Goal: Task Accomplishment & Management: Manage account settings

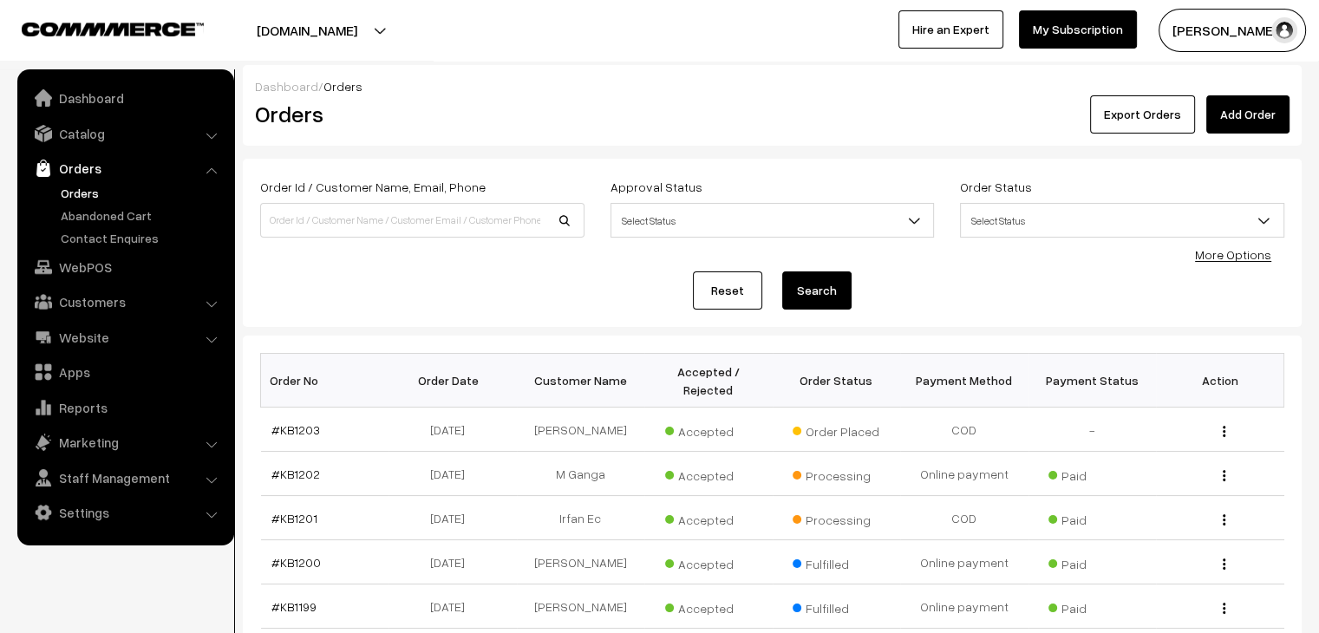
drag, startPoint x: 0, startPoint y: 0, endPoint x: 542, endPoint y: 264, distance: 602.6
click at [542, 264] on div "Order Id / Customer Name, Email, Phone Approval Status Select Status Awaiting A…" at bounding box center [772, 243] width 1024 height 134
click at [287, 422] on link "#KB1203" at bounding box center [295, 429] width 49 height 15
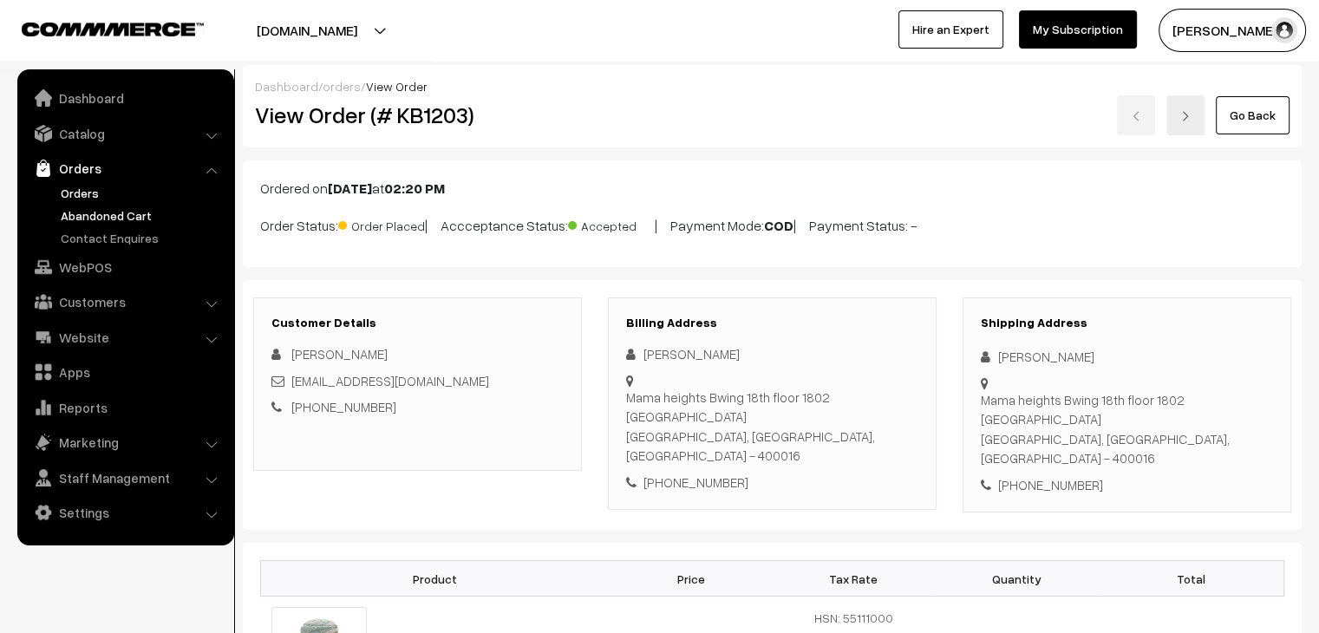
click at [101, 211] on link "Abandoned Cart" at bounding box center [142, 215] width 172 height 18
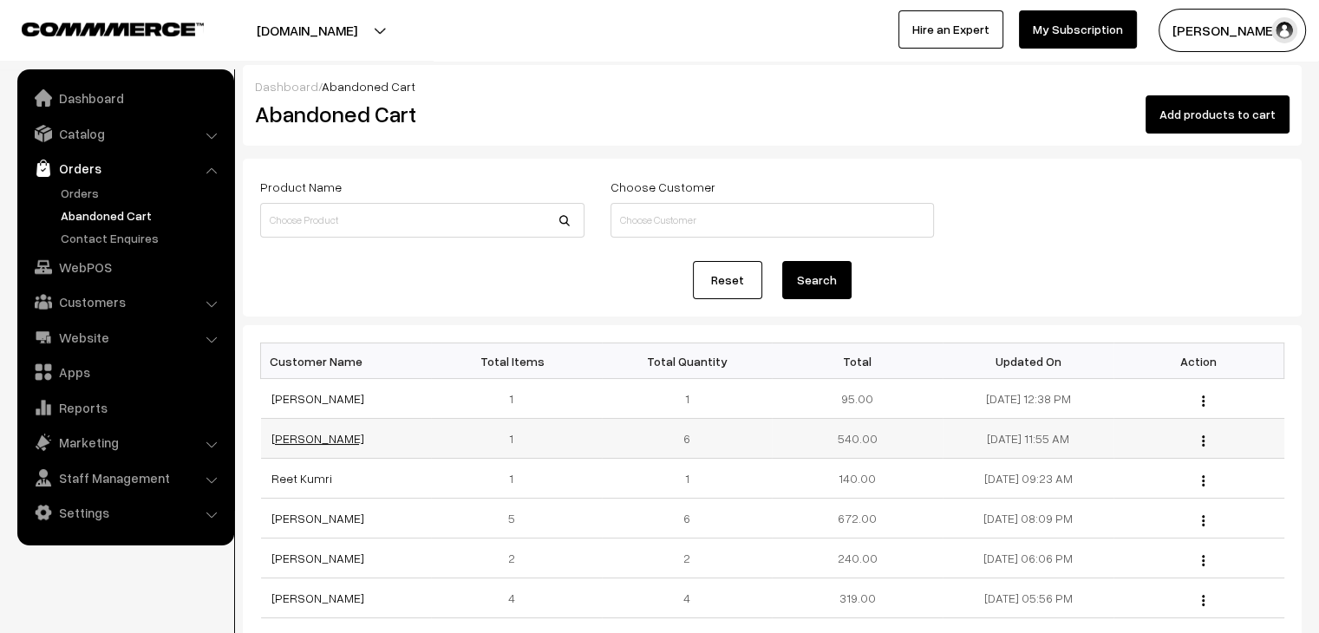
click at [302, 431] on link "Haritha Purushotham" at bounding box center [317, 438] width 93 height 15
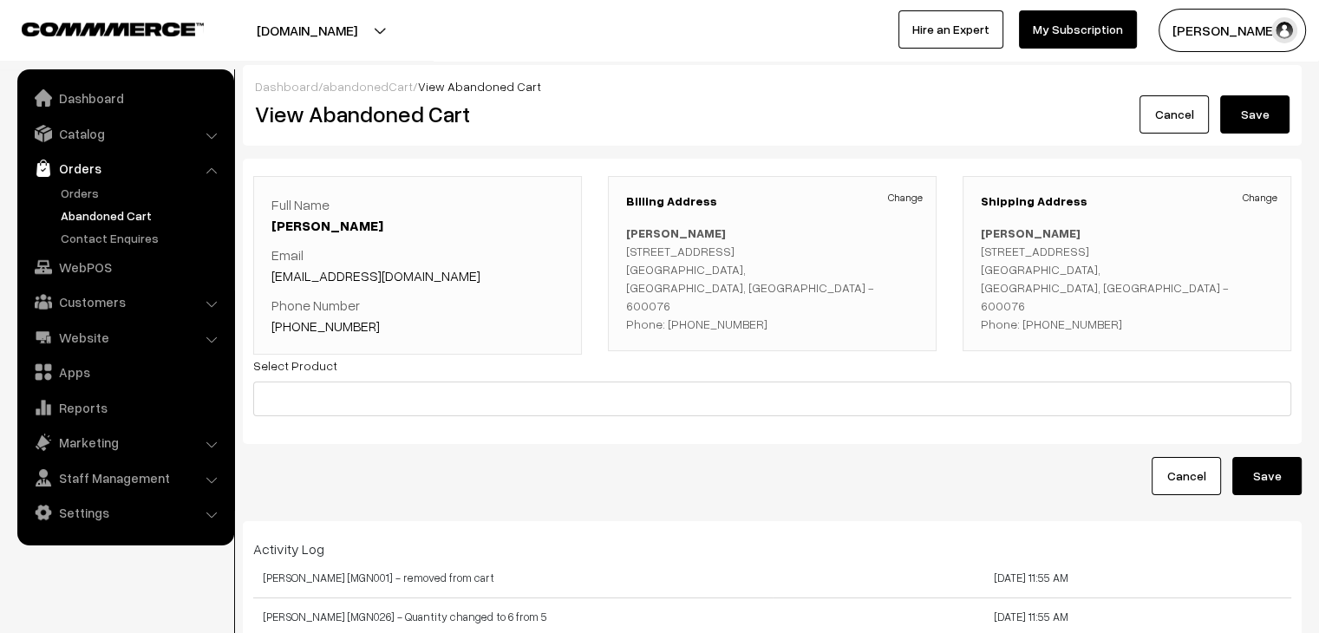
click at [358, 88] on link "abandonedCart" at bounding box center [368, 86] width 90 height 15
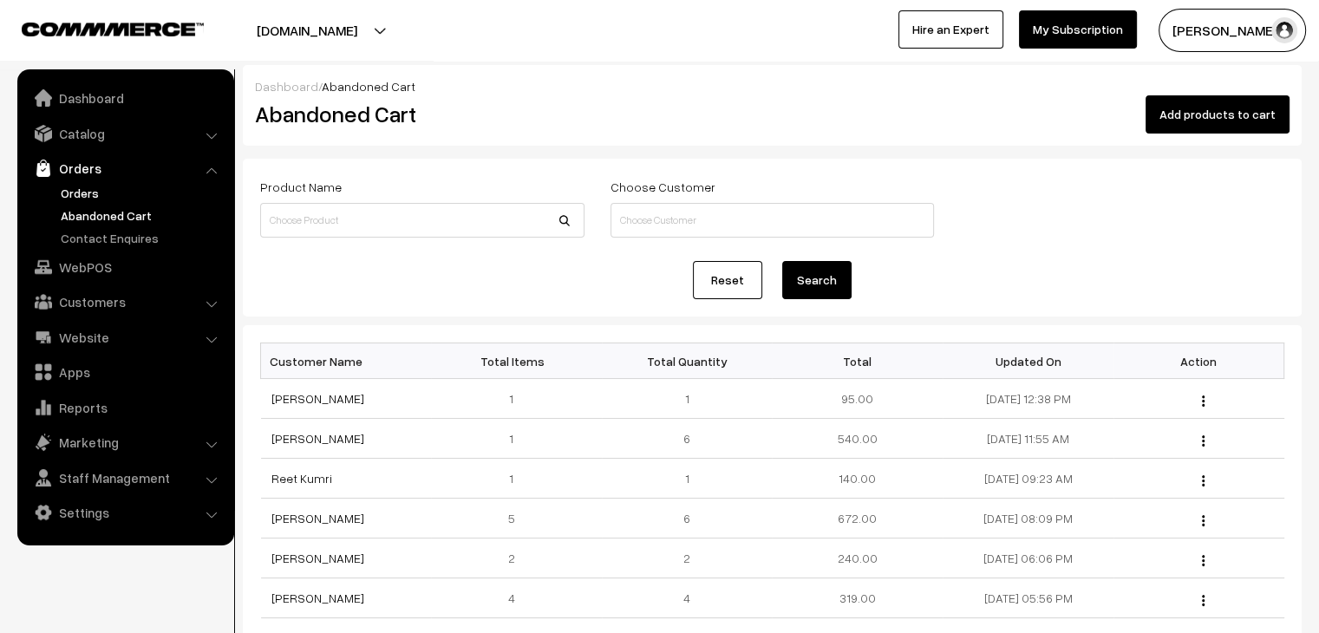
click at [64, 186] on link "Orders" at bounding box center [142, 193] width 172 height 18
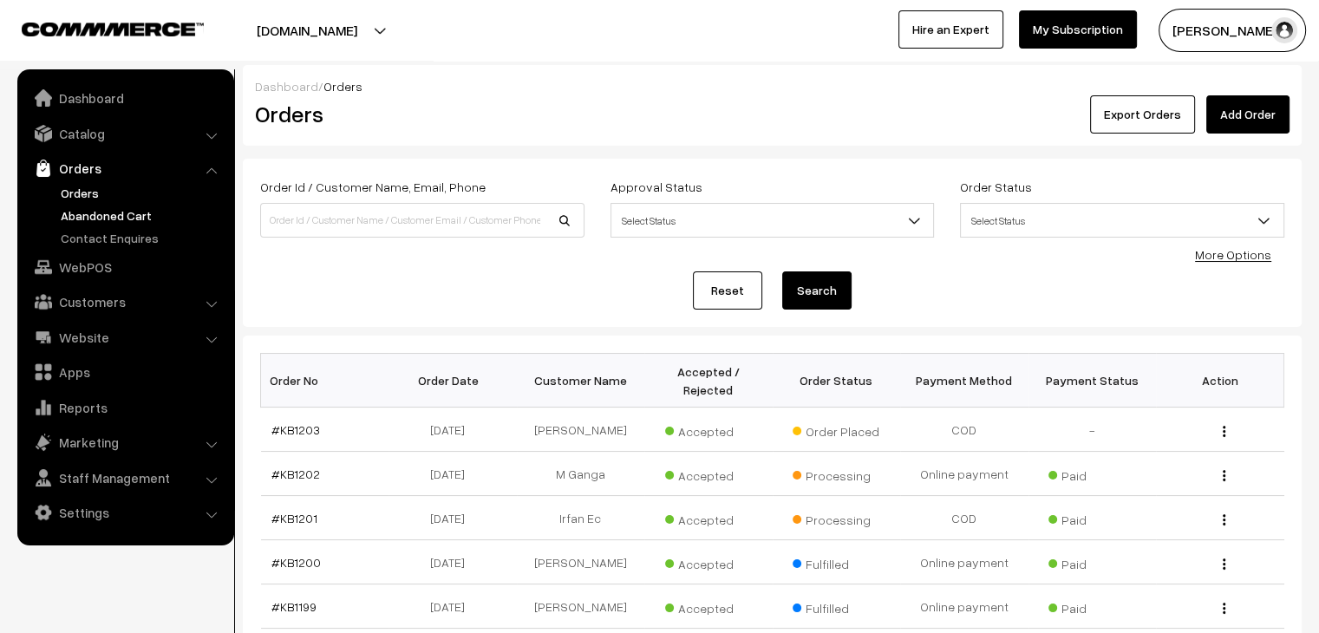
click at [87, 208] on link "Abandoned Cart" at bounding box center [142, 215] width 172 height 18
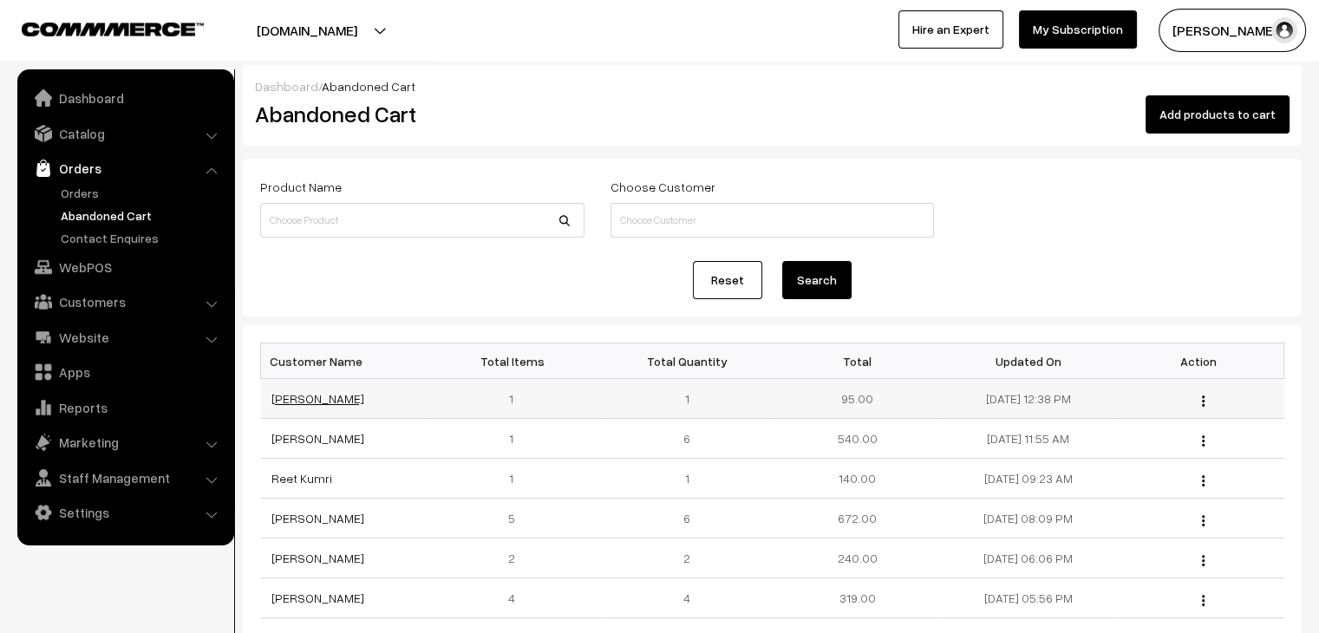
click at [289, 391] on link "[PERSON_NAME]" at bounding box center [317, 398] width 93 height 15
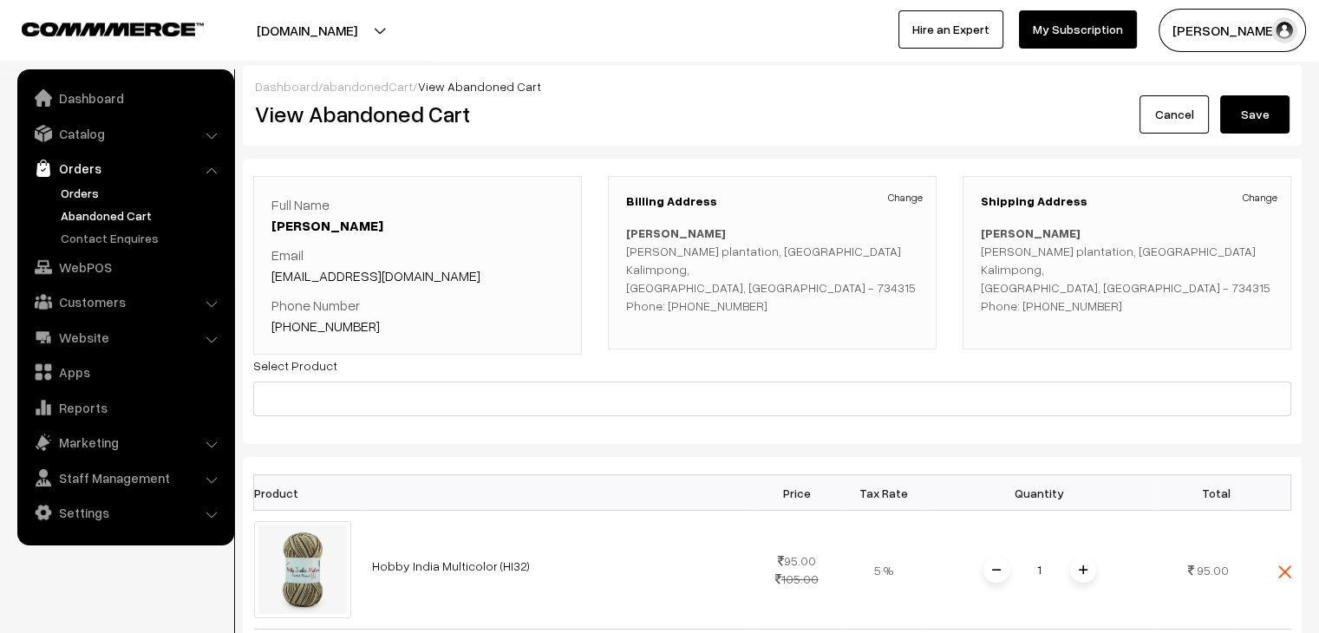
click at [73, 198] on link "Orders" at bounding box center [142, 193] width 172 height 18
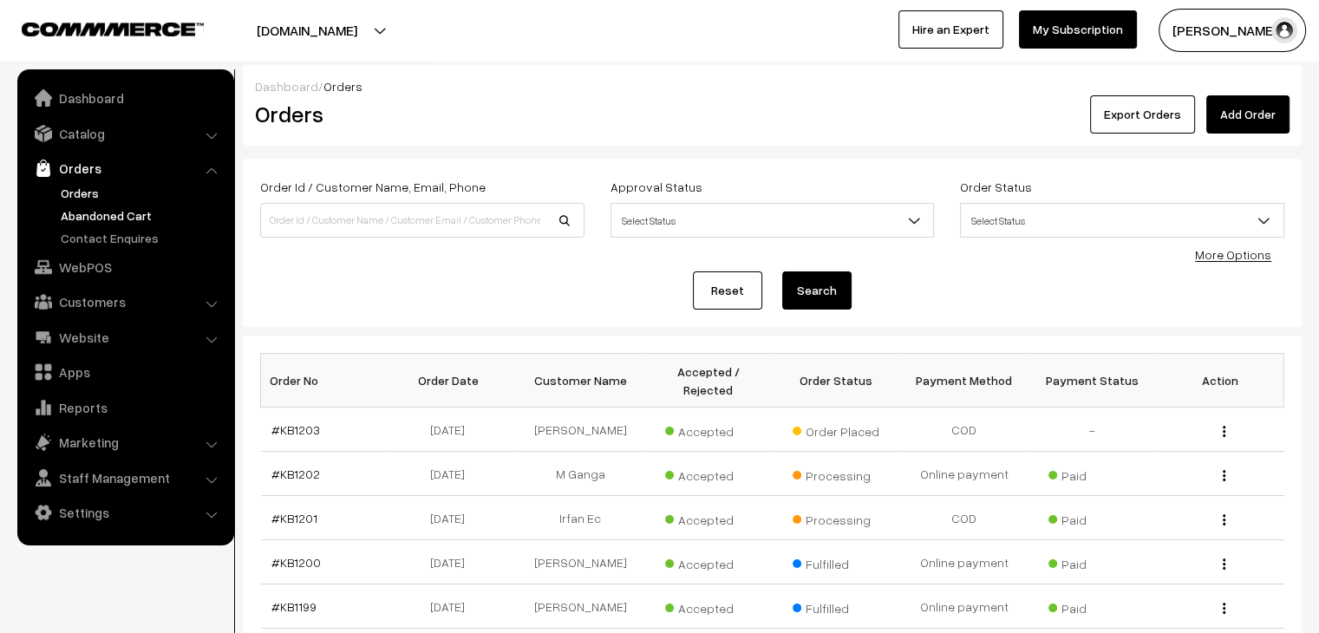
click at [125, 212] on link "Abandoned Cart" at bounding box center [142, 215] width 172 height 18
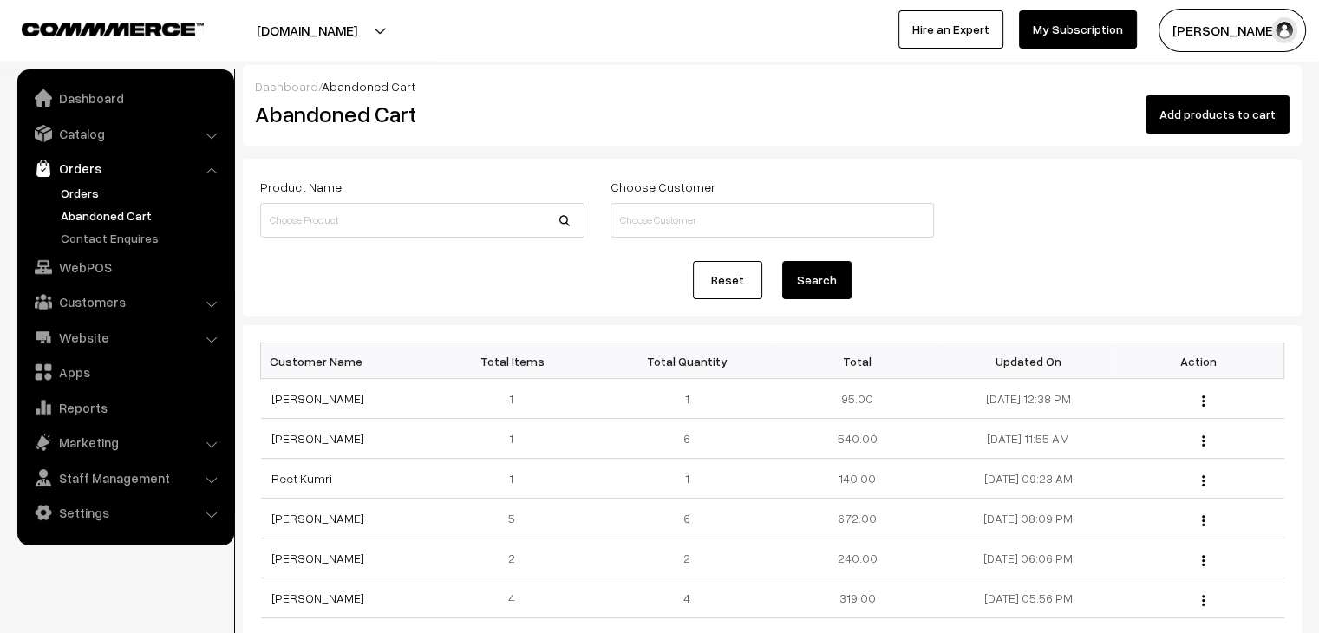
click at [82, 185] on link "Orders" at bounding box center [142, 193] width 172 height 18
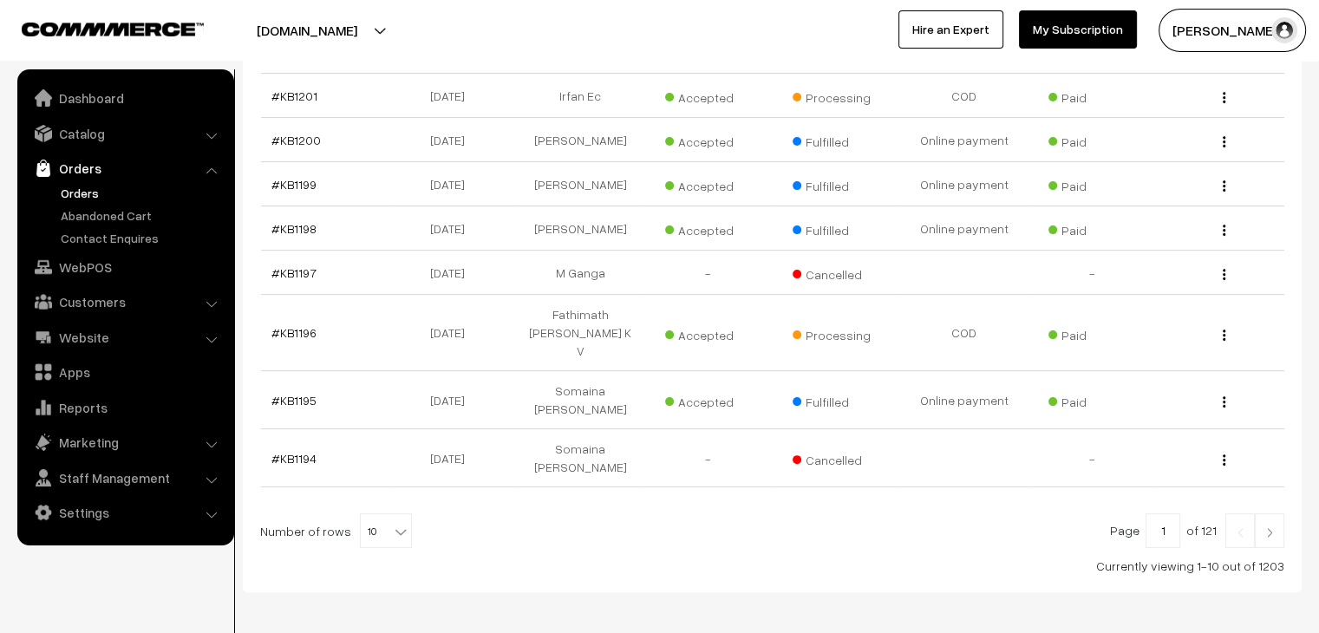
scroll to position [423, 0]
click at [138, 212] on link "Abandoned Cart" at bounding box center [142, 215] width 172 height 18
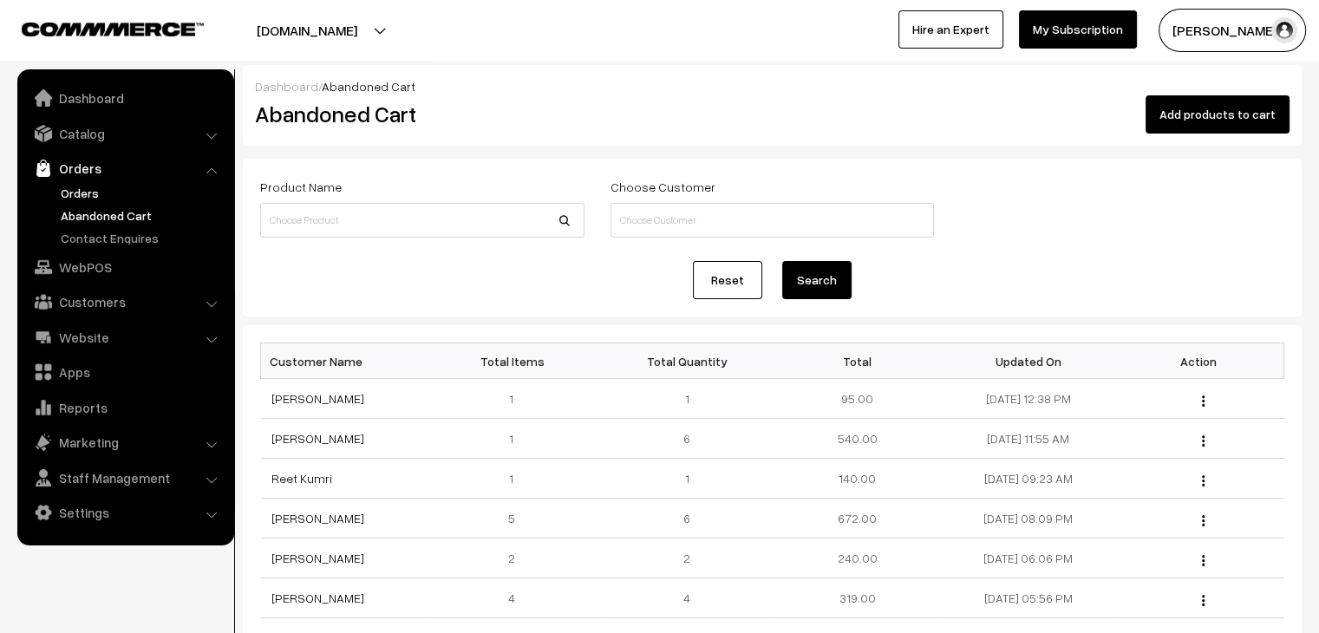
click at [101, 190] on link "Orders" at bounding box center [142, 193] width 172 height 18
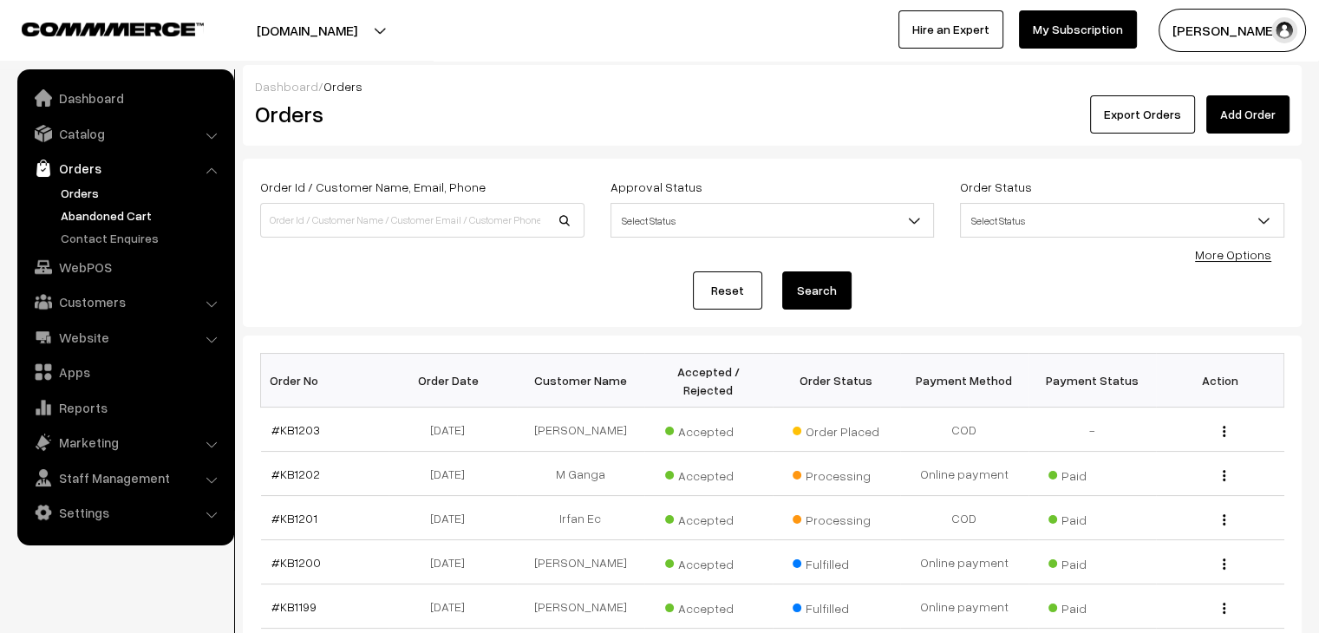
click at [95, 209] on link "Abandoned Cart" at bounding box center [142, 215] width 172 height 18
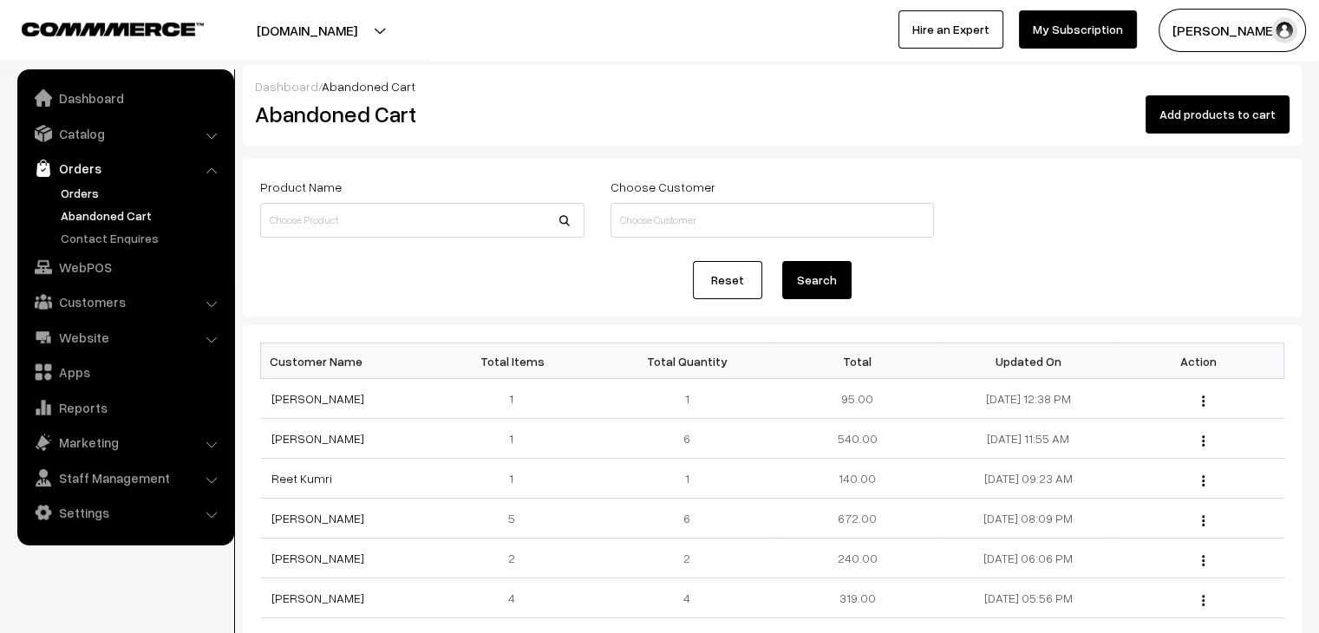
click at [95, 196] on link "Orders" at bounding box center [142, 193] width 172 height 18
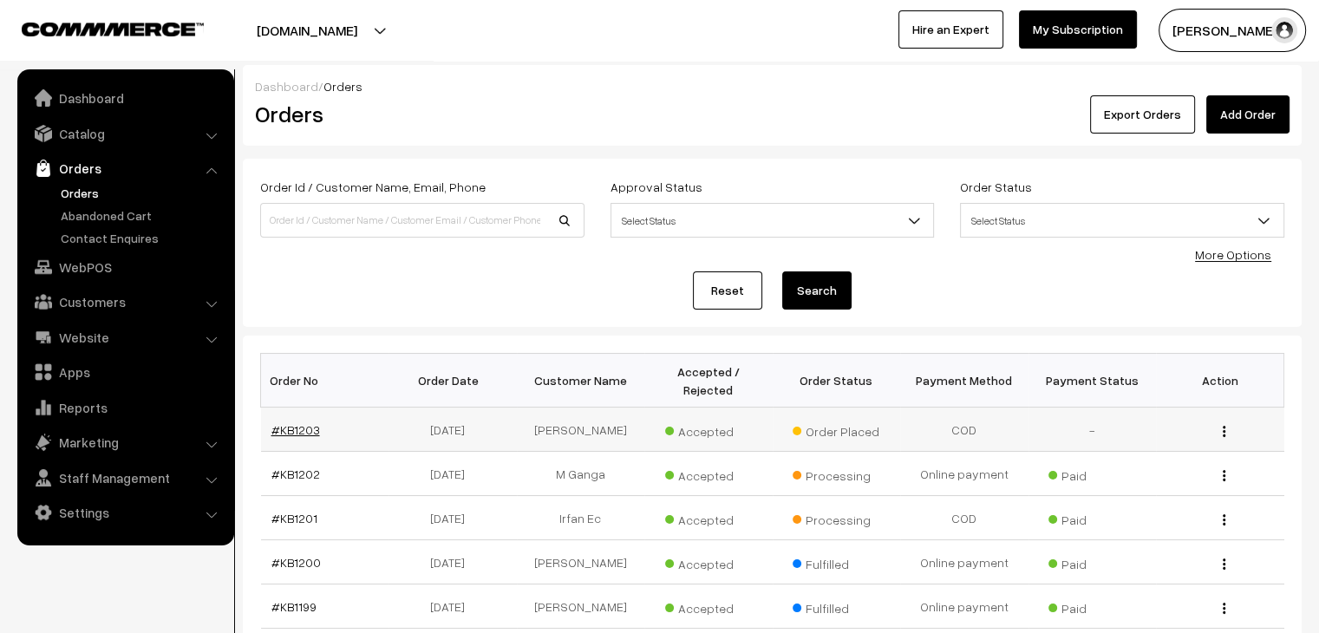
click at [297, 422] on link "#KB1203" at bounding box center [295, 429] width 49 height 15
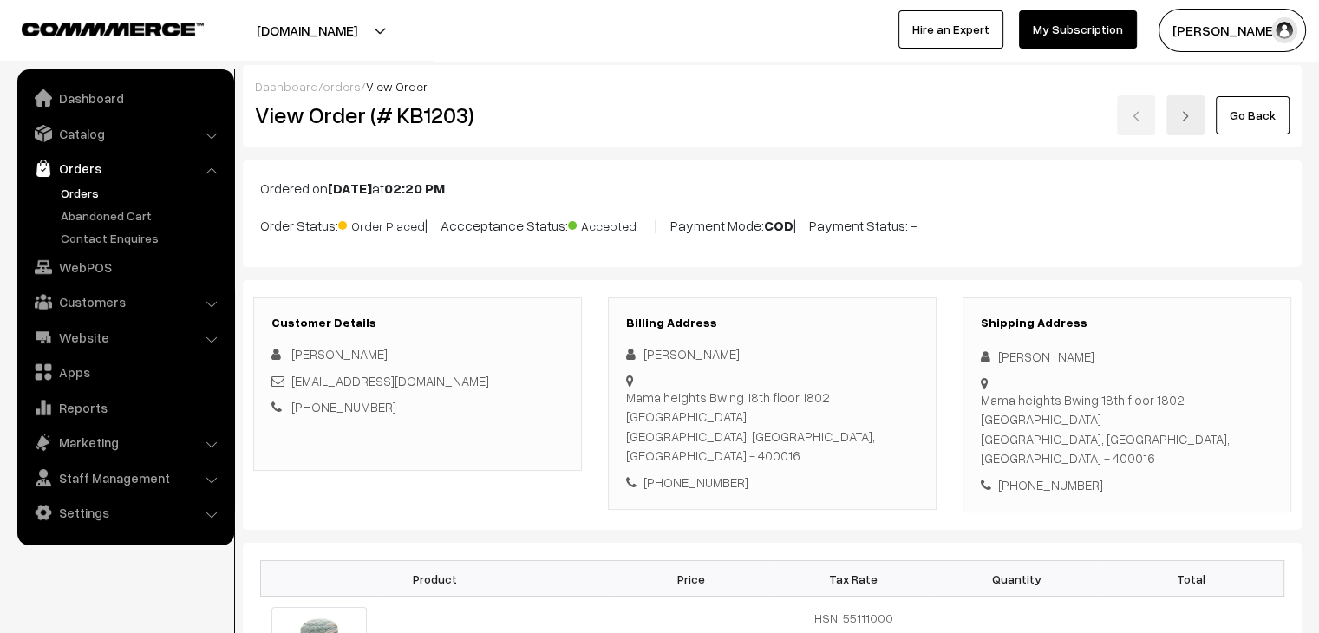
click at [84, 192] on link "Orders" at bounding box center [142, 193] width 172 height 18
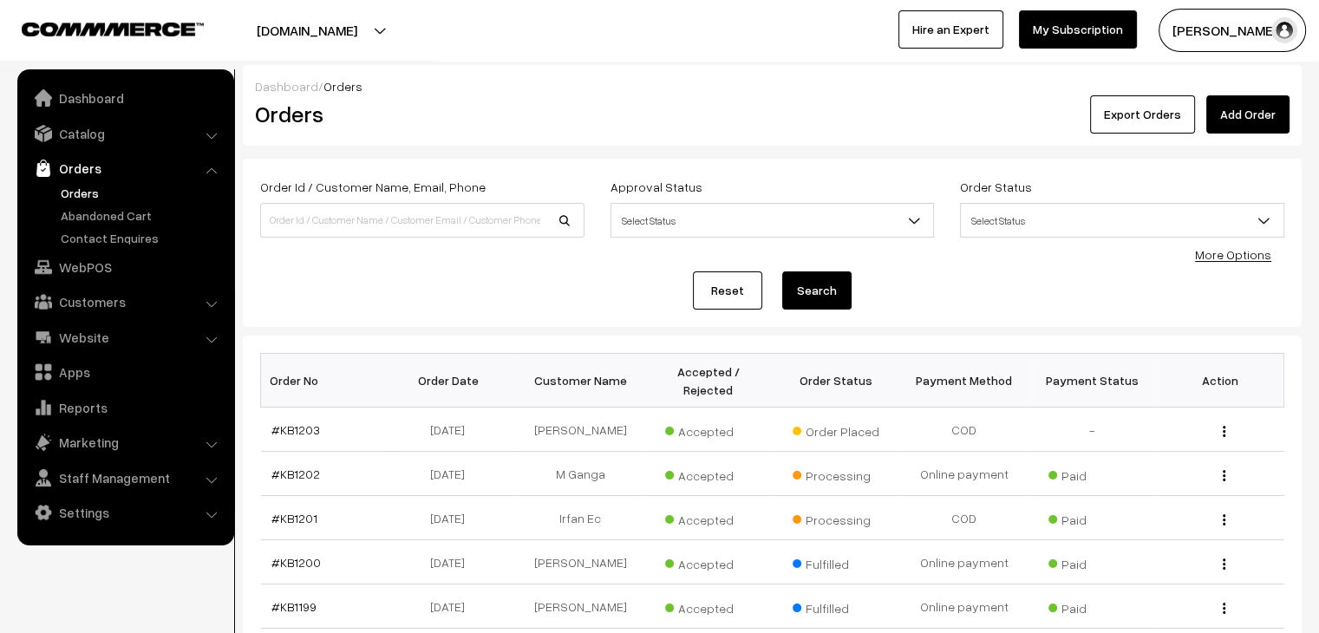
click at [78, 184] on link "Orders" at bounding box center [142, 193] width 172 height 18
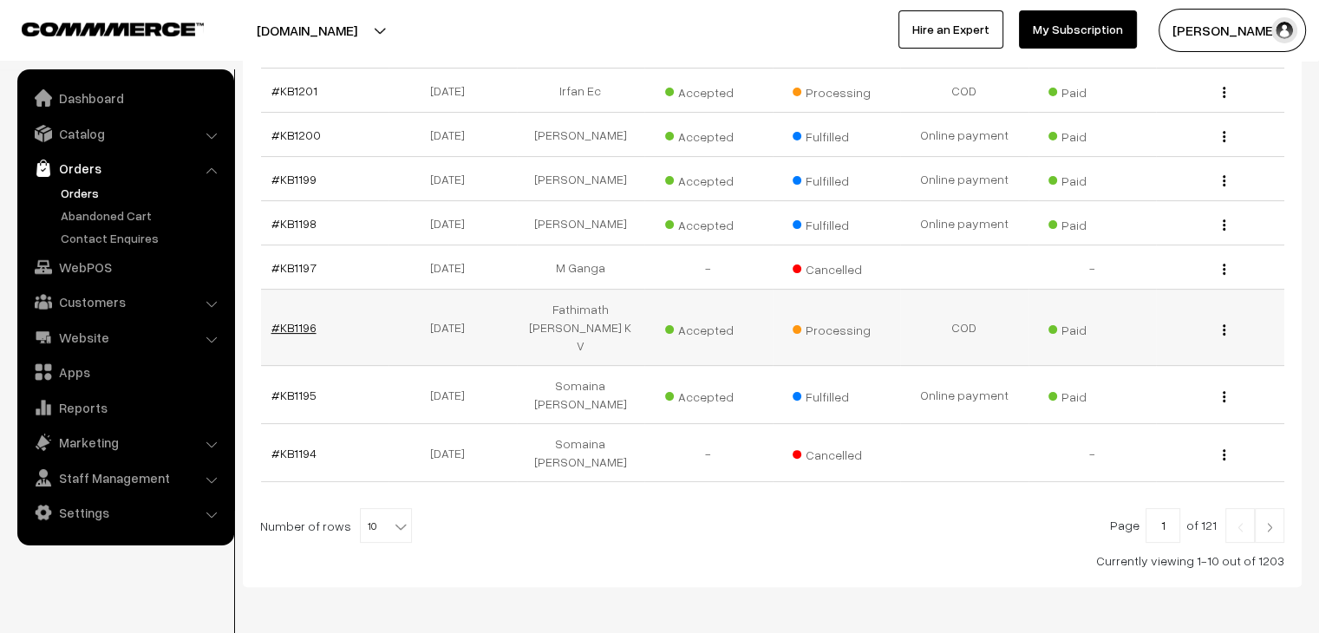
click at [309, 320] on link "#KB1196" at bounding box center [293, 327] width 45 height 15
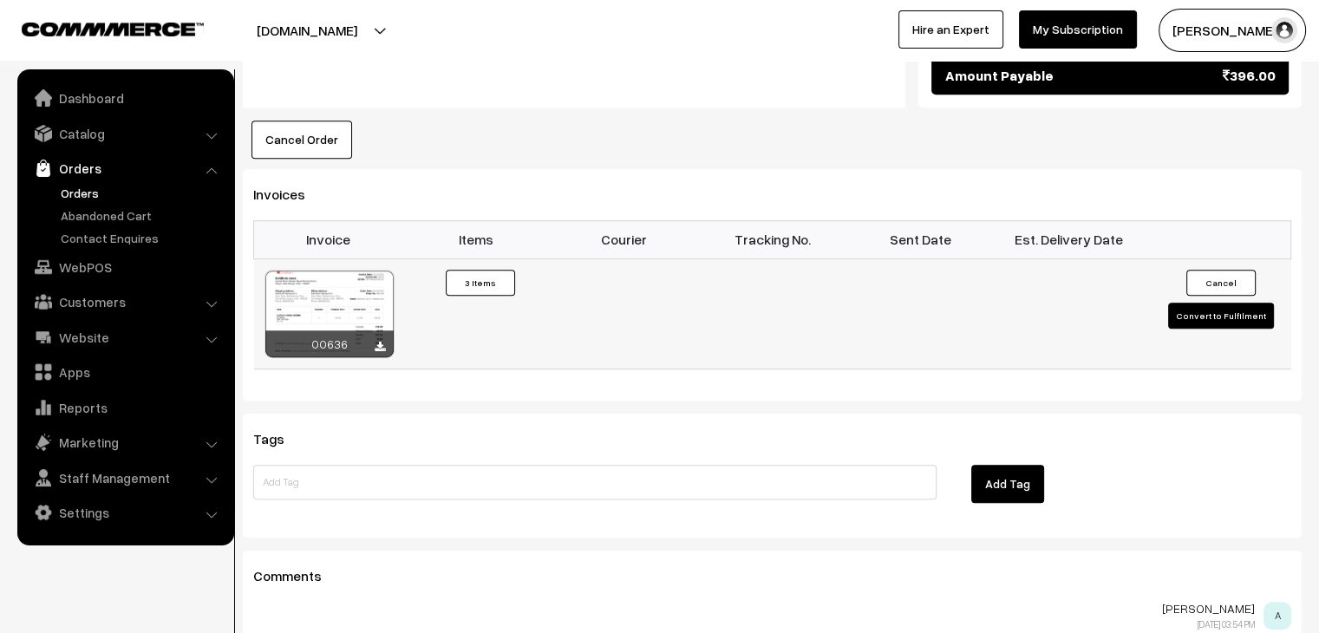
click at [1200, 303] on button "Convert to Fulfilment" at bounding box center [1221, 316] width 106 height 26
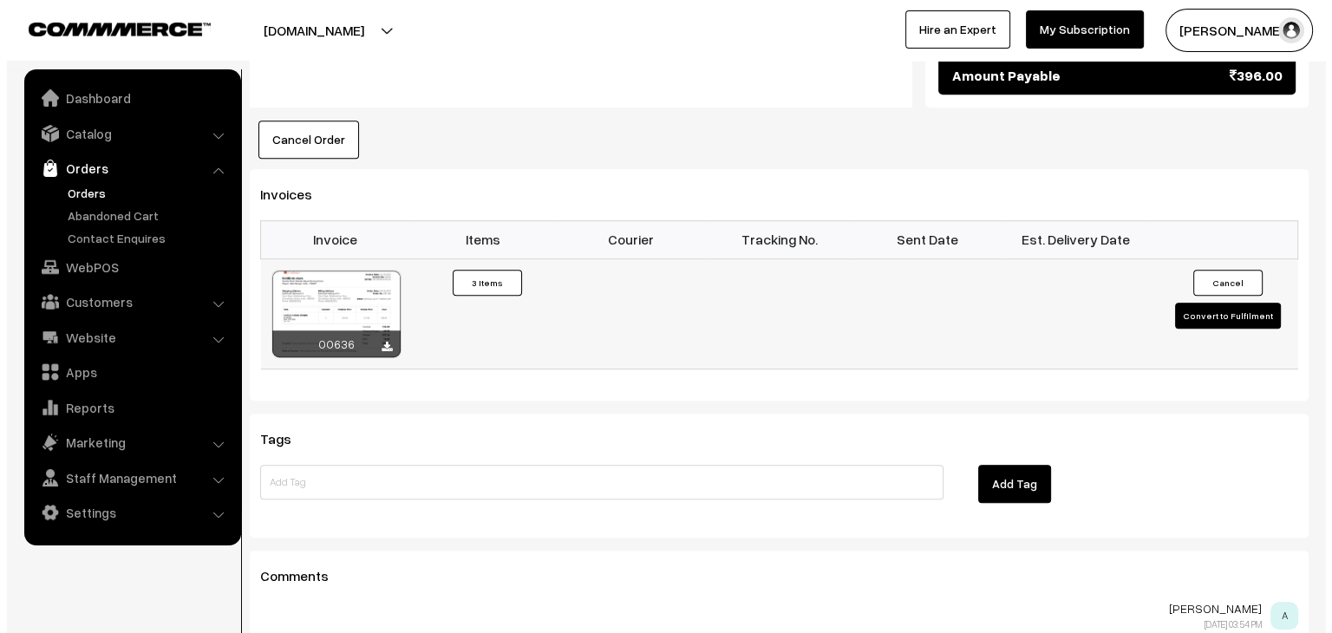
scroll to position [1008, 0]
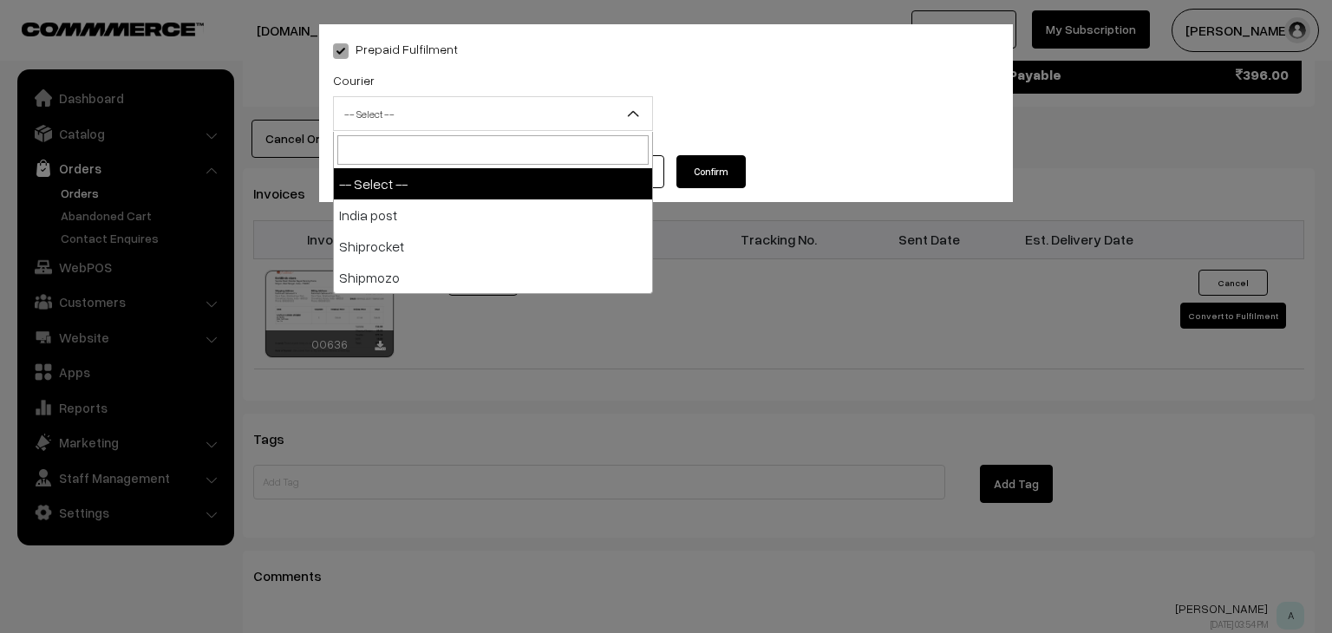
click at [517, 110] on span "-- Select --" at bounding box center [493, 114] width 318 height 30
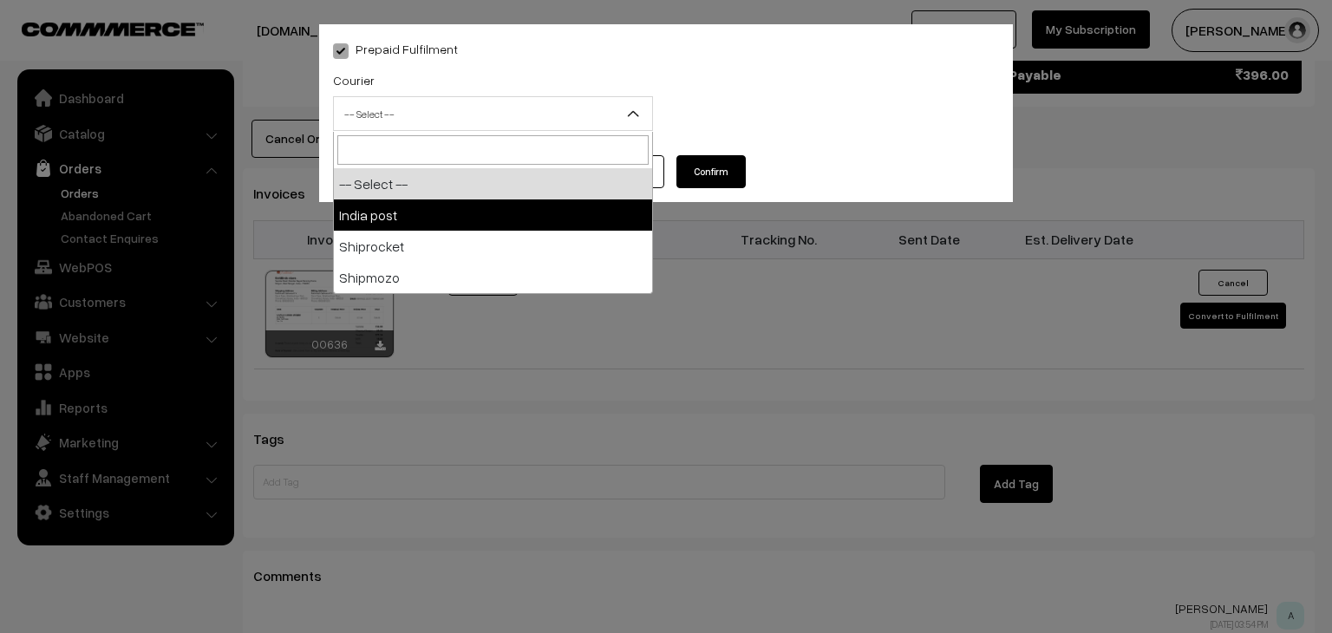
select select "1"
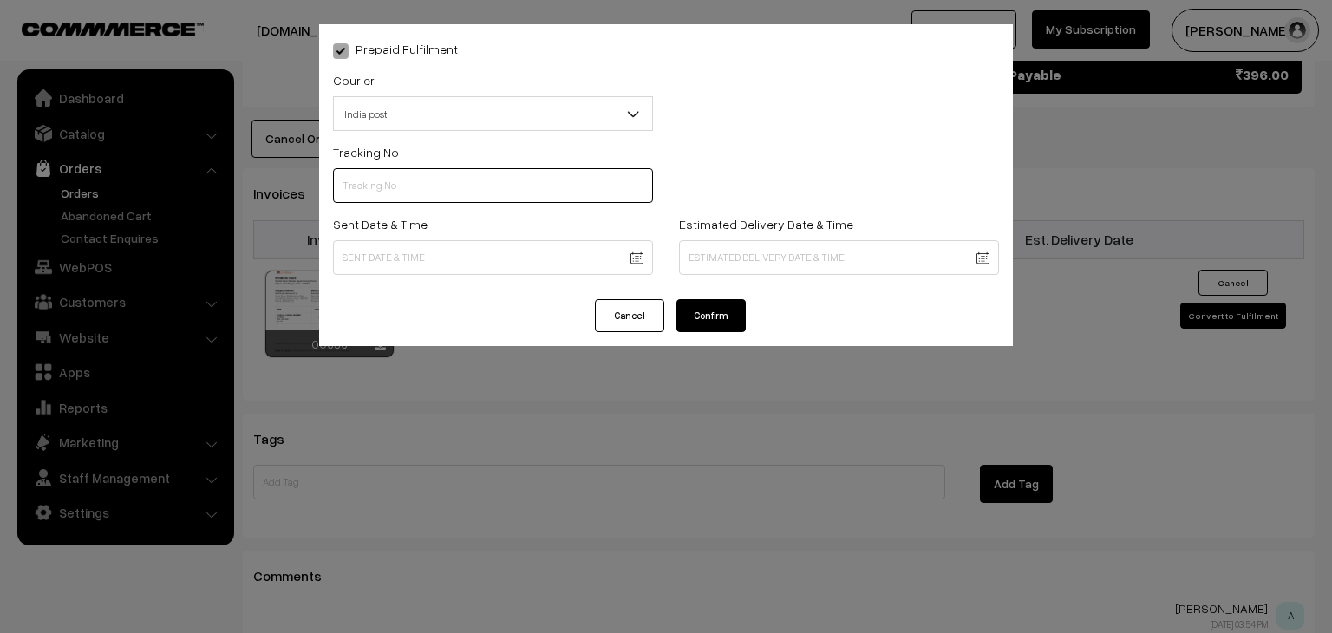
click at [438, 191] on input "text" at bounding box center [493, 185] width 320 height 35
type input "------"
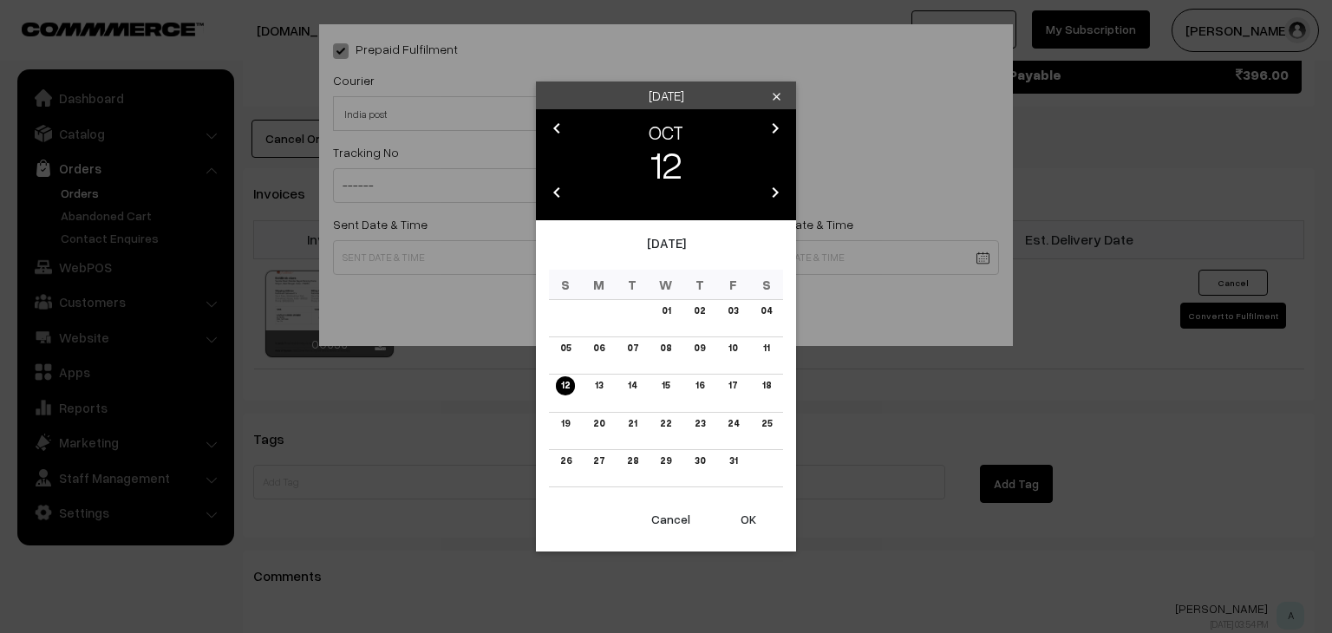
click at [735, 349] on link "10" at bounding box center [732, 348] width 19 height 18
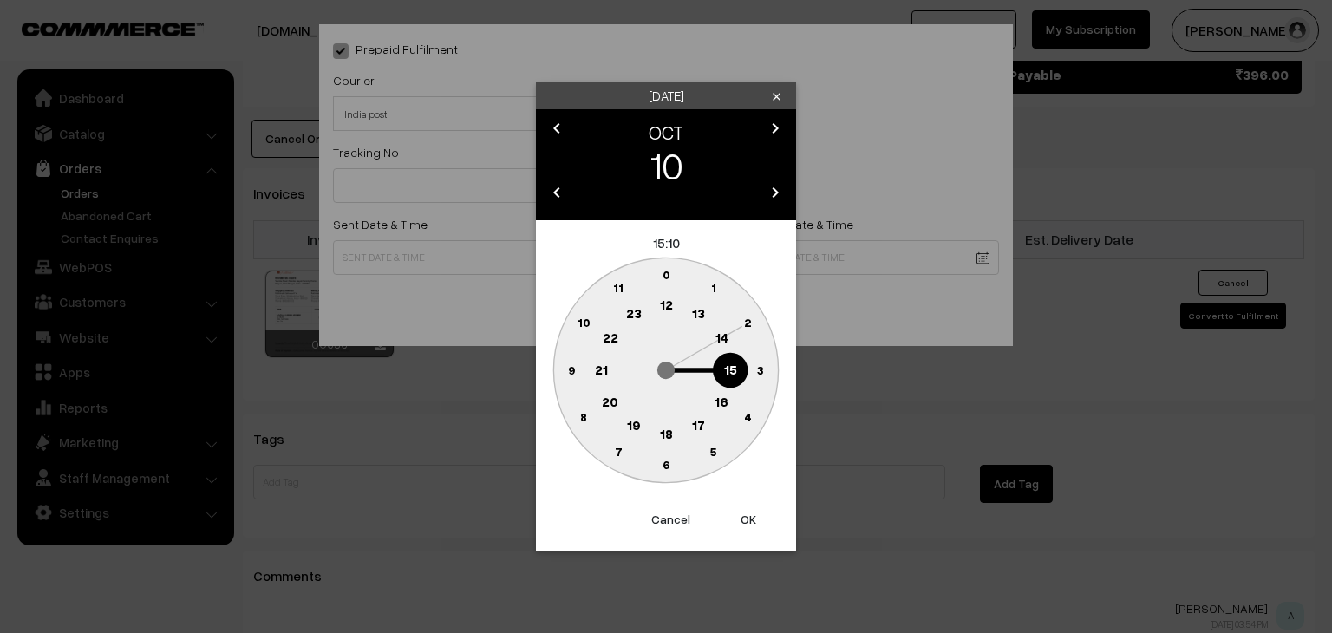
click at [582, 323] on text "10" at bounding box center [583, 322] width 13 height 15
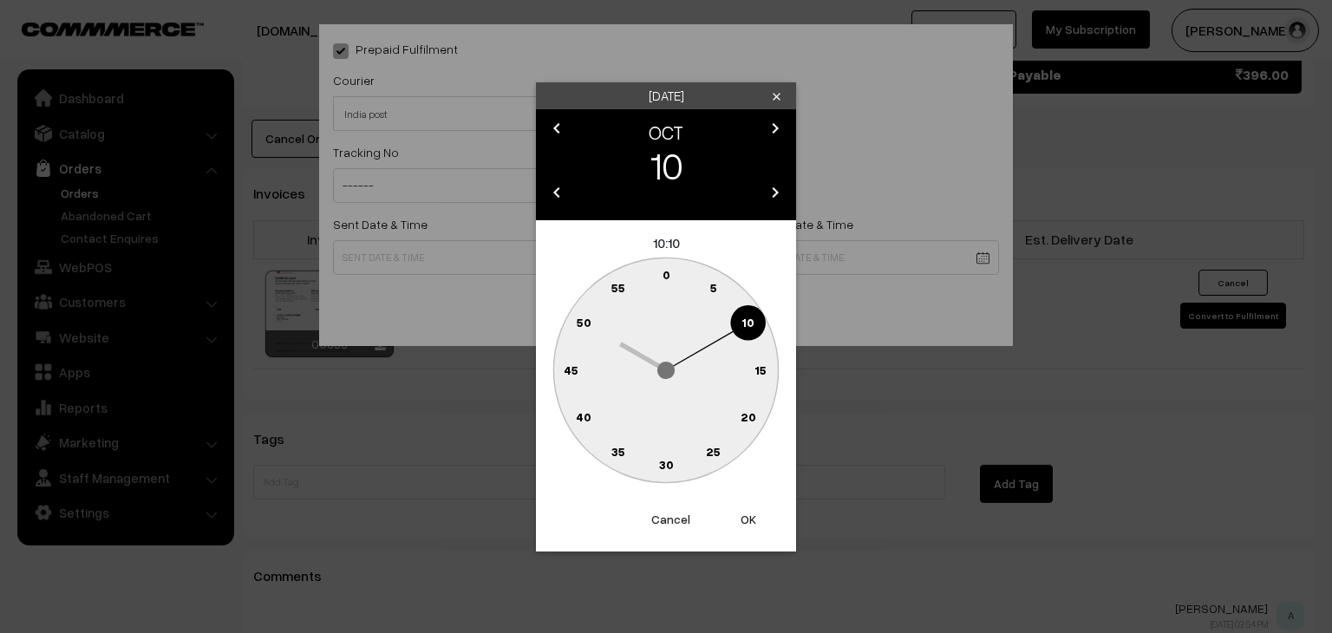
click at [663, 275] on text "0" at bounding box center [666, 274] width 8 height 15
type input "10-10-2025 10:00"
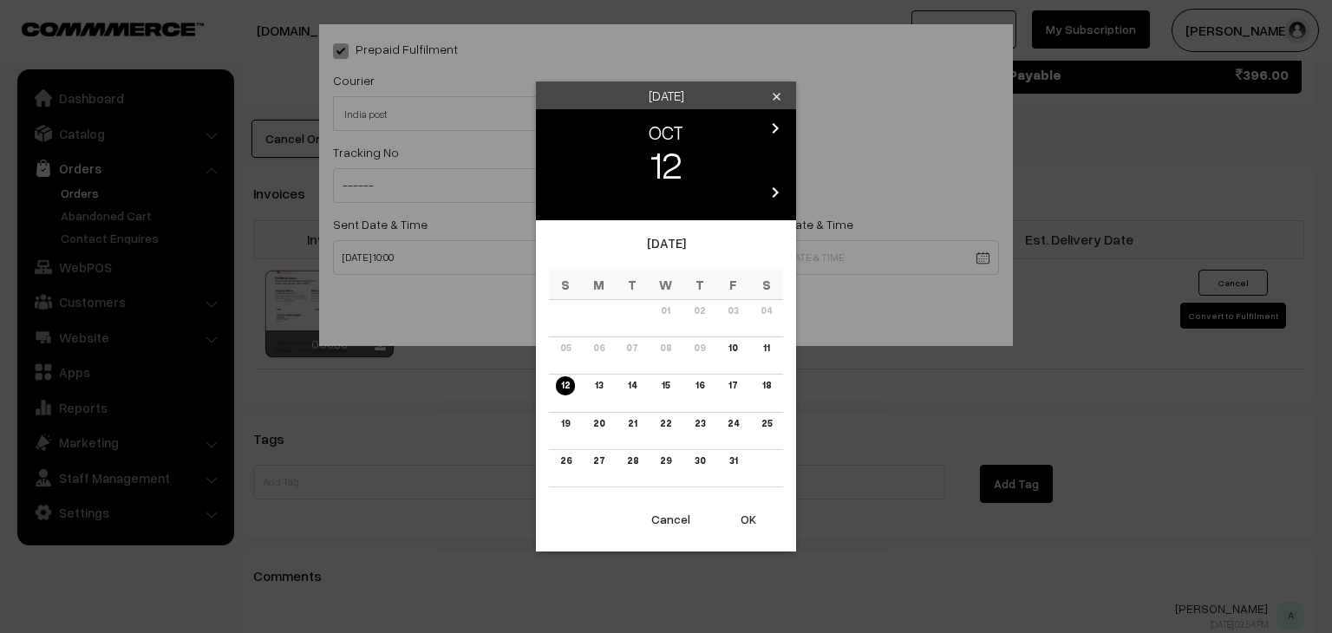
click at [566, 426] on link "19" at bounding box center [565, 423] width 19 height 18
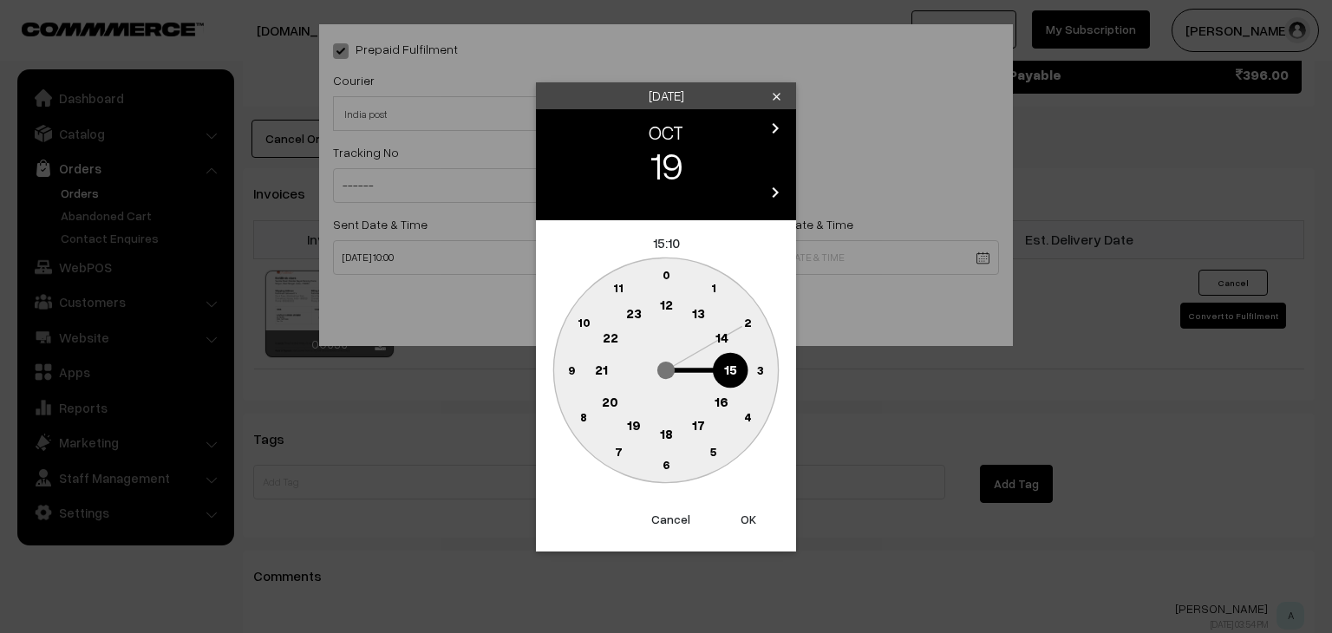
click at [721, 403] on text "16" at bounding box center [721, 401] width 14 height 16
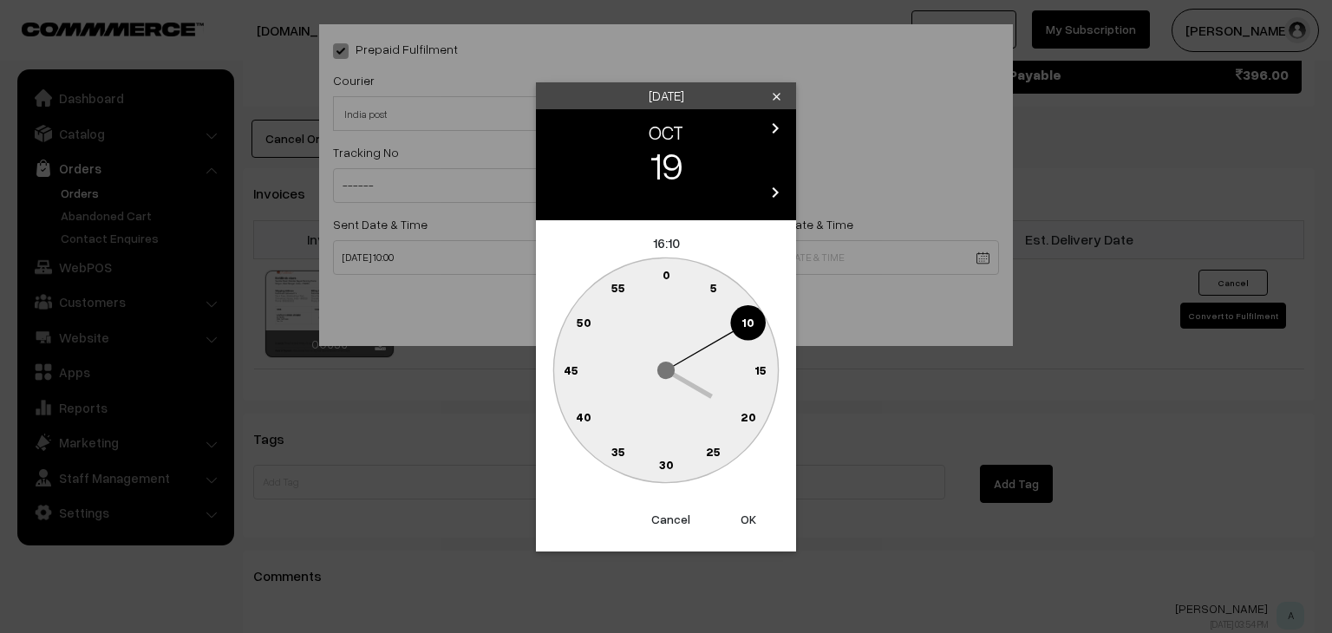
click at [668, 274] on text "0" at bounding box center [666, 274] width 8 height 15
type input "19-10-2025 16:00"
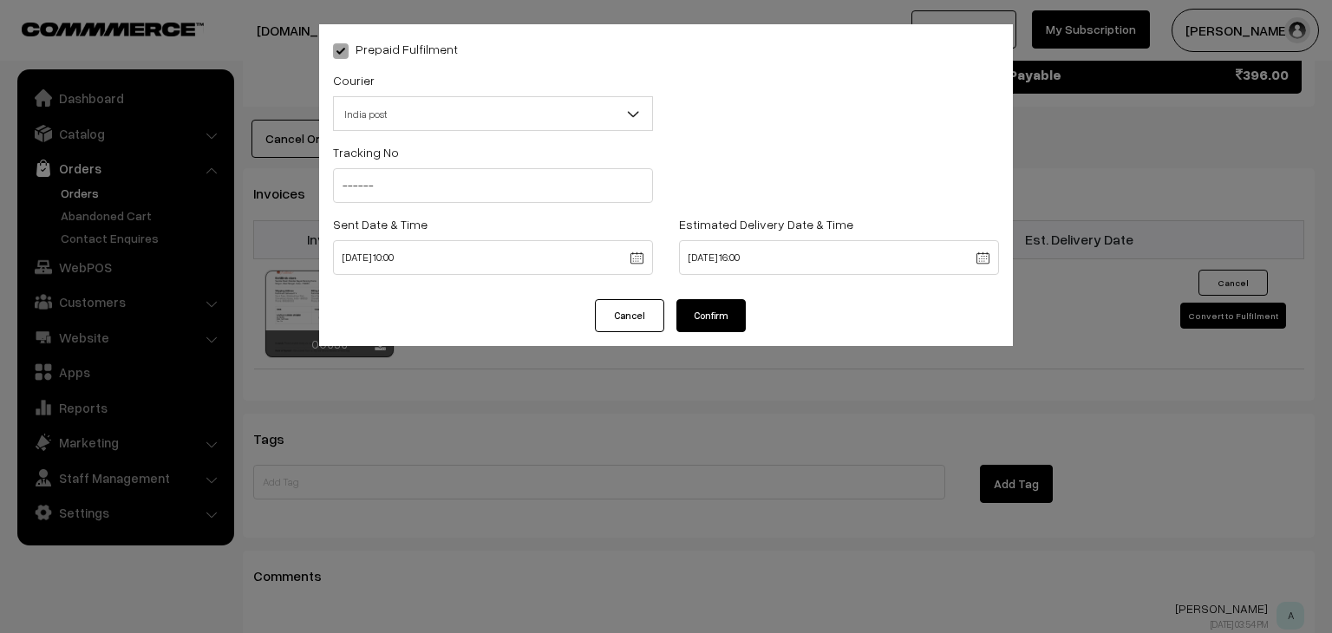
click at [690, 324] on button "Confirm" at bounding box center [710, 315] width 69 height 33
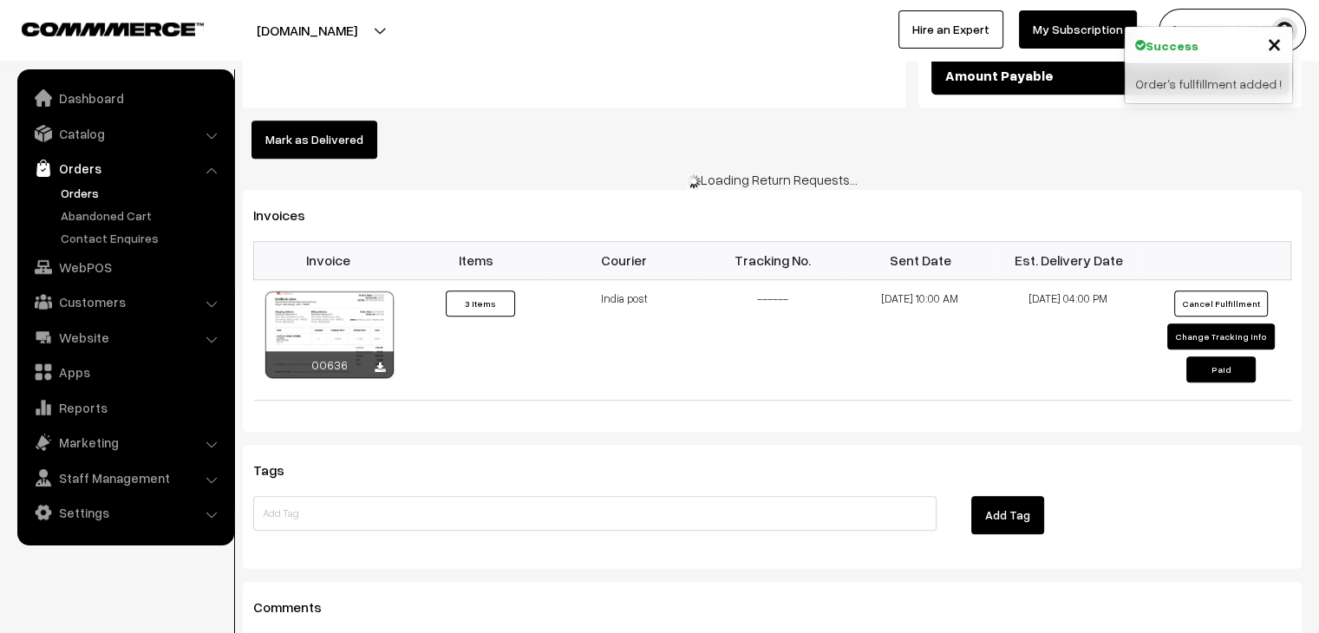
click at [76, 188] on link "Orders" at bounding box center [142, 193] width 172 height 18
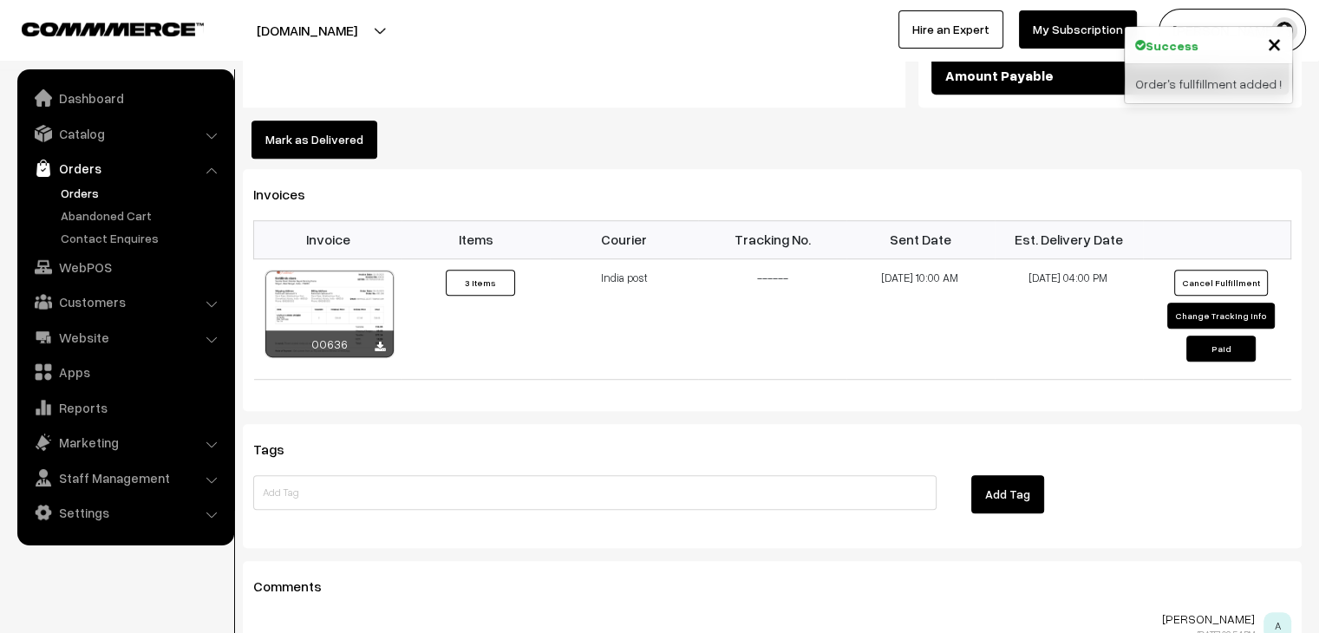
scroll to position [1007, 0]
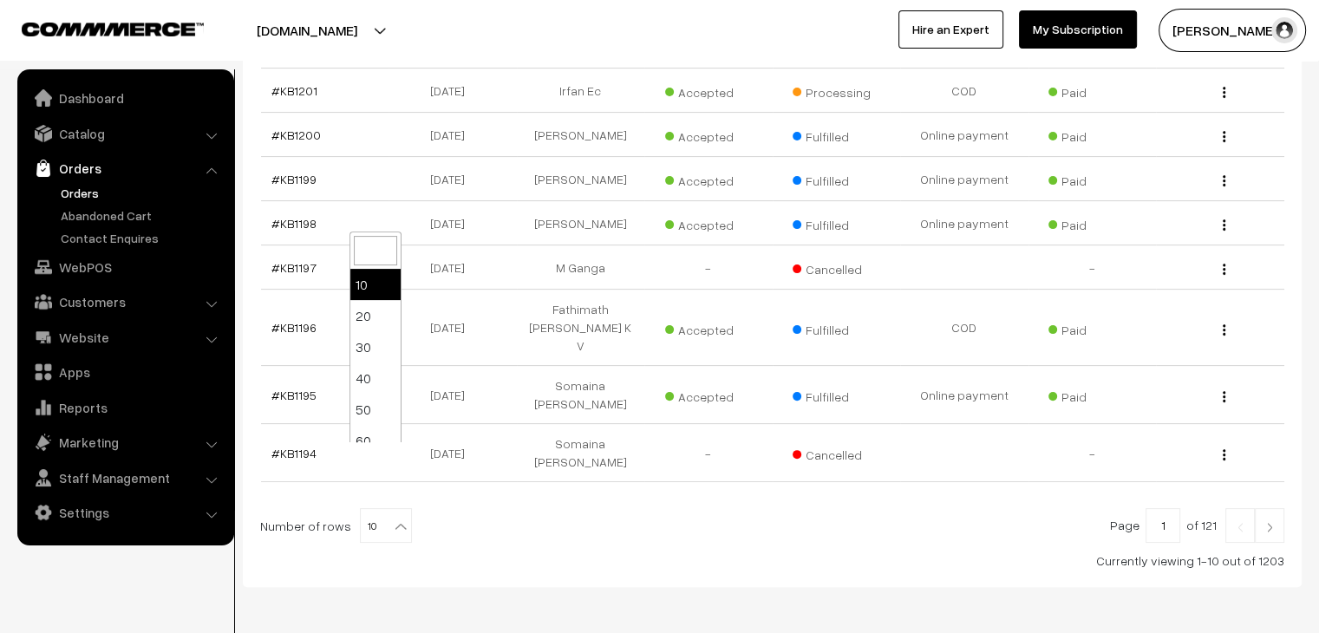
click at [392, 518] on b at bounding box center [400, 526] width 17 height 17
select select "100"
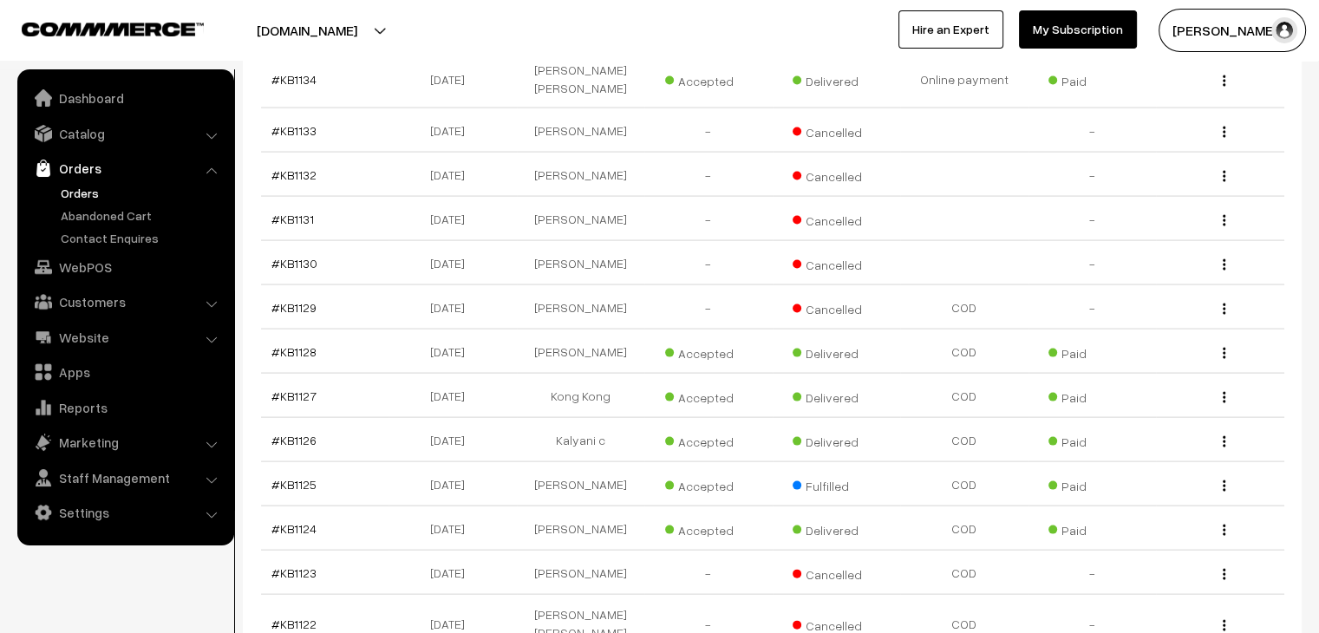
scroll to position [3565, 0]
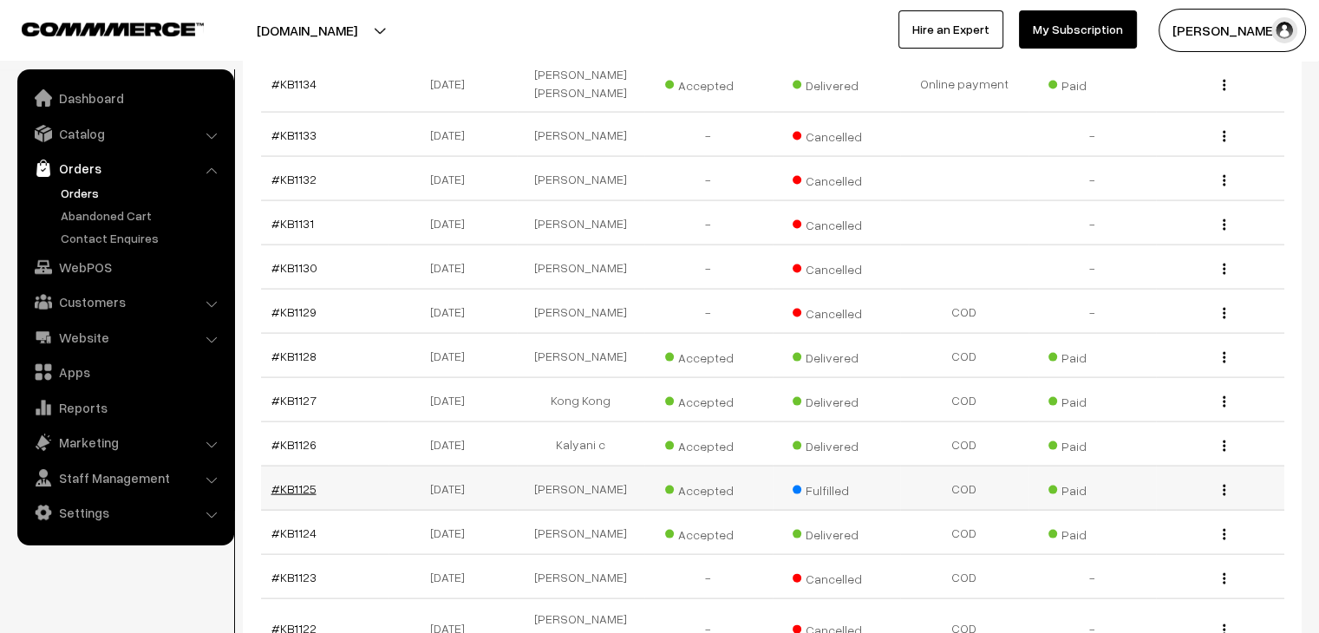
click at [302, 481] on link "#KB1125" at bounding box center [293, 488] width 45 height 15
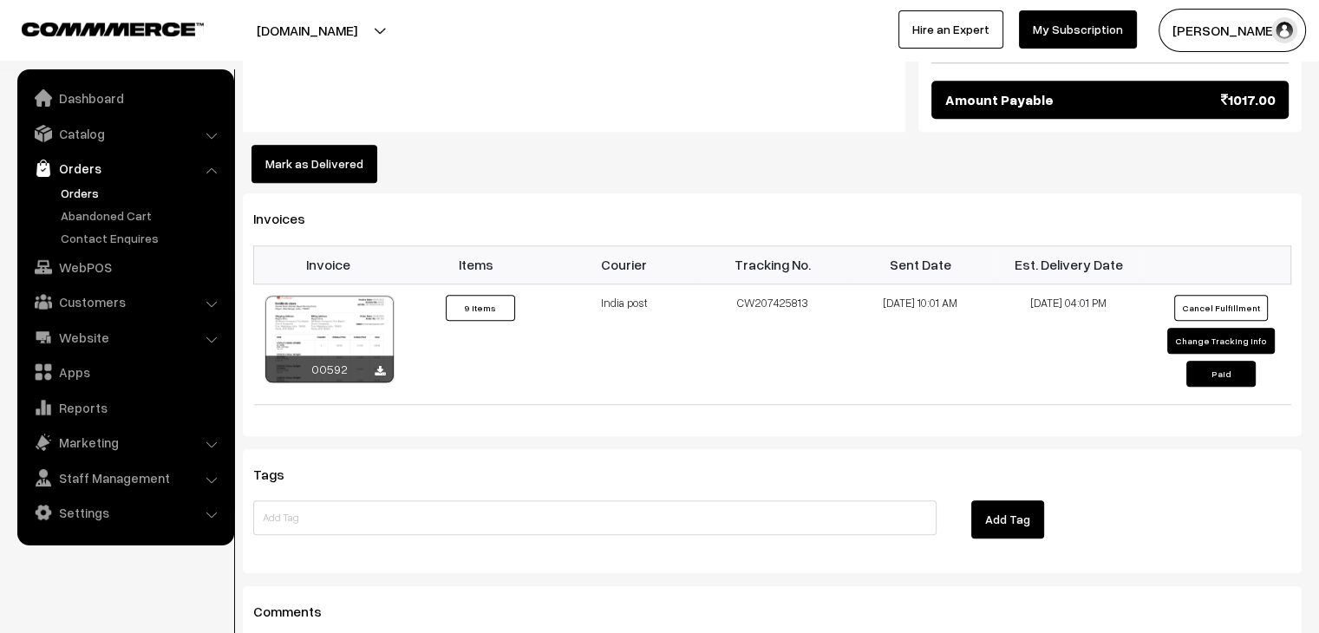
scroll to position [1352, 0]
click at [344, 145] on button "Mark as Delivered" at bounding box center [314, 164] width 126 height 38
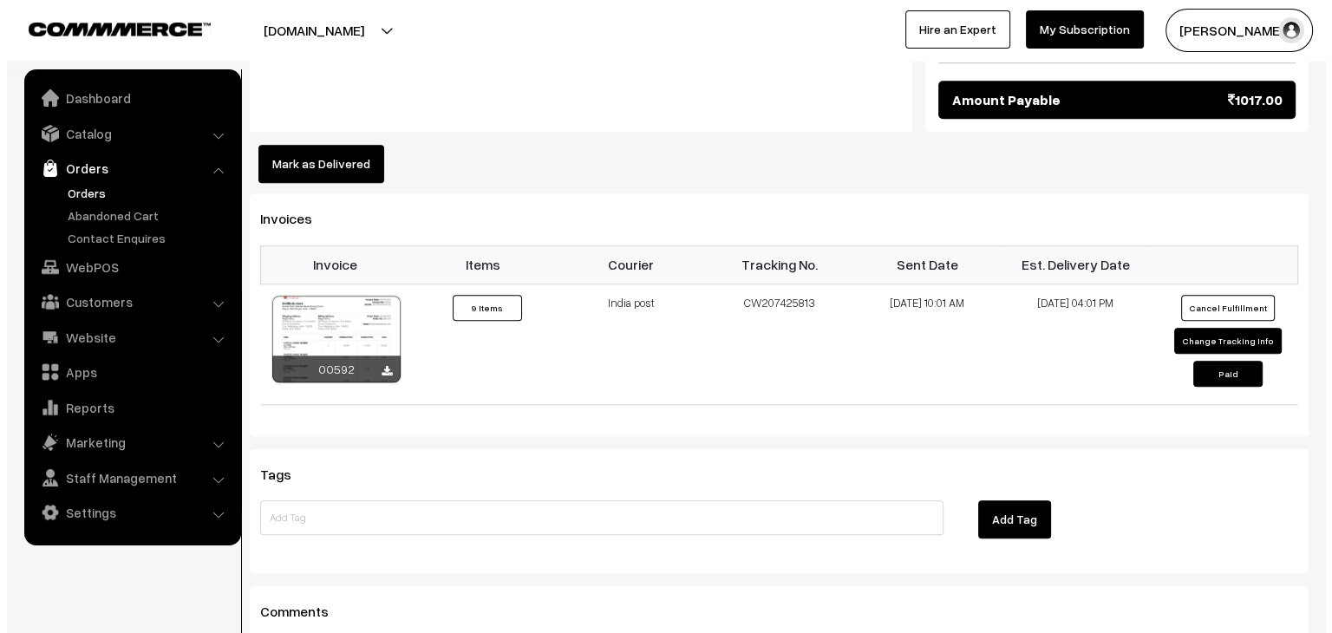
scroll to position [1359, 0]
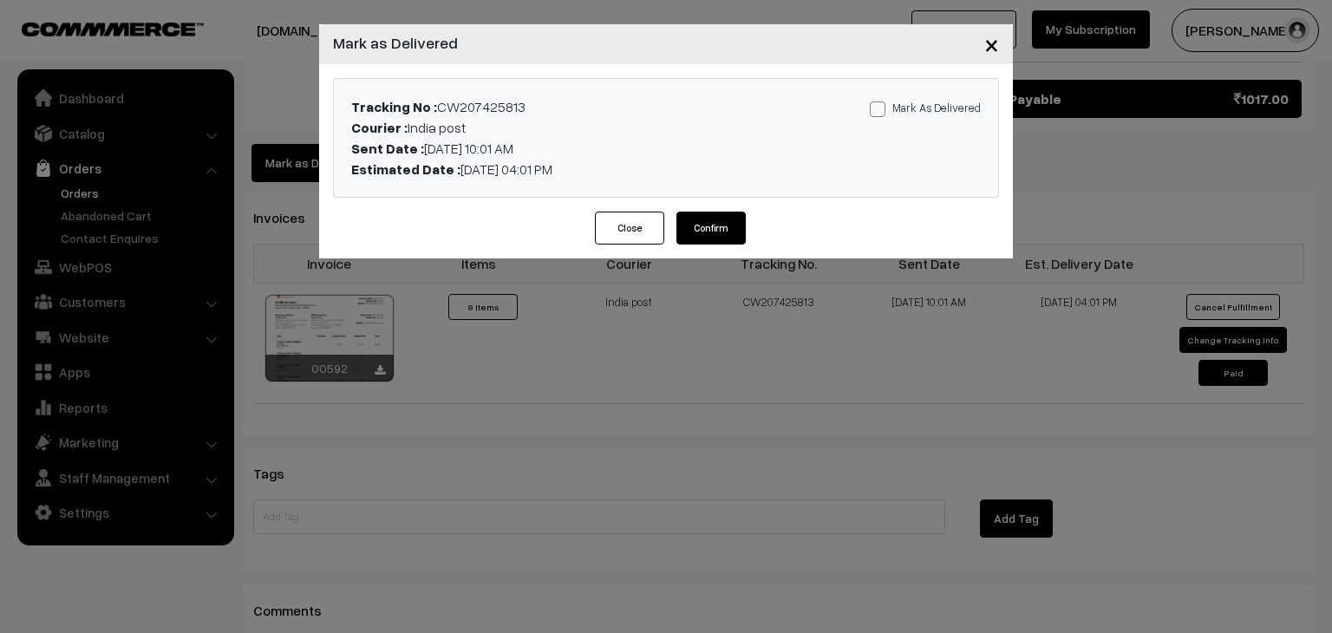
click at [881, 109] on span at bounding box center [878, 109] width 16 height 16
click at [881, 109] on input "Mark As Delivered" at bounding box center [875, 106] width 11 height 11
checkbox input "true"
click at [718, 240] on button "Confirm" at bounding box center [710, 228] width 69 height 33
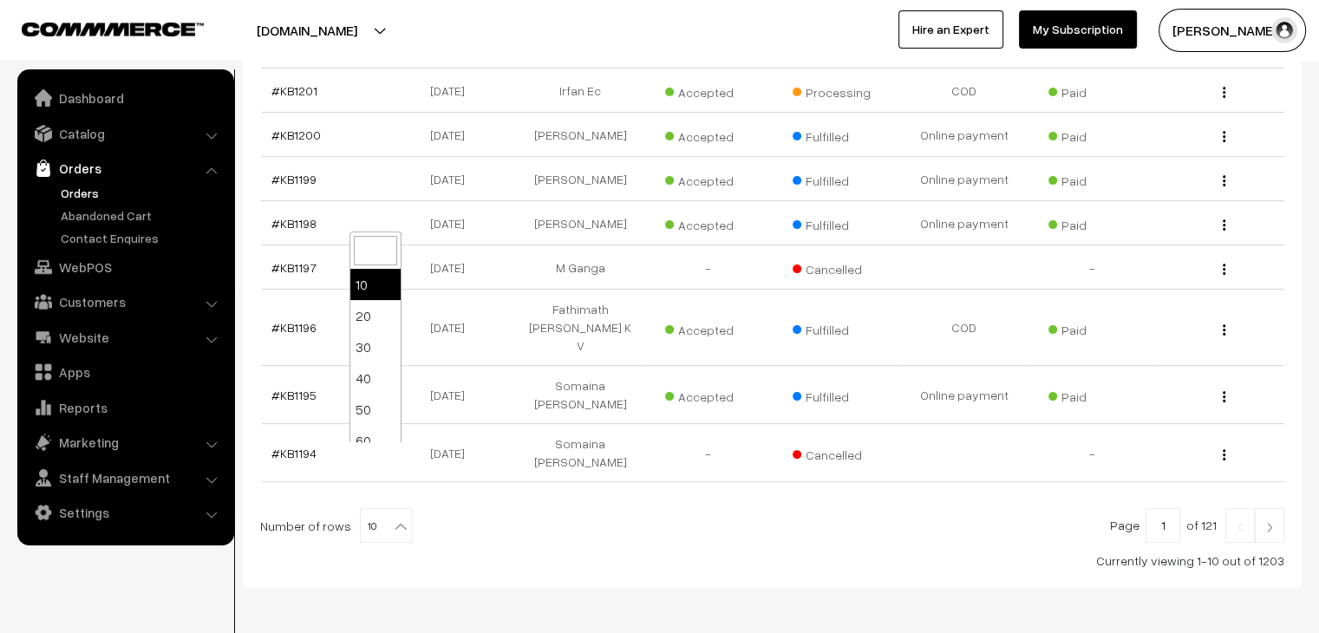
click at [392, 518] on b at bounding box center [400, 526] width 17 height 17
select select "100"
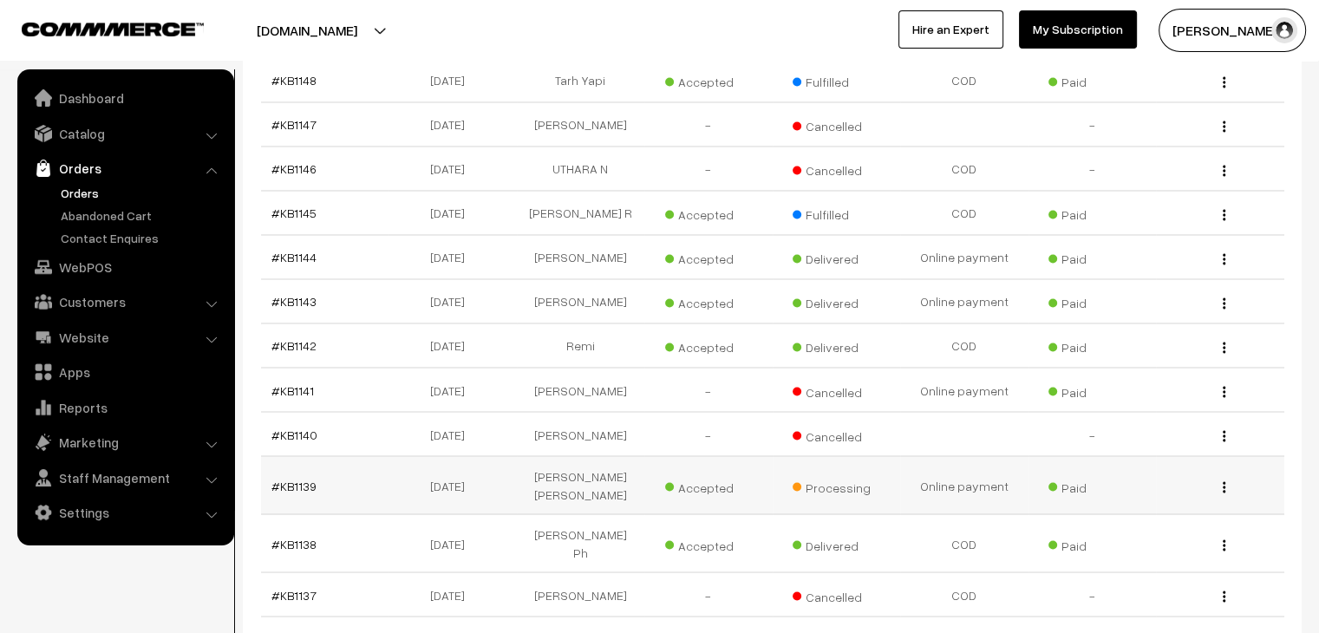
scroll to position [2913, 0]
click at [95, 191] on link "Orders" at bounding box center [142, 193] width 172 height 18
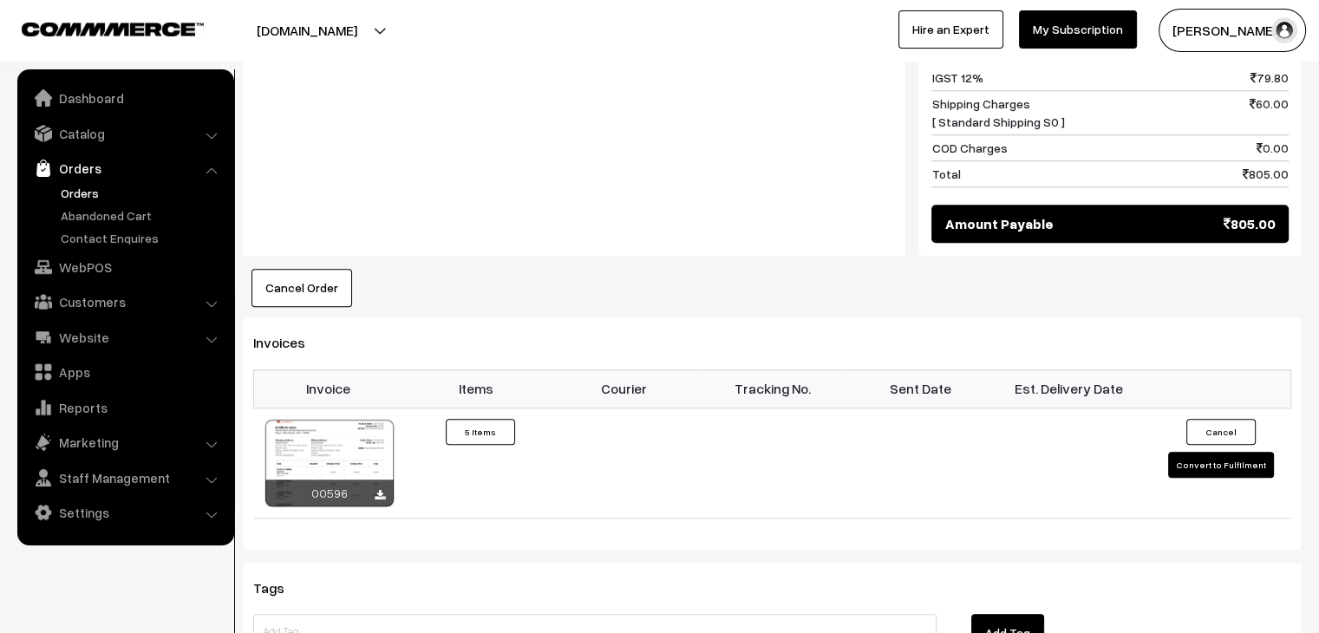
scroll to position [1379, 0]
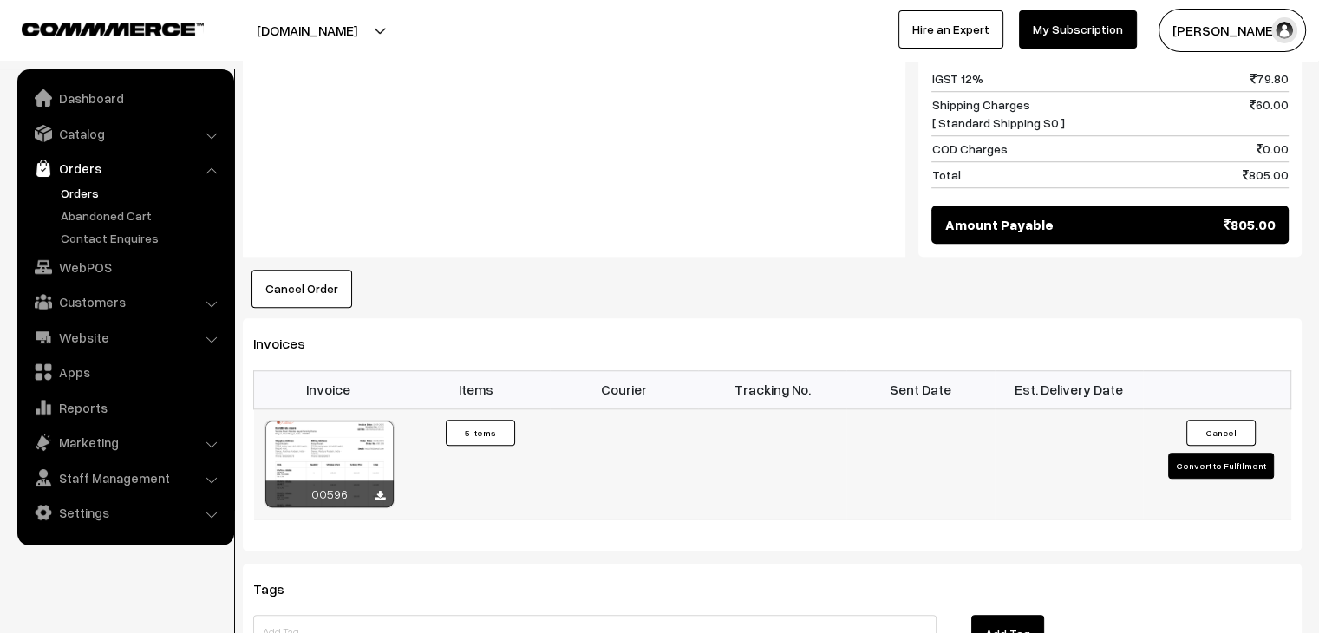
click at [1192, 453] on button "Convert to Fulfilment" at bounding box center [1221, 466] width 106 height 26
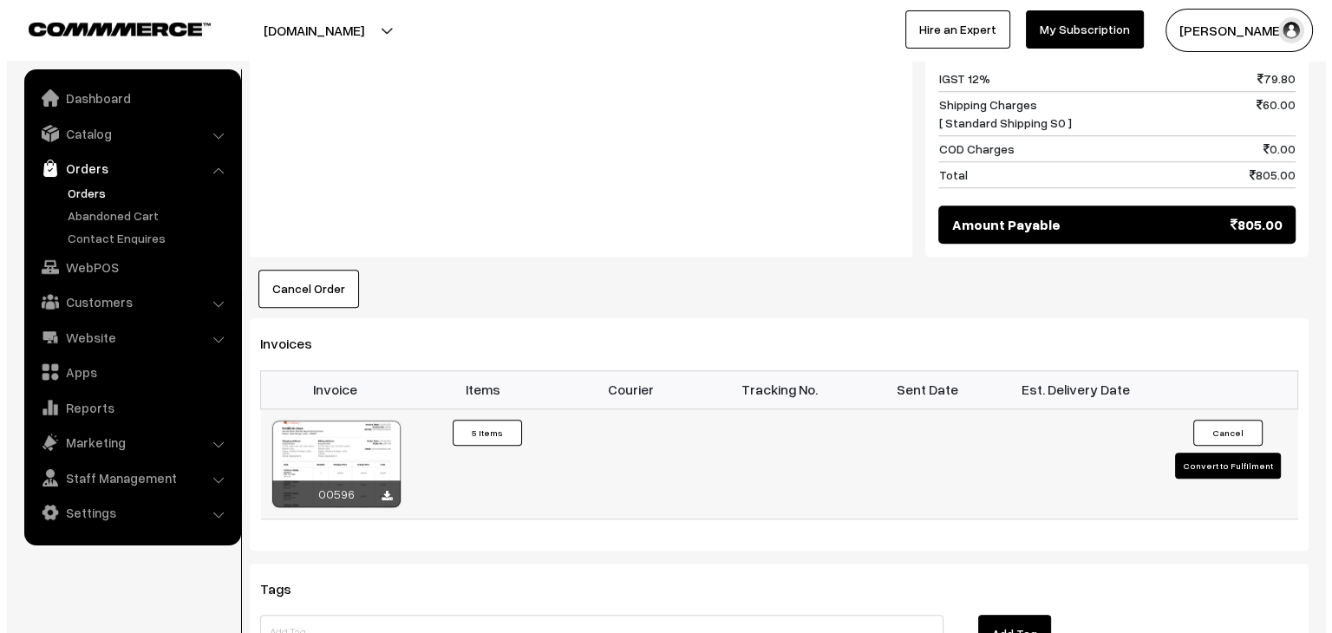
scroll to position [1386, 0]
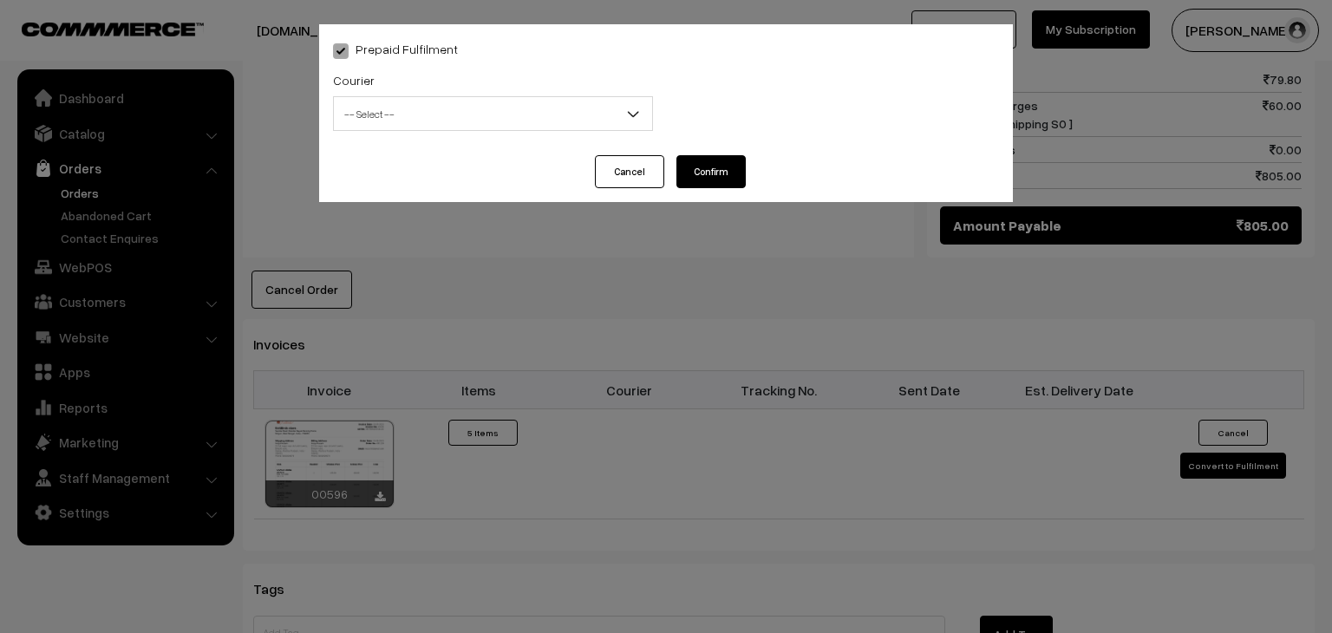
click at [635, 180] on button "Cancel" at bounding box center [629, 171] width 69 height 33
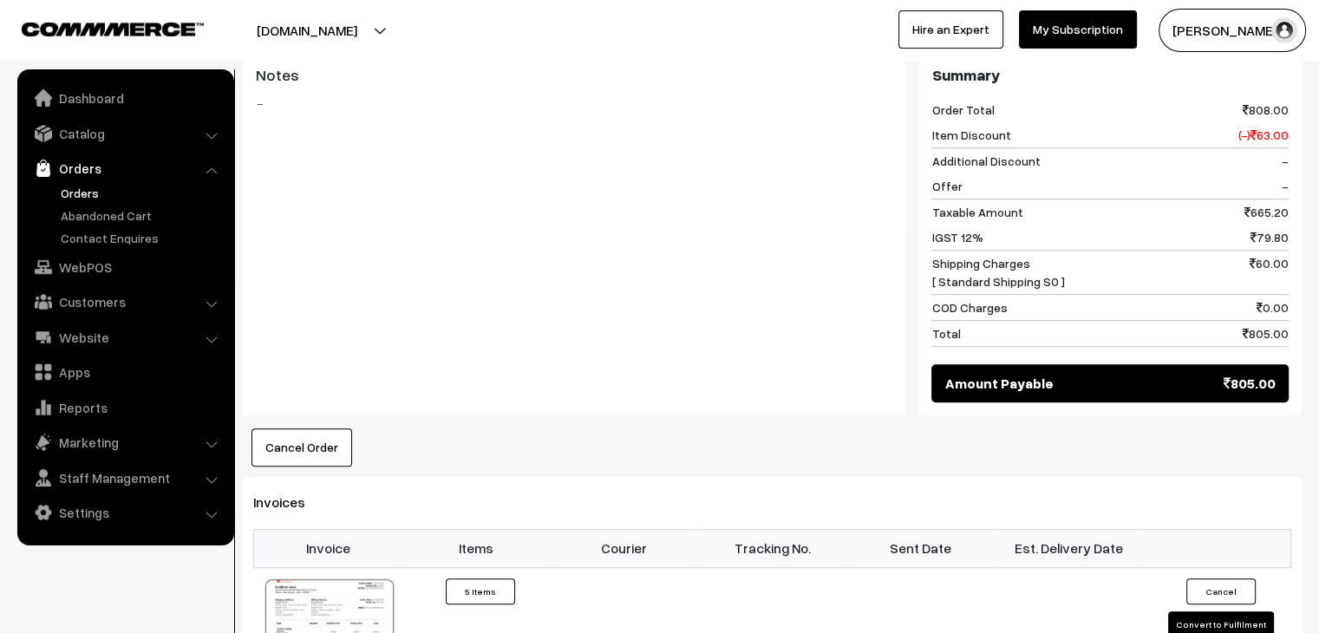
scroll to position [1337, 0]
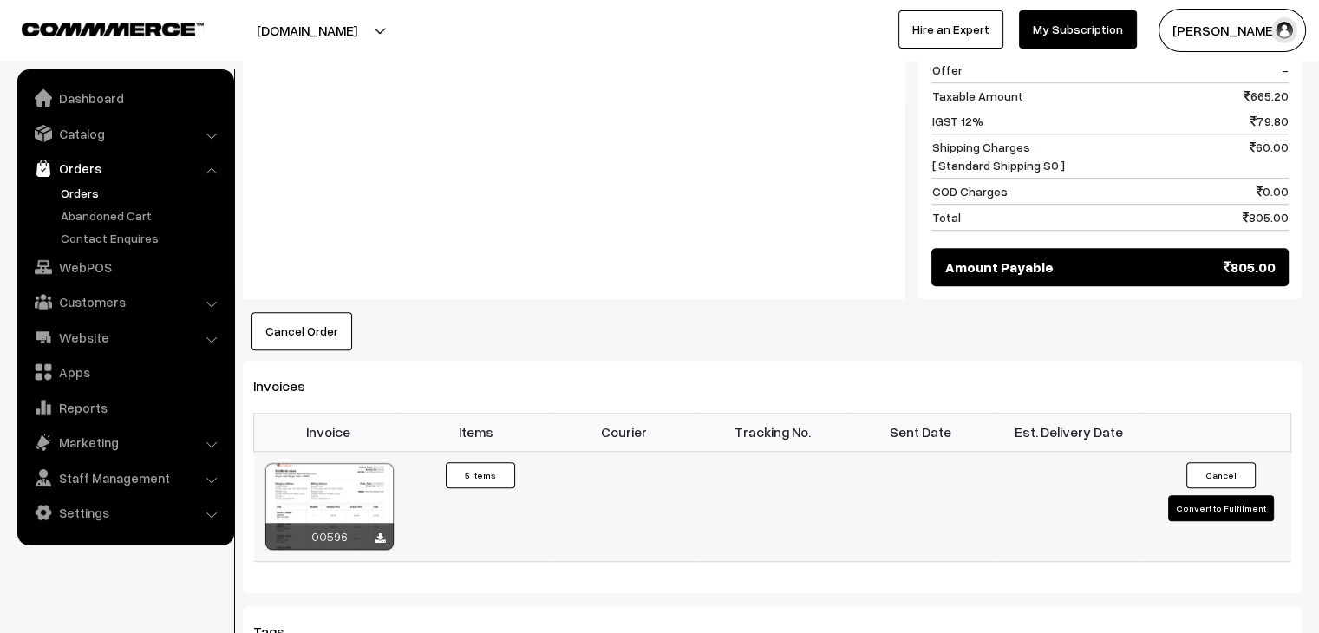
click at [1189, 495] on button "Convert to Fulfilment" at bounding box center [1221, 508] width 106 height 26
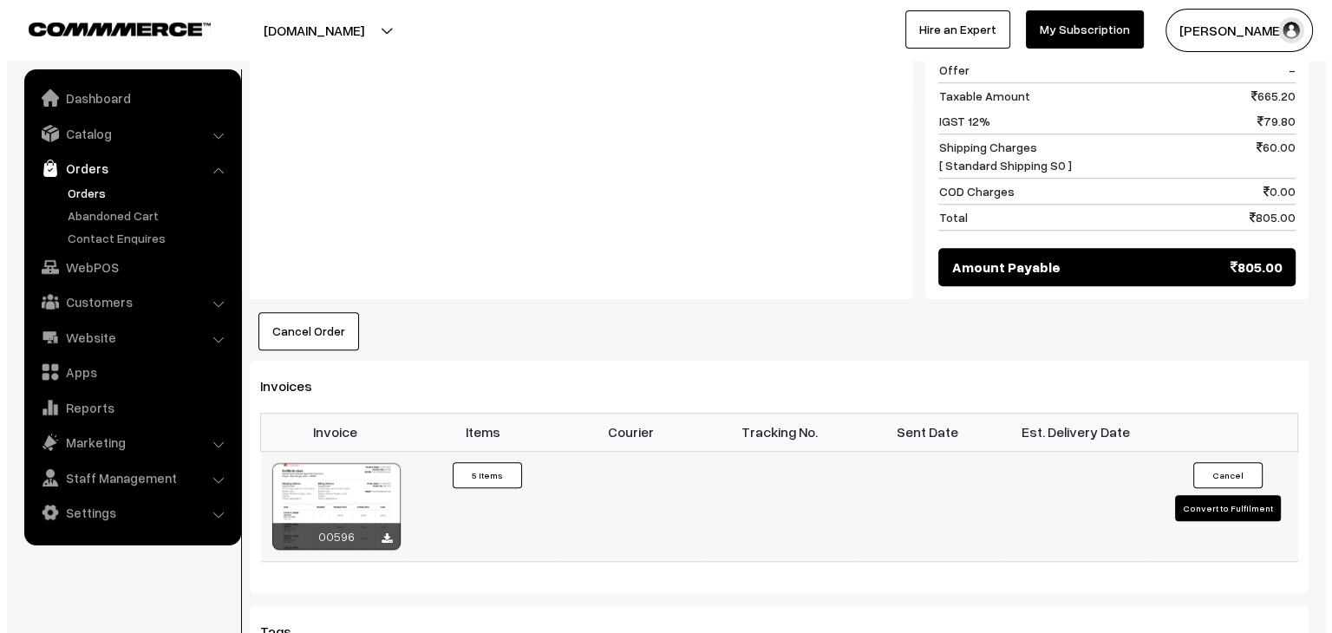
scroll to position [1344, 0]
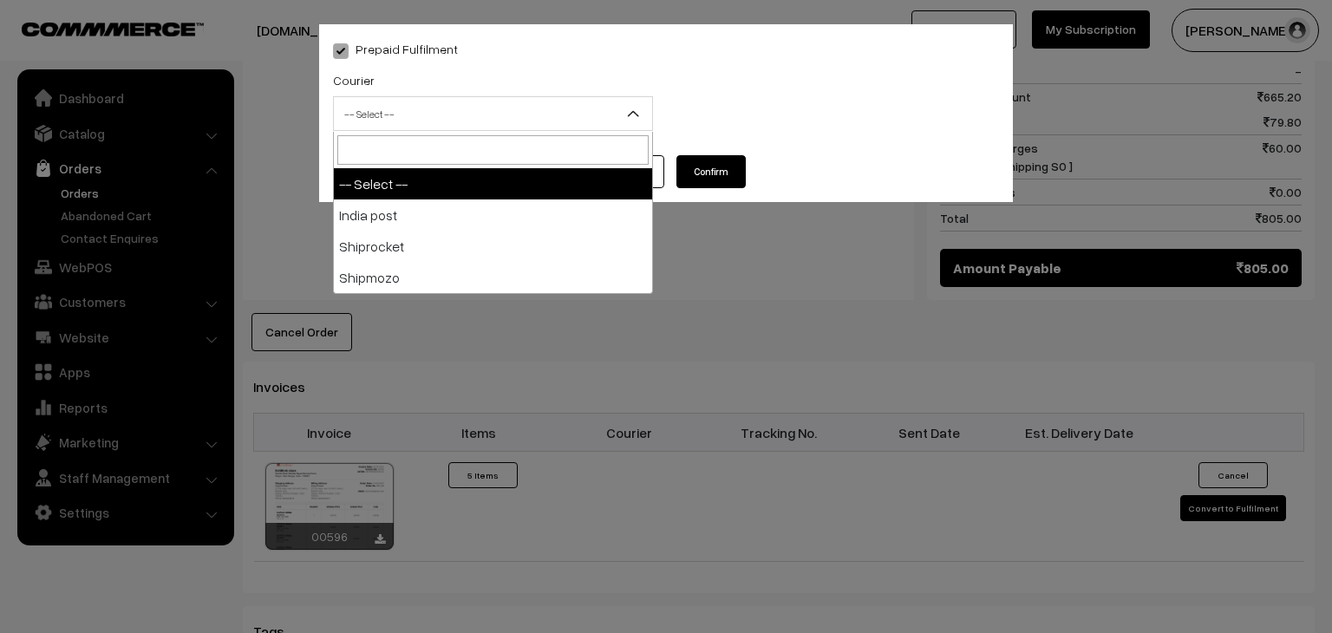
click at [546, 108] on span "-- Select --" at bounding box center [493, 114] width 318 height 30
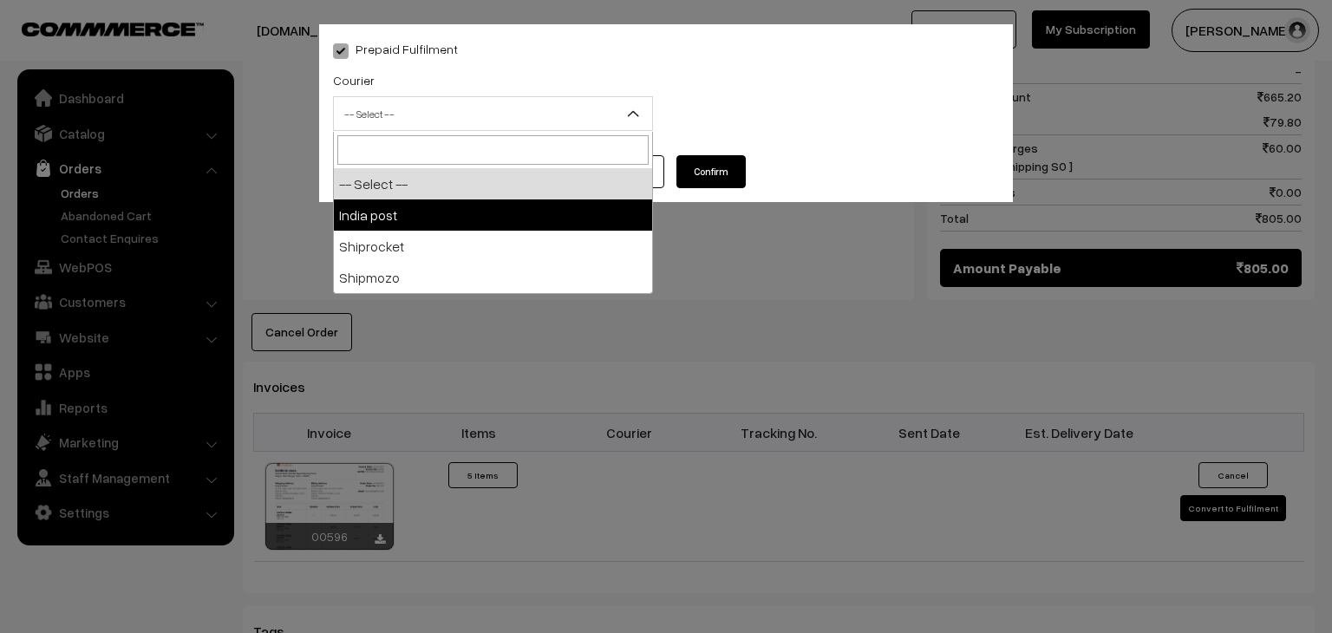
select select "1"
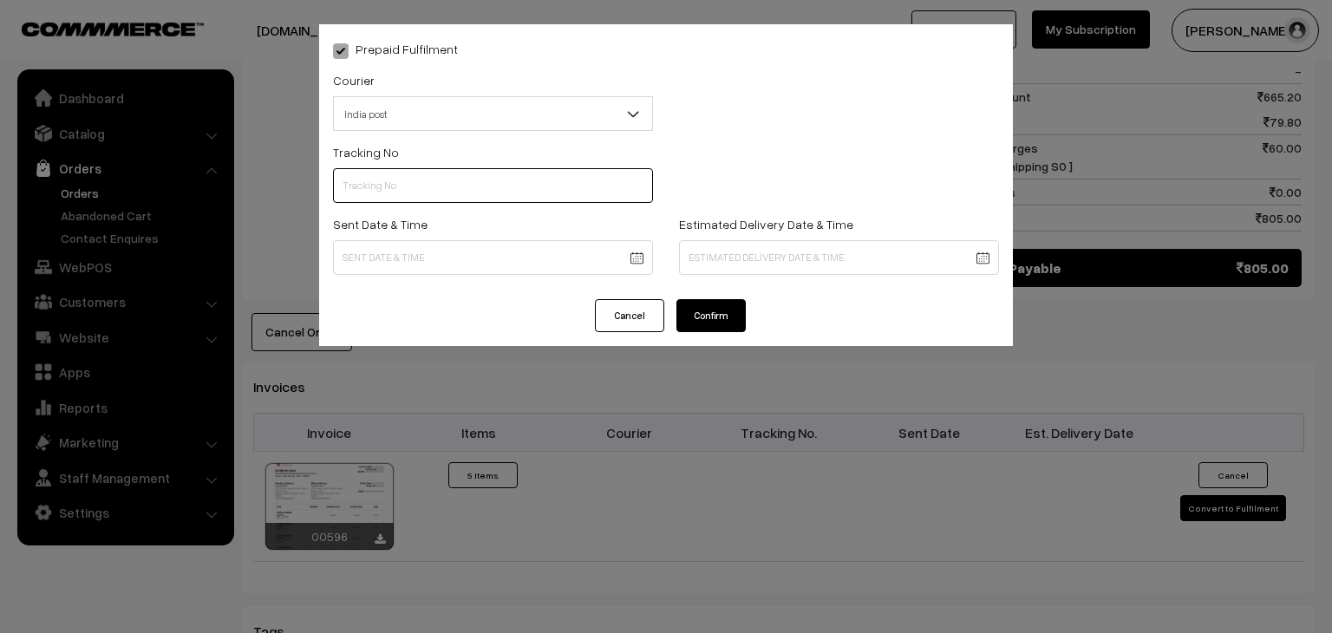
click at [366, 179] on input "text" at bounding box center [493, 185] width 320 height 35
type input "---"
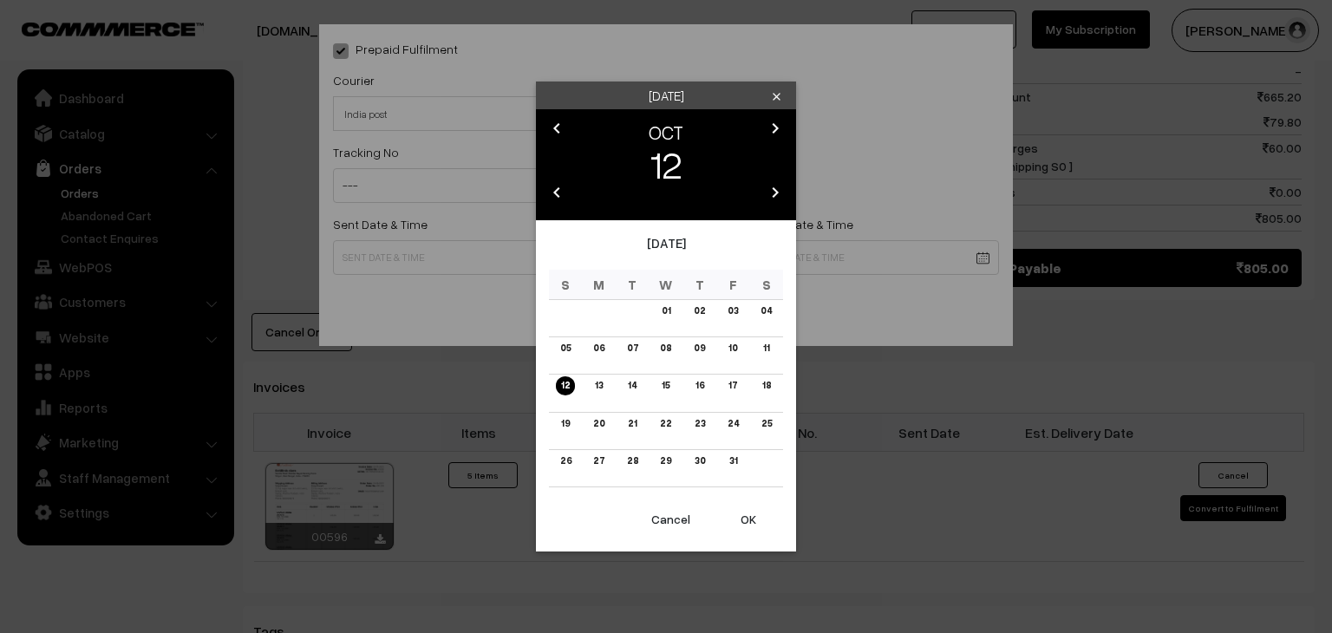
drag, startPoint x: 479, startPoint y: 342, endPoint x: 451, endPoint y: 355, distance: 31.1
click at [451, 355] on div "Sunday clear chevron_left OCT chevron_right 12 chevron_left 2025 chevron_right …" at bounding box center [666, 316] width 1332 height 633
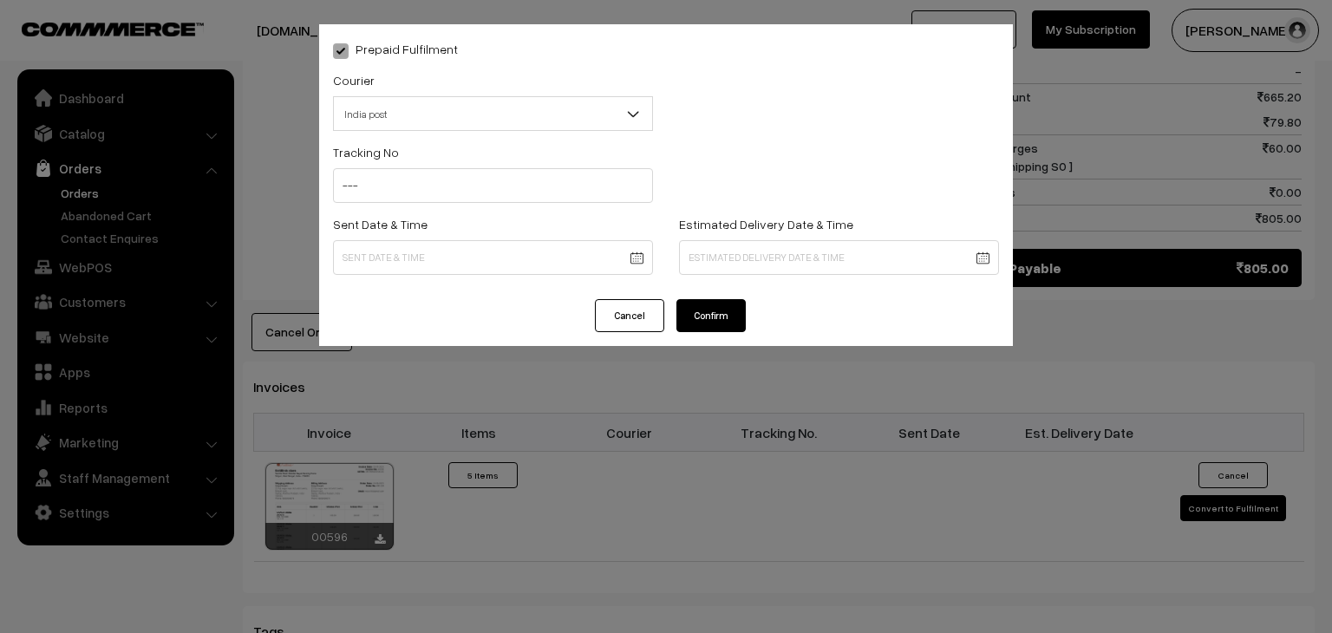
drag, startPoint x: 451, startPoint y: 355, endPoint x: 617, endPoint y: 324, distance: 169.2
click at [617, 324] on div "Prepaid Fulfilment Courier -- Select -- India post Shiprocket Shipmozo India po…" at bounding box center [666, 316] width 1332 height 633
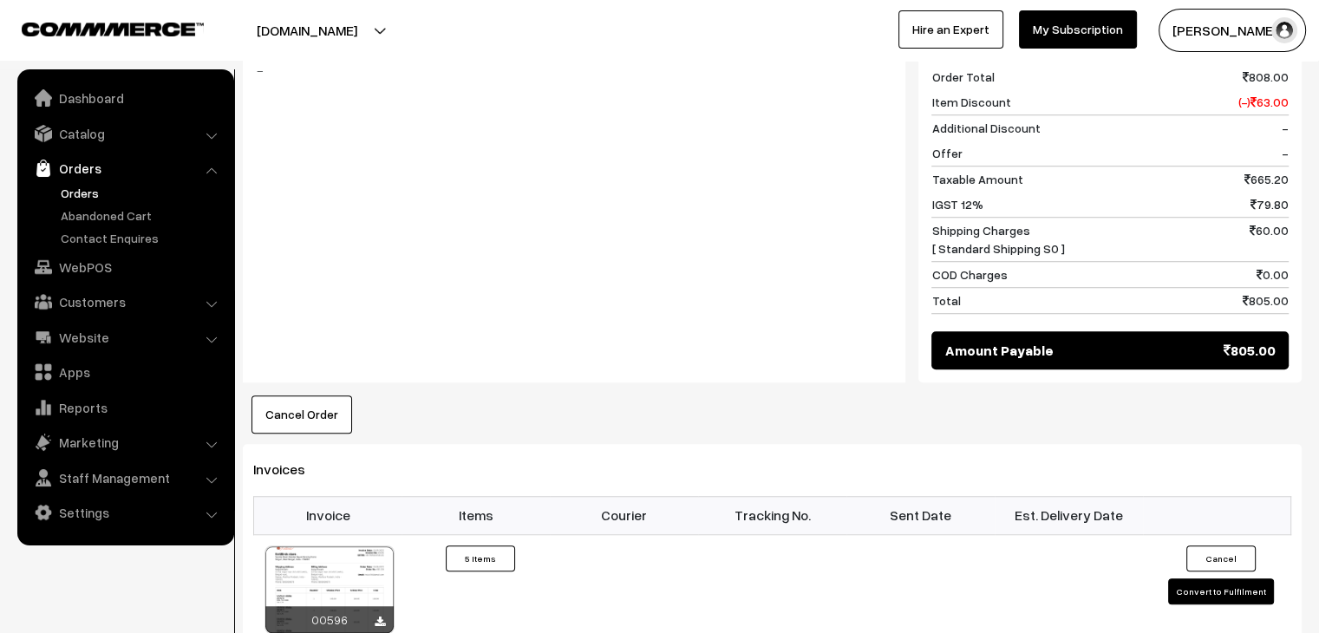
scroll to position [1276, 0]
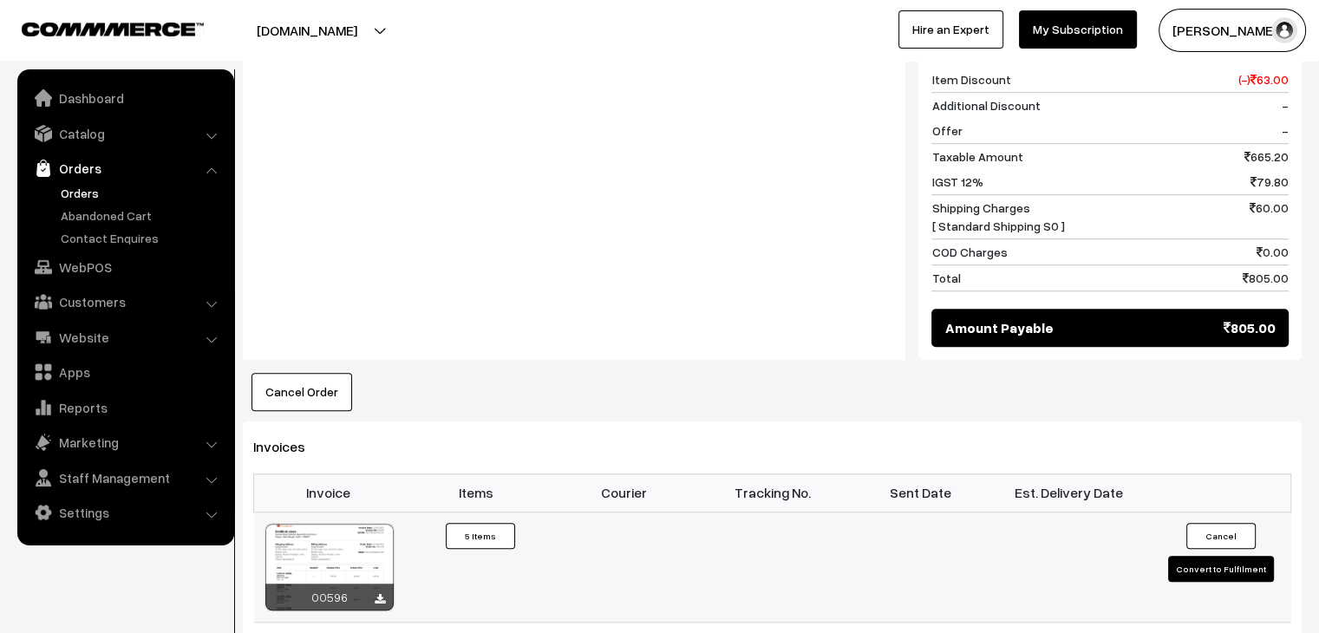
click at [1201, 556] on button "Convert to Fulfilment" at bounding box center [1221, 569] width 106 height 26
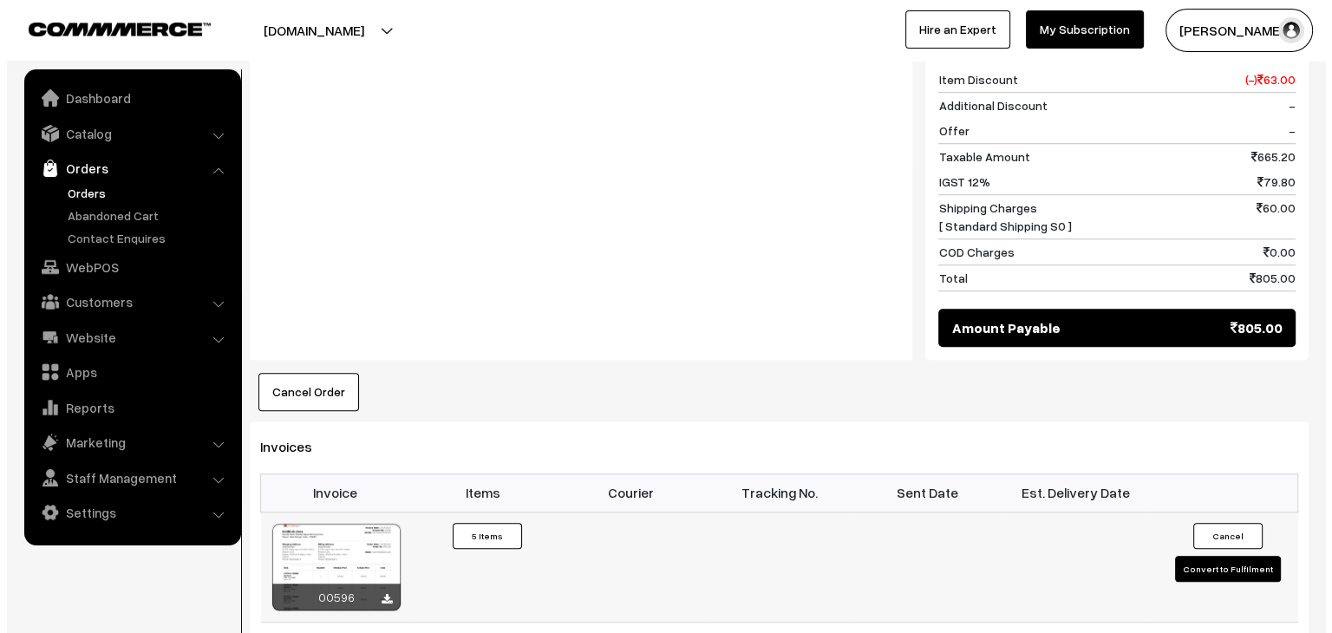
scroll to position [1284, 0]
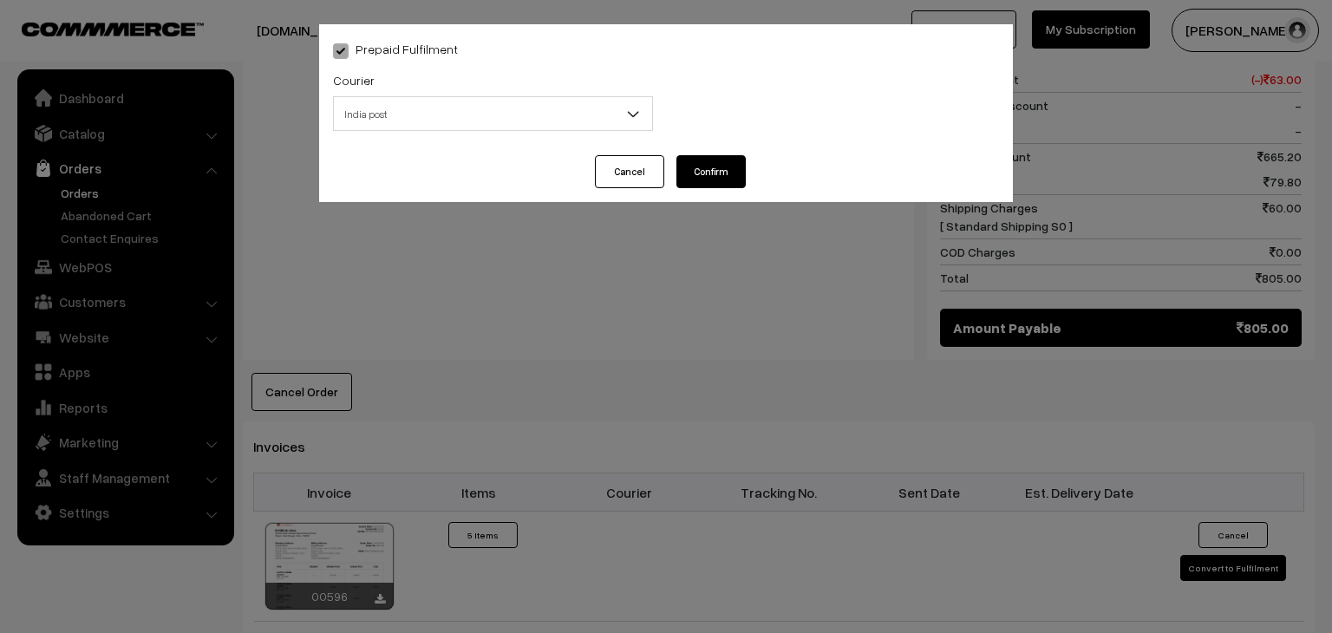
click at [529, 101] on span "India post" at bounding box center [493, 114] width 318 height 30
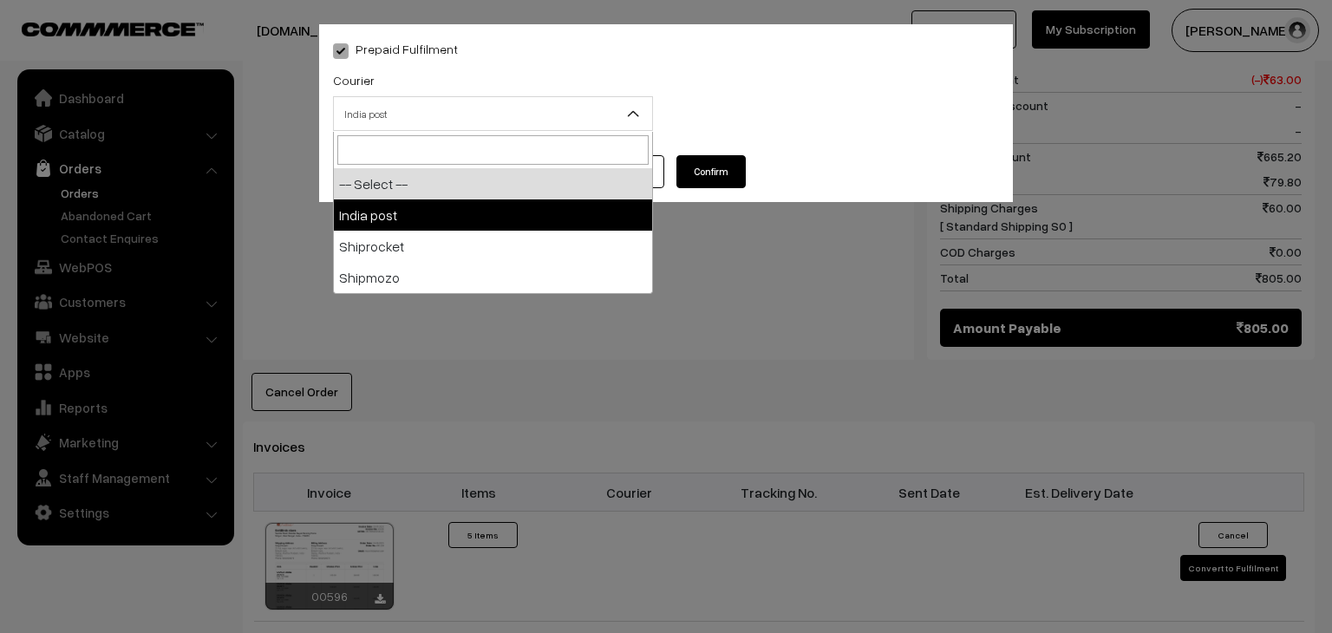
select select "1"
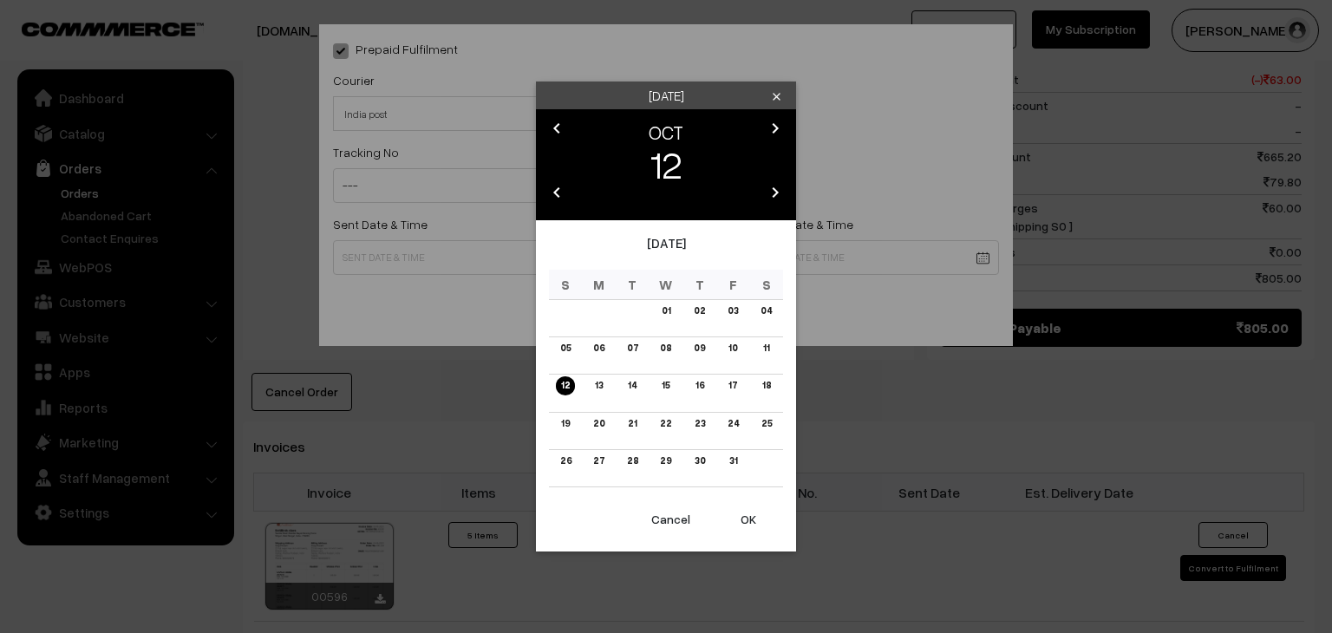
click at [557, 132] on icon "chevron_left" at bounding box center [556, 128] width 21 height 21
click at [664, 355] on link "10" at bounding box center [665, 348] width 19 height 18
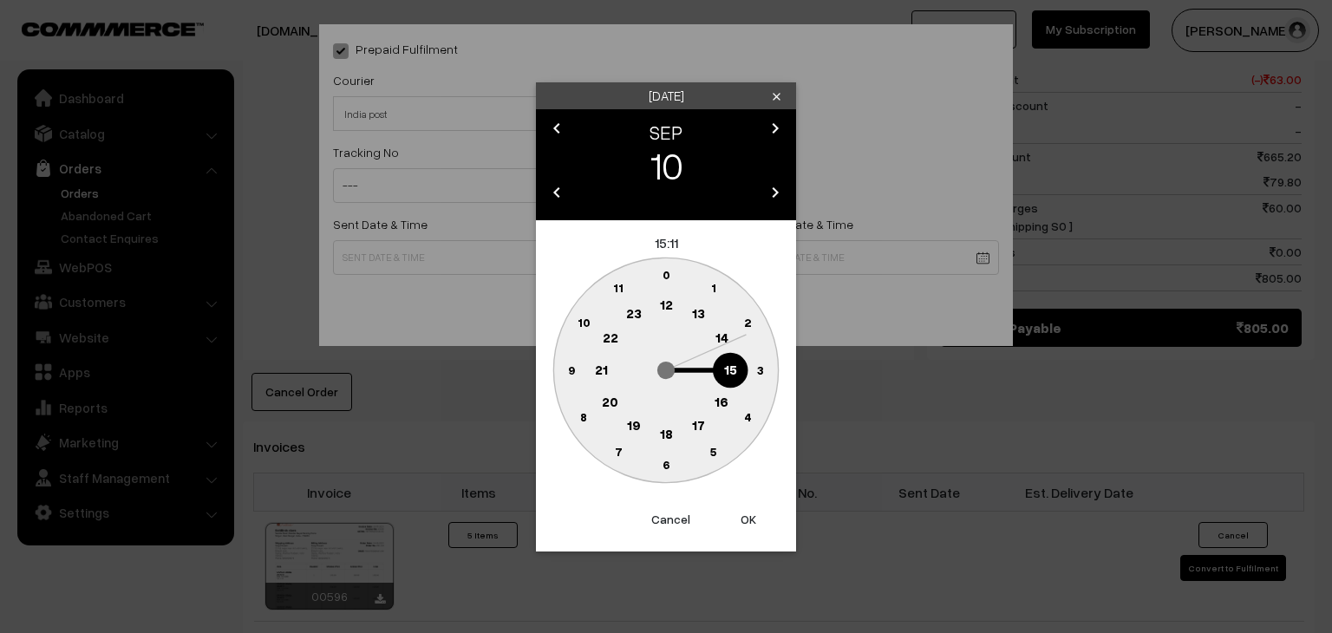
click at [747, 515] on button "OK" at bounding box center [748, 519] width 69 height 38
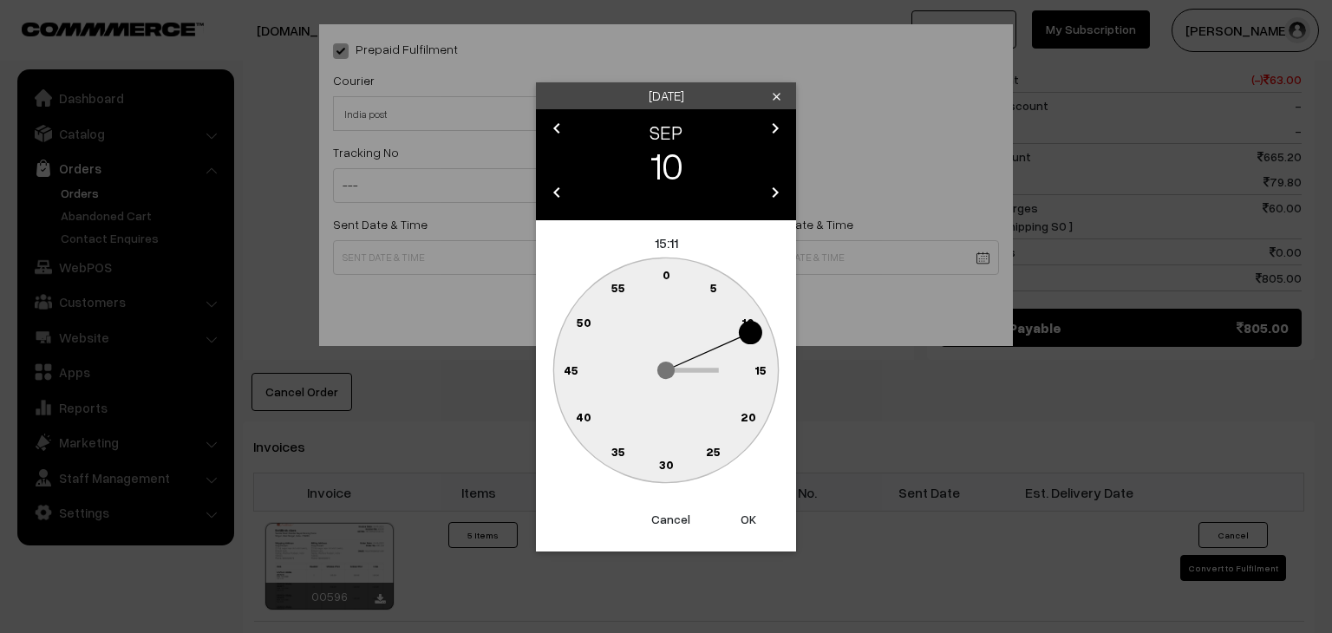
click at [749, 525] on button "OK" at bounding box center [748, 519] width 69 height 38
type input "10-09-2025 15:11"
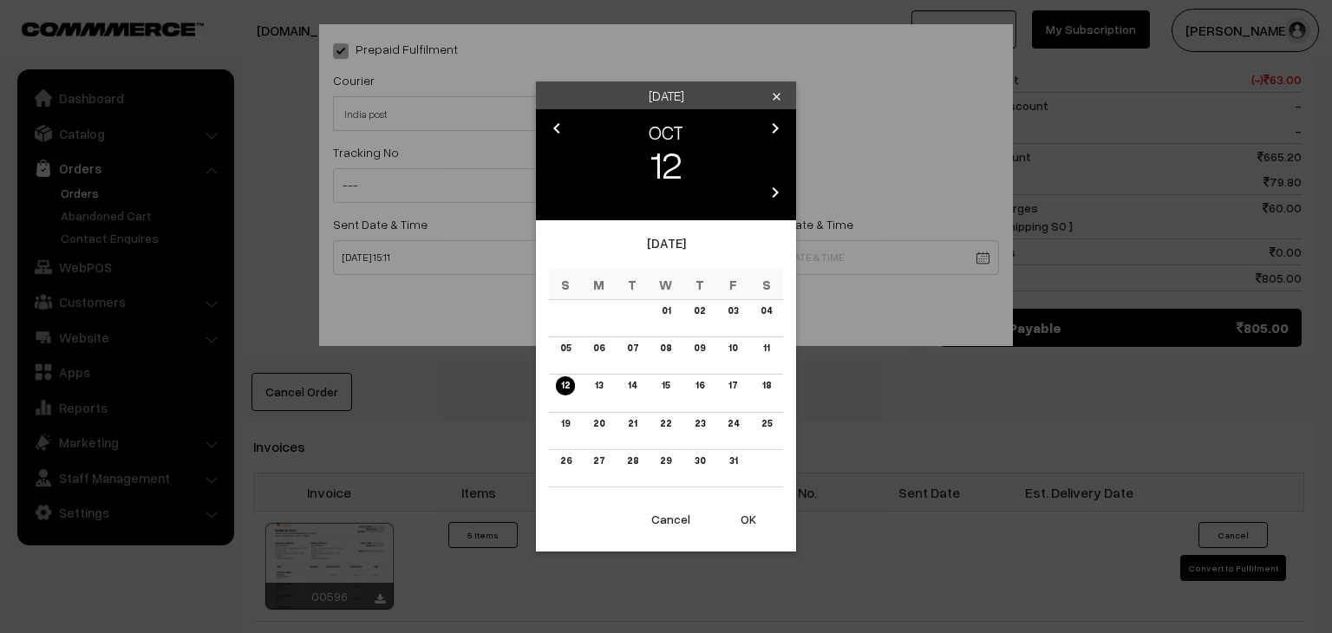
click at [736, 389] on link "17" at bounding box center [732, 385] width 19 height 18
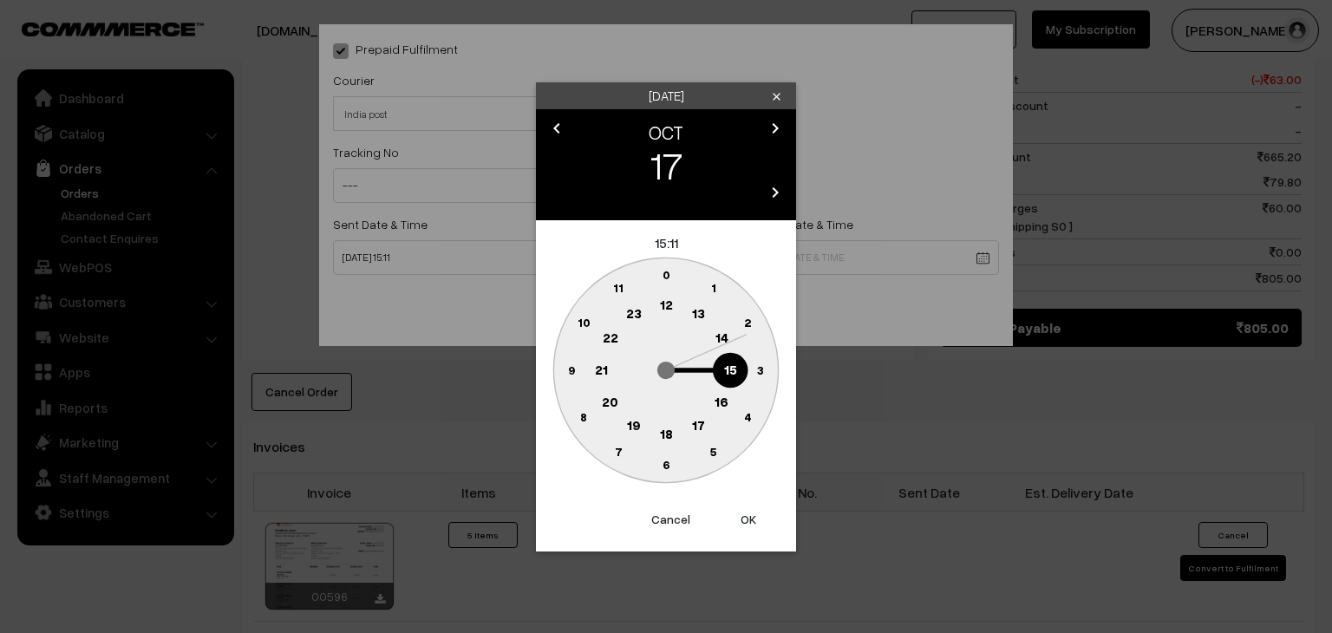
click at [727, 400] on text "16" at bounding box center [721, 401] width 14 height 16
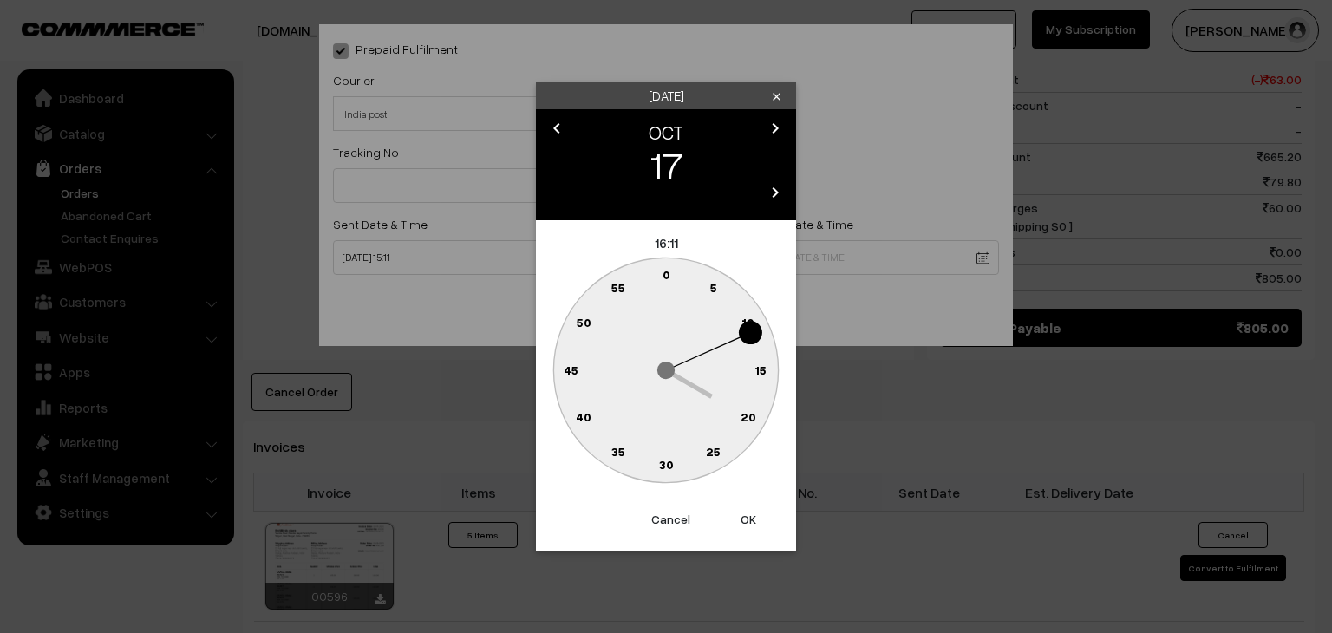
click at [661, 273] on circle at bounding box center [655, 277] width 23 height 23
type input "17-10-2025 16:59"
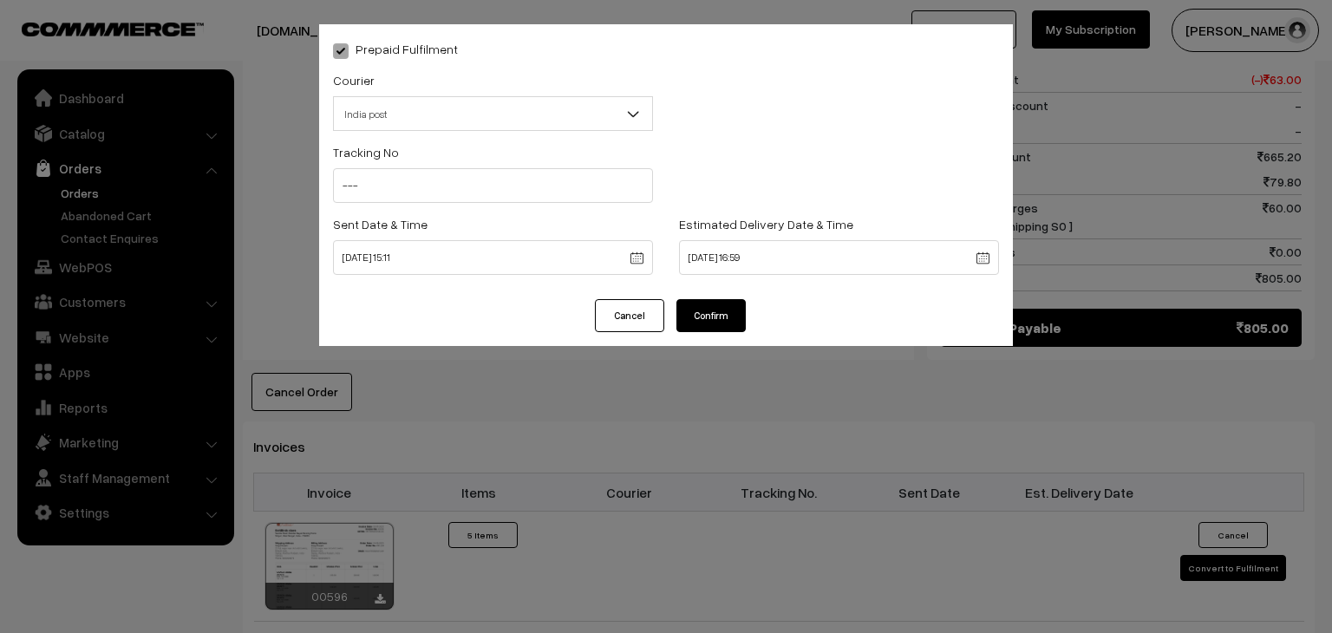
click at [692, 310] on button "Confirm" at bounding box center [710, 315] width 69 height 33
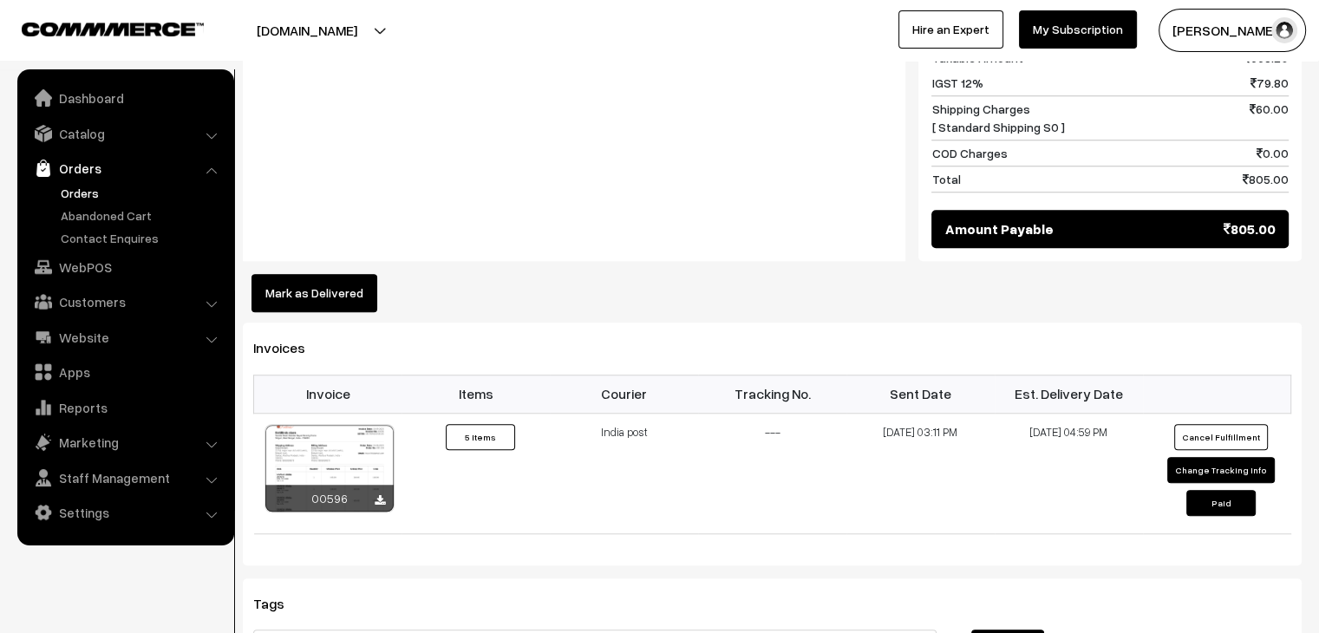
scroll to position [1401, 0]
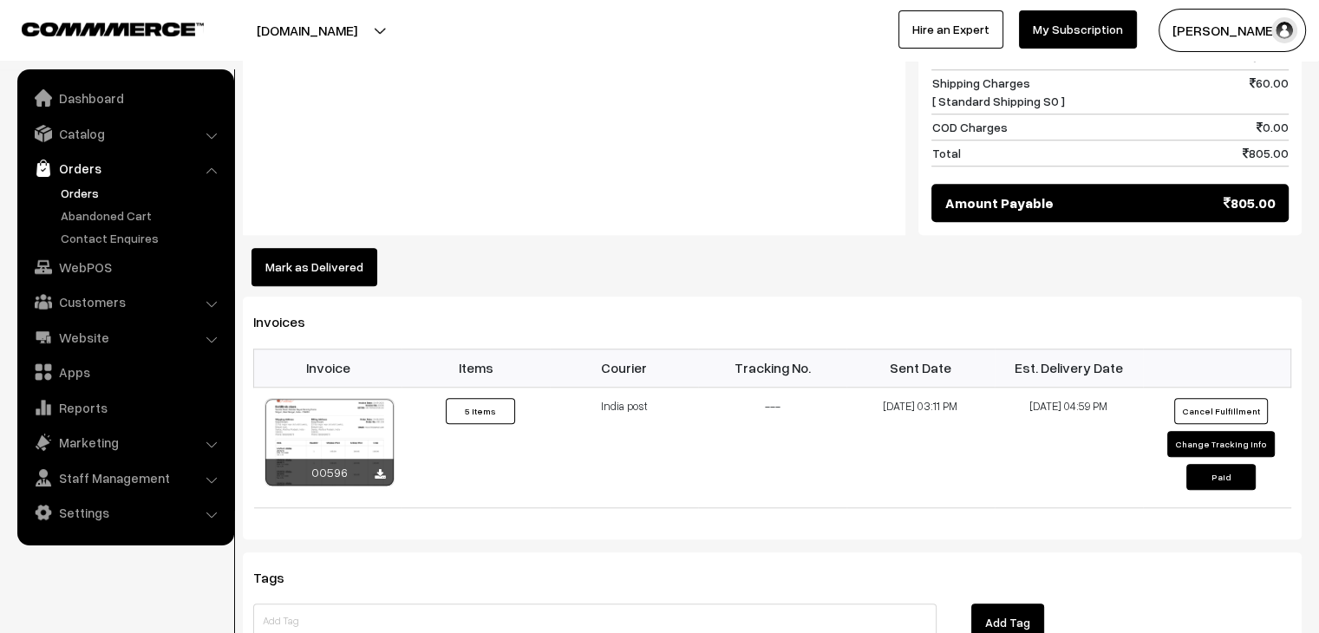
click at [307, 248] on button "Mark as Delivered" at bounding box center [314, 267] width 126 height 38
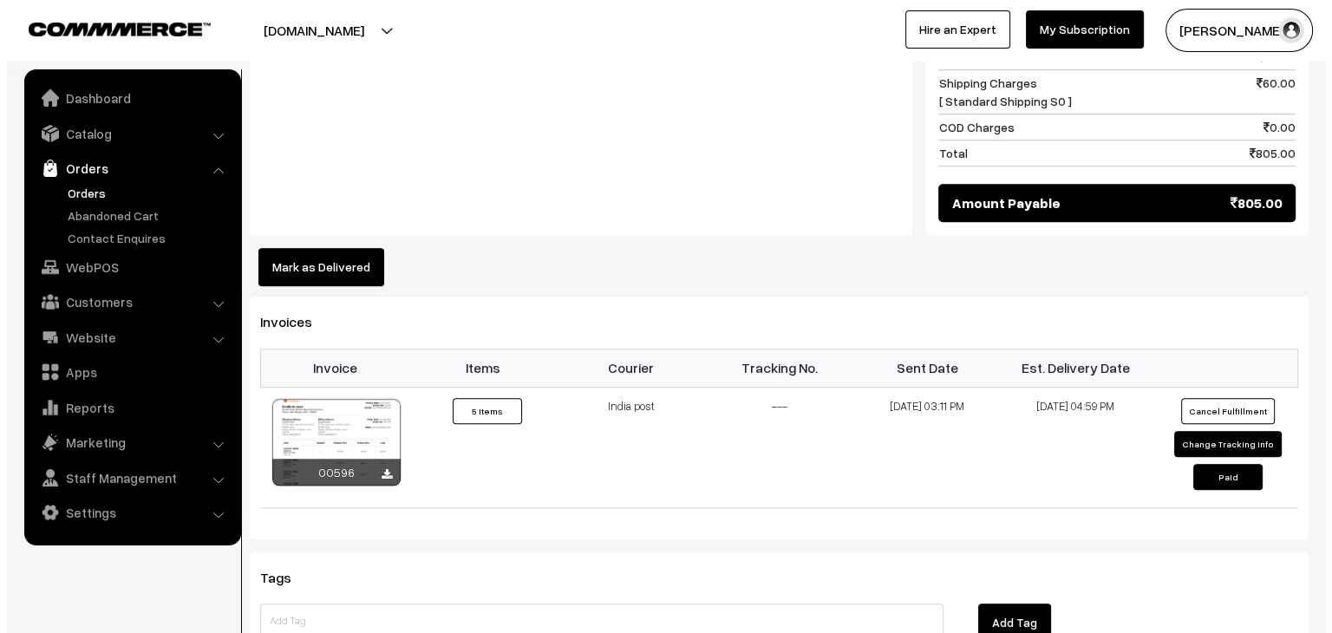
scroll to position [1408, 0]
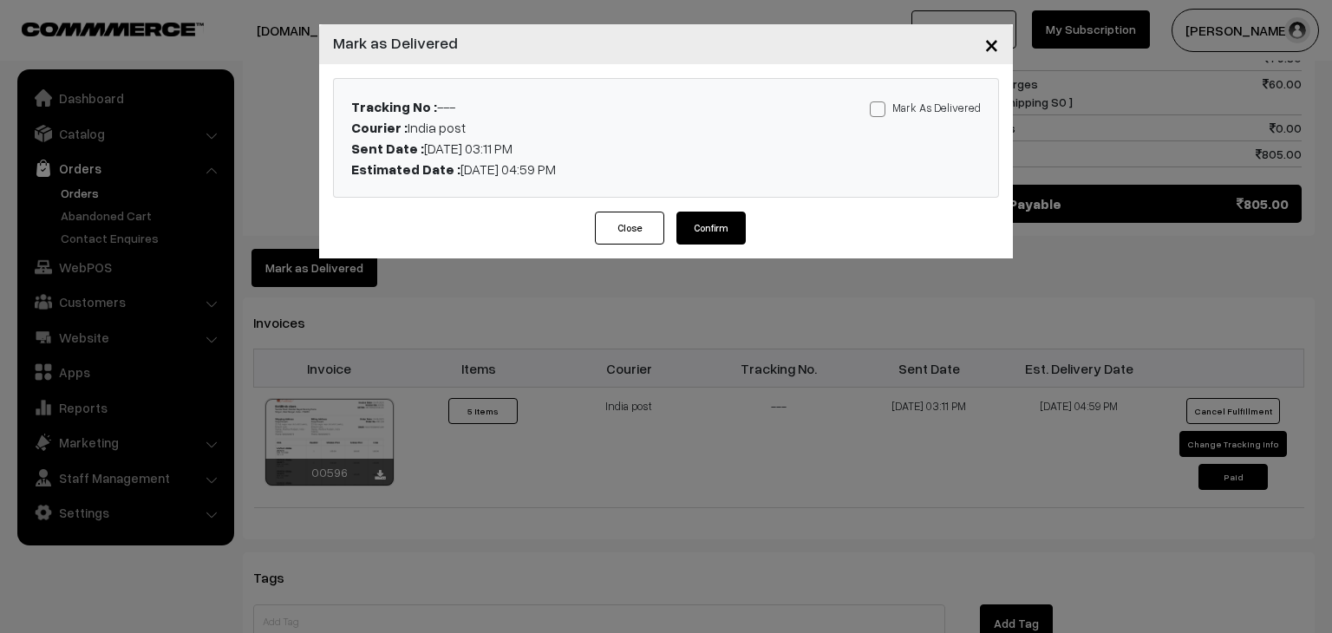
click at [943, 103] on label "Mark As Delivered" at bounding box center [925, 107] width 111 height 19
click at [881, 103] on input "Mark As Delivered" at bounding box center [875, 106] width 11 height 11
checkbox input "true"
click at [719, 223] on button "Confirm" at bounding box center [710, 228] width 69 height 33
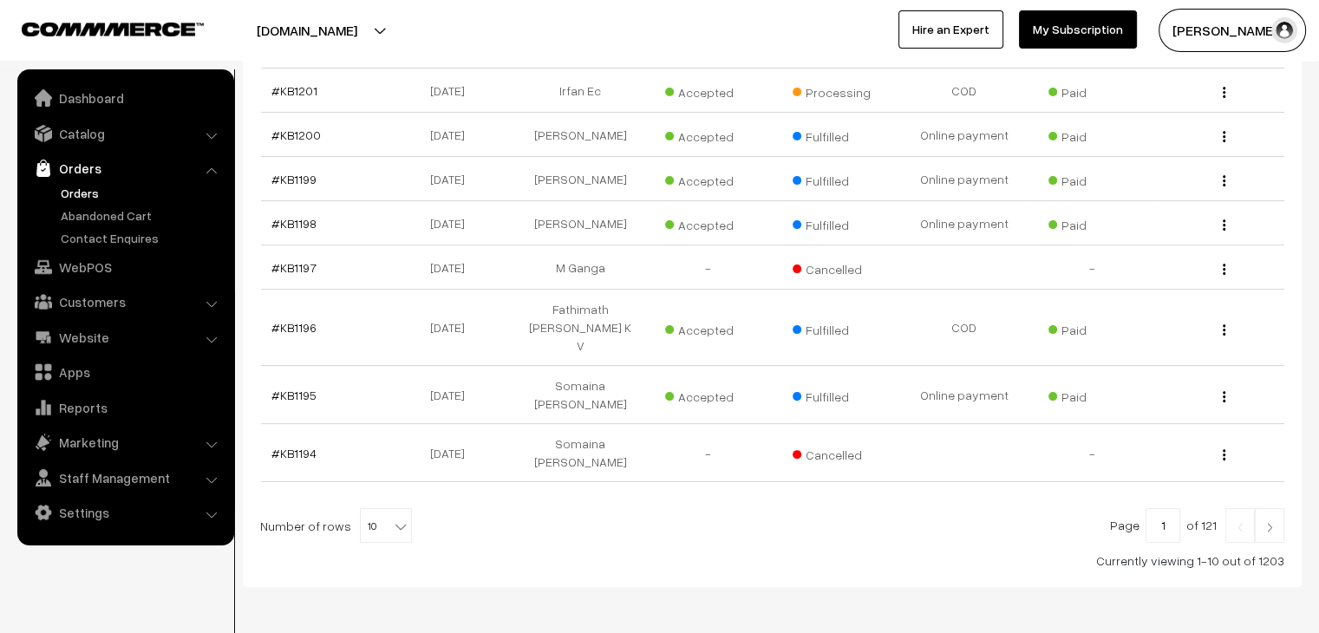
click at [392, 518] on b at bounding box center [400, 526] width 17 height 17
select select "100"
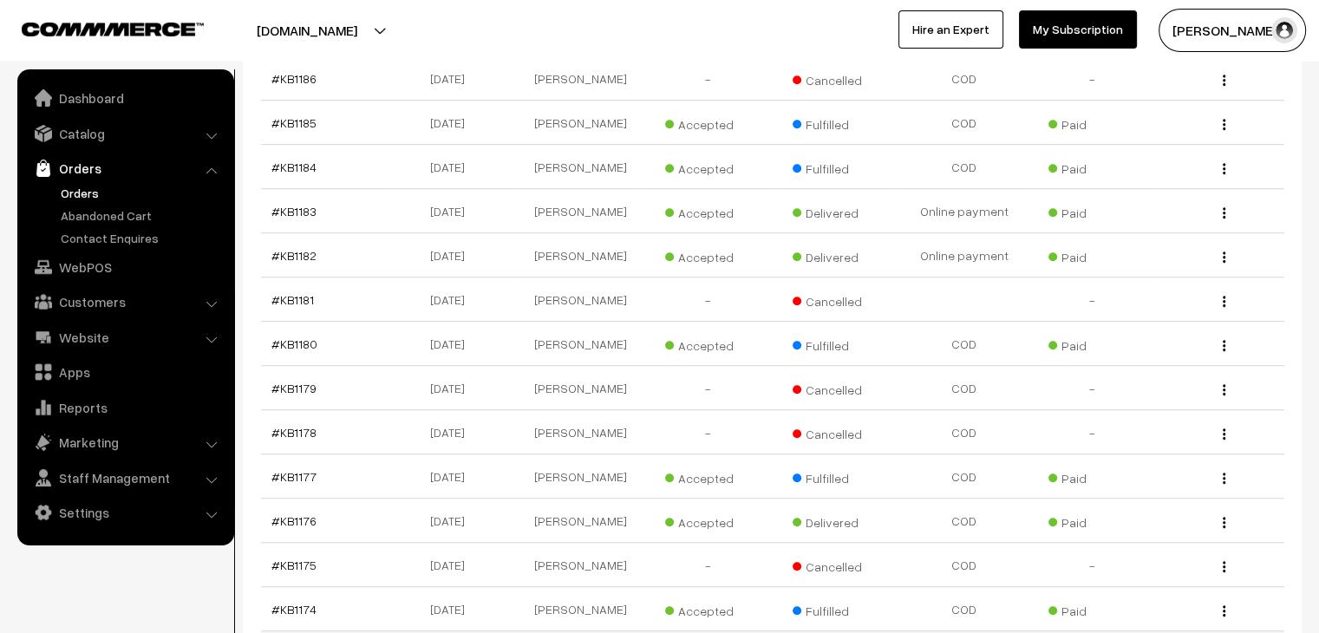
scroll to position [1176, 0]
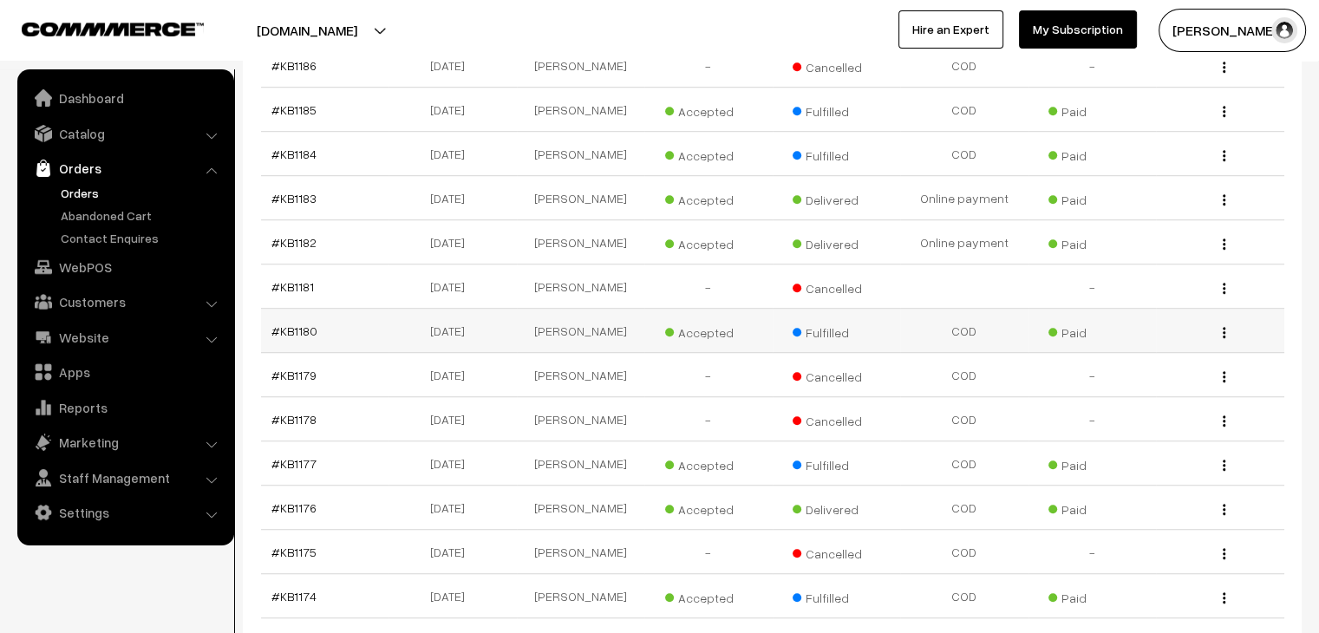
click at [308, 309] on td "#KB1180" at bounding box center [325, 331] width 128 height 44
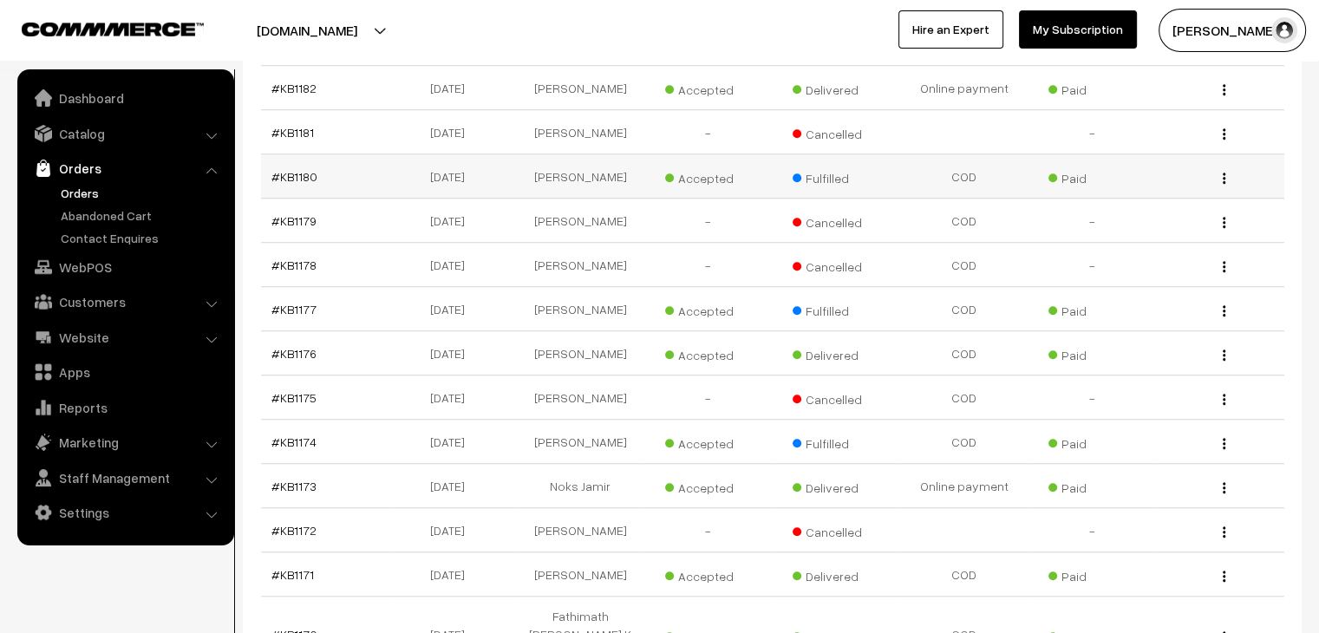
scroll to position [1332, 0]
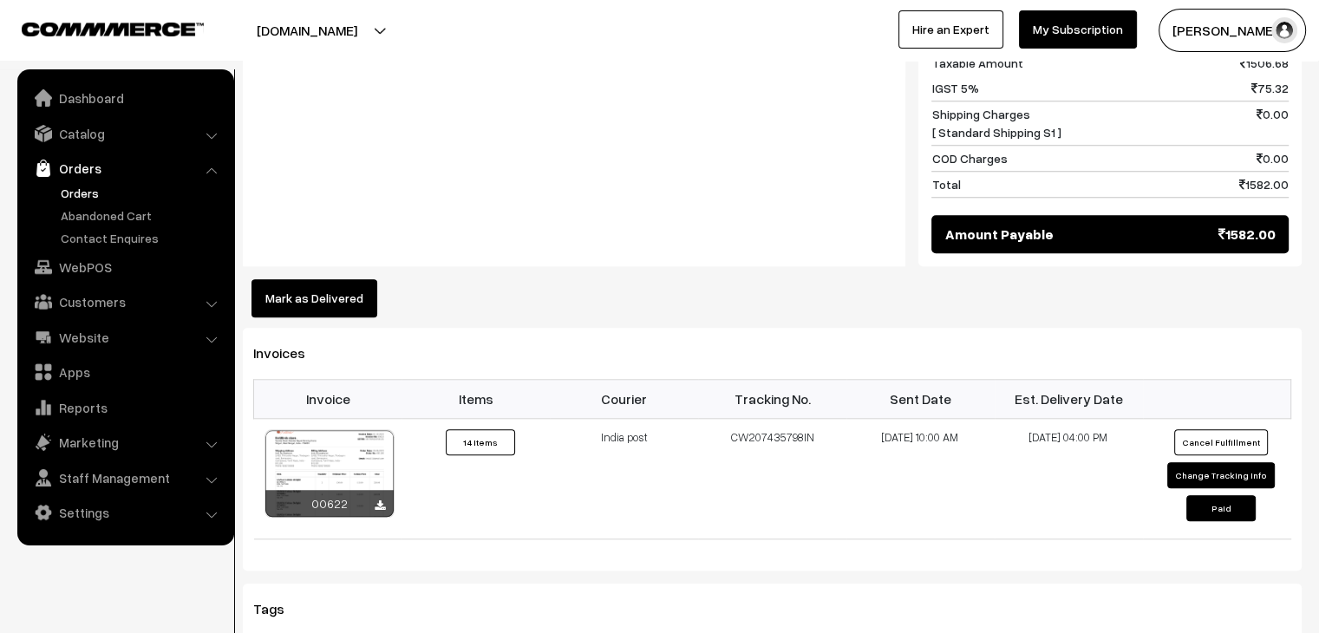
scroll to position [1518, 0]
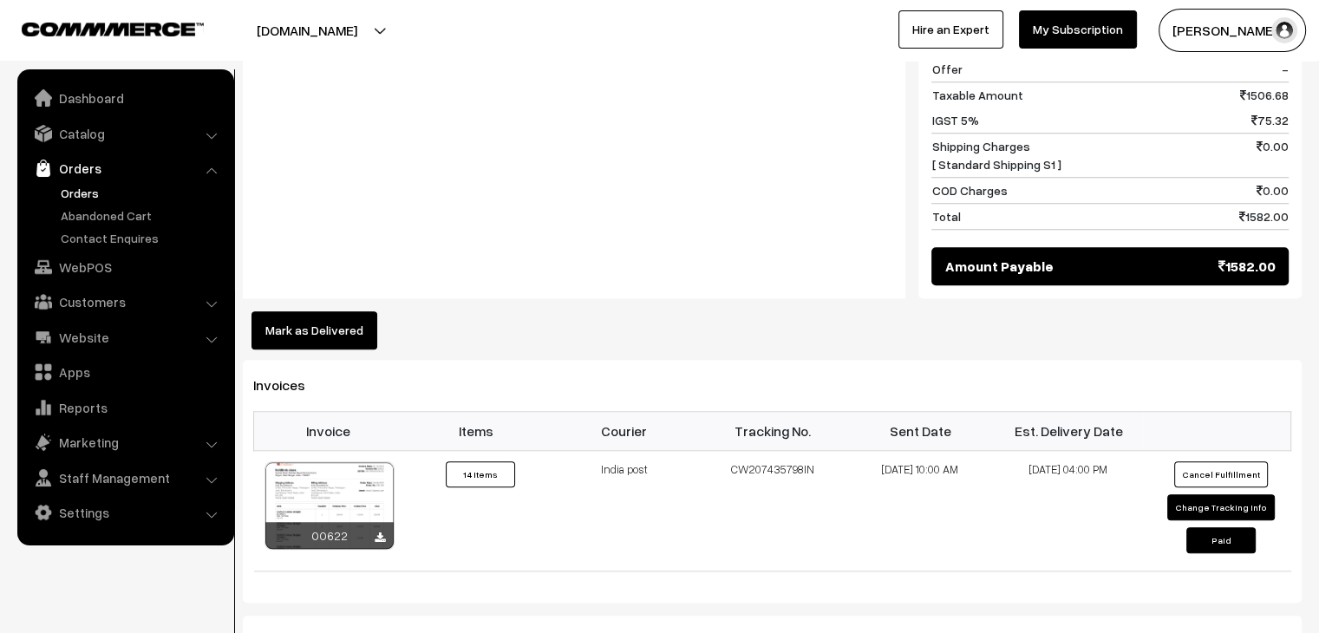
click at [326, 311] on button "Mark as Delivered" at bounding box center [314, 330] width 126 height 38
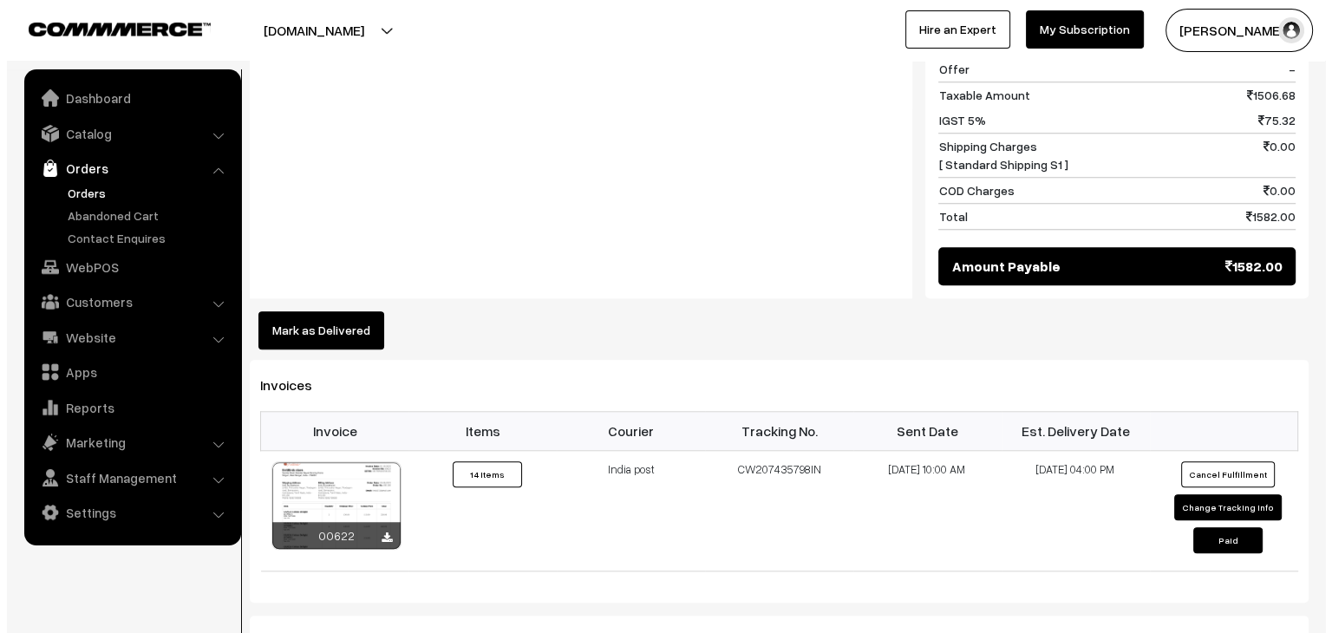
scroll to position [1528, 0]
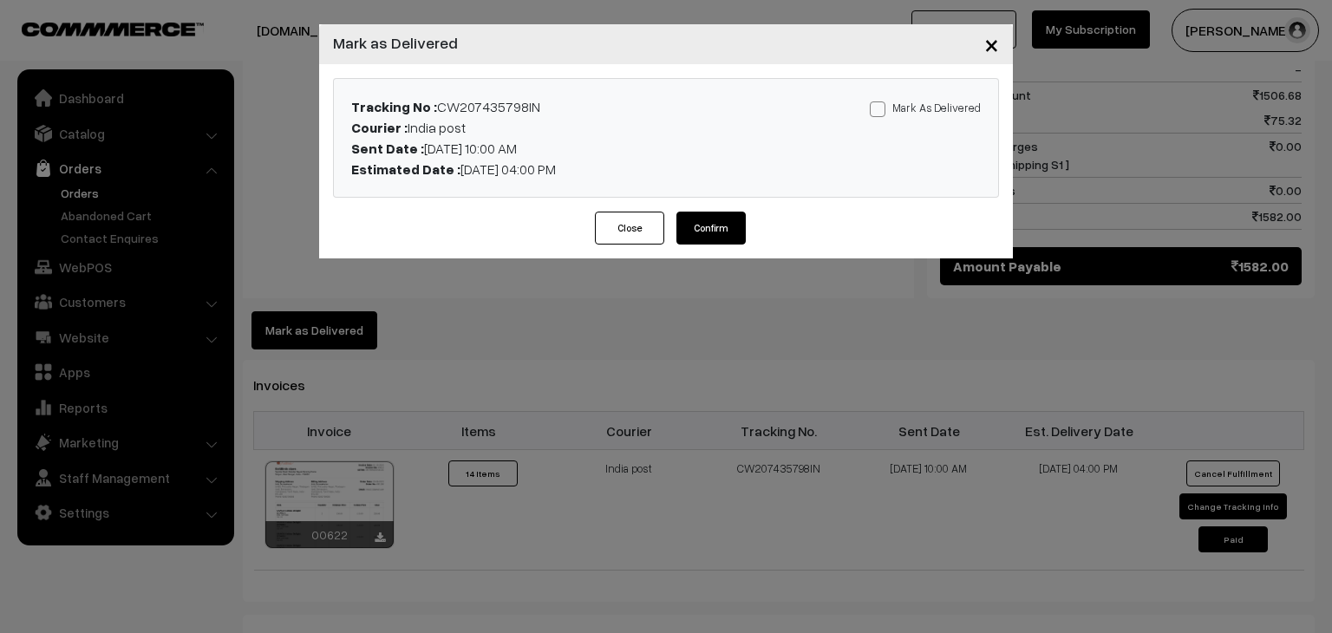
click at [892, 108] on label "Mark As Delivered" at bounding box center [925, 107] width 111 height 19
click at [881, 108] on input "Mark As Delivered" at bounding box center [875, 106] width 11 height 11
checkbox input "true"
click at [727, 224] on button "Confirm" at bounding box center [710, 228] width 69 height 33
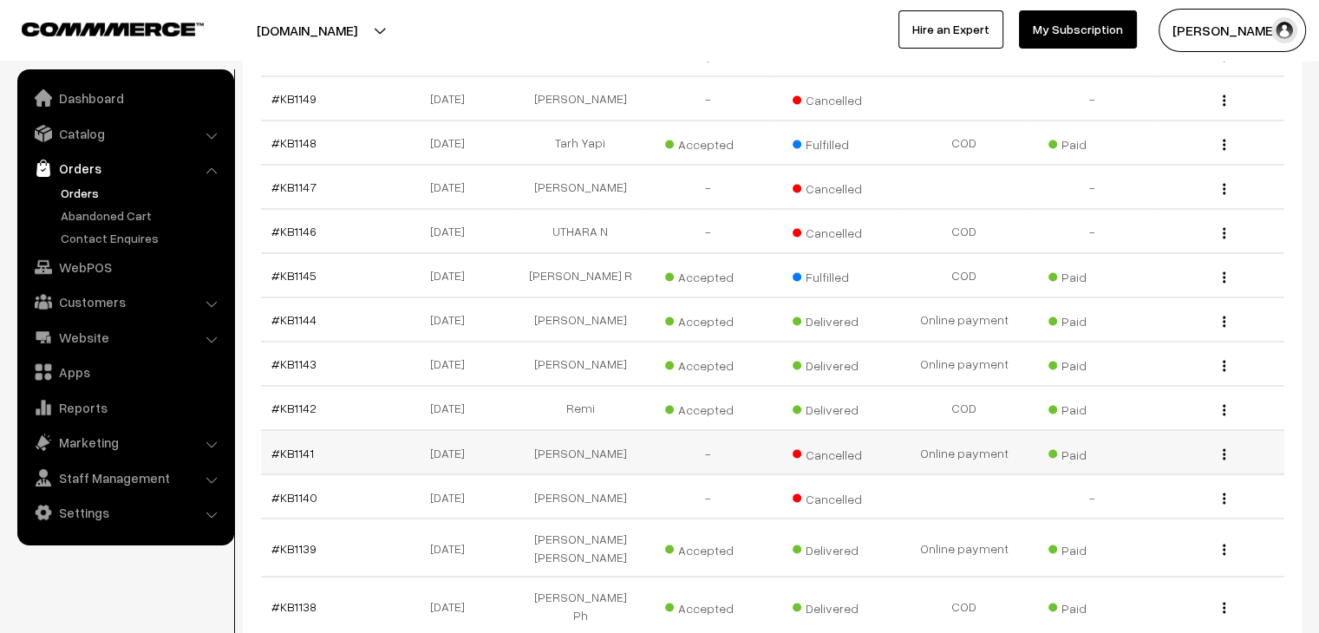
scroll to position [2851, 0]
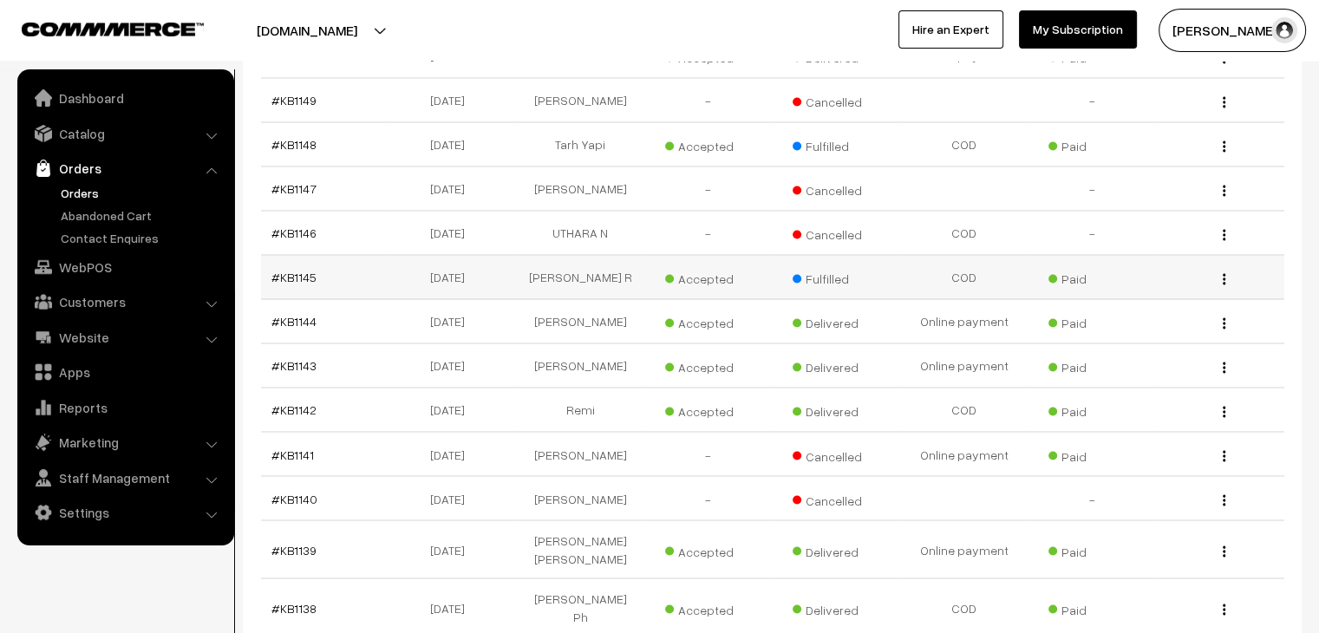
click at [293, 255] on td "#KB1145" at bounding box center [325, 277] width 128 height 44
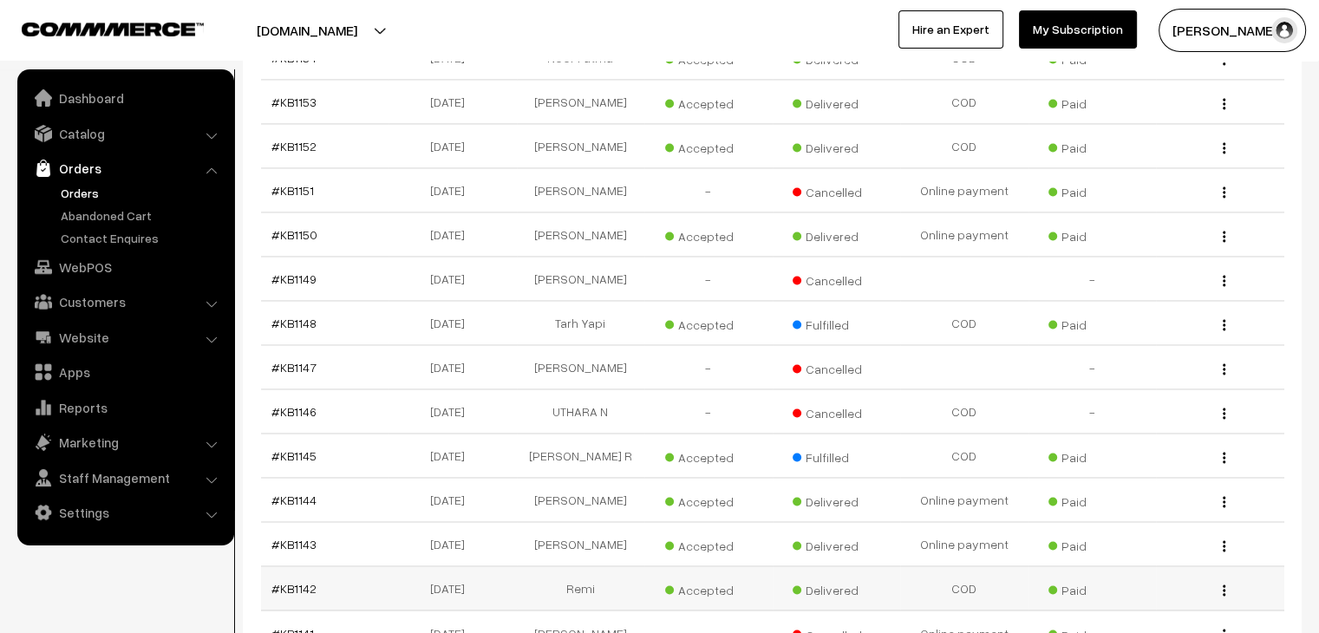
scroll to position [2670, 0]
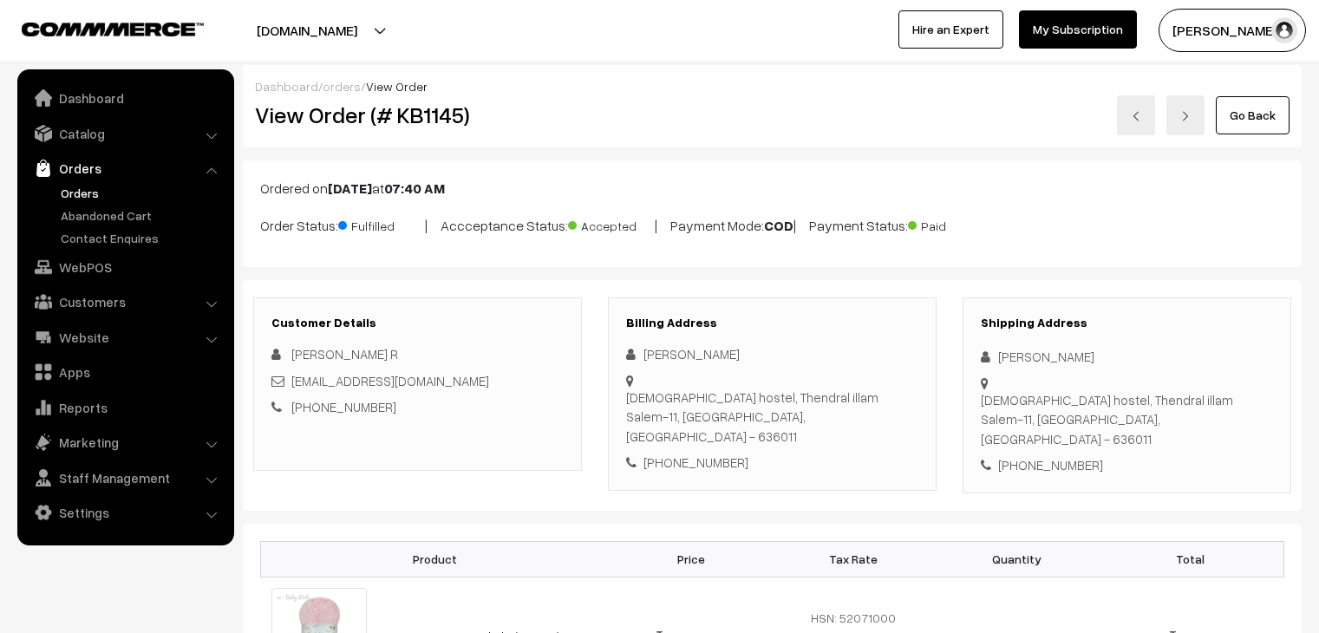
scroll to position [929, 0]
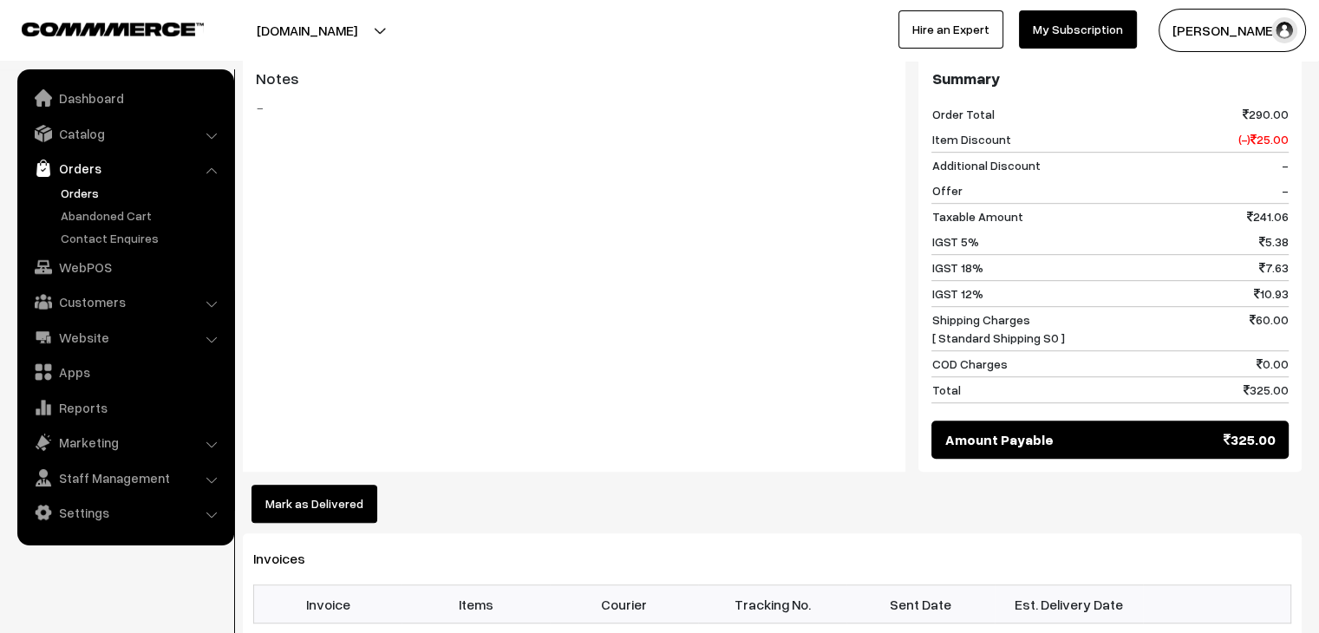
click at [336, 485] on button "Mark as Delivered" at bounding box center [314, 504] width 126 height 38
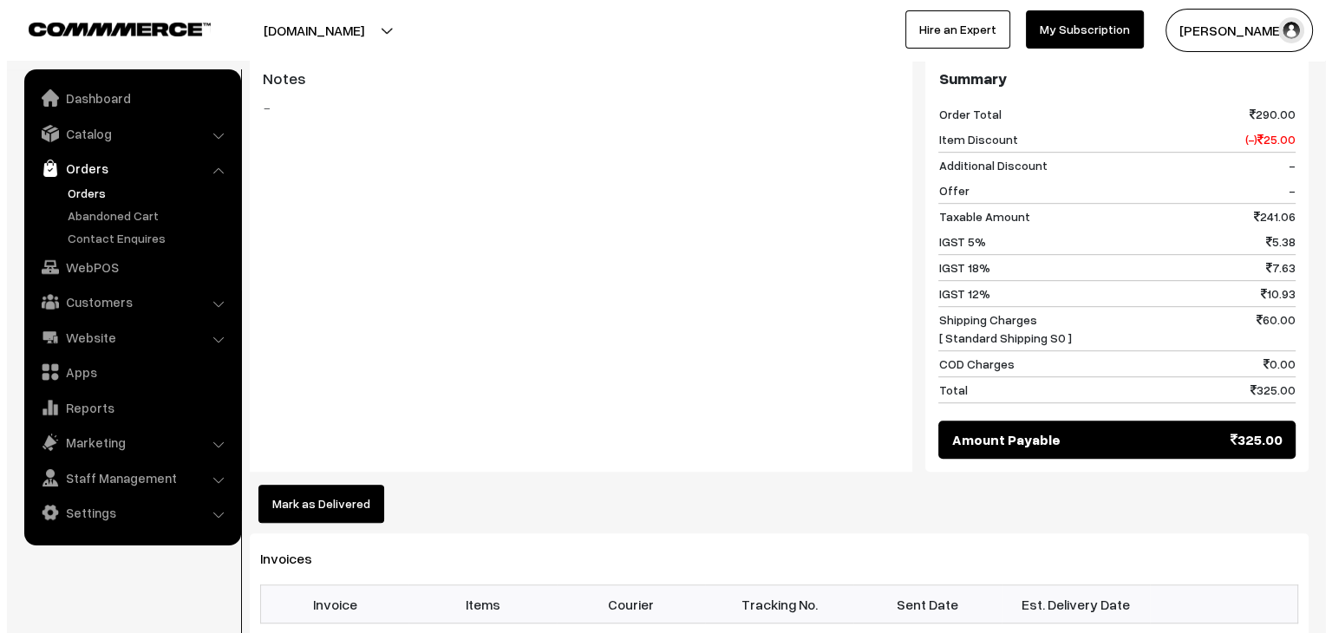
scroll to position [0, 0]
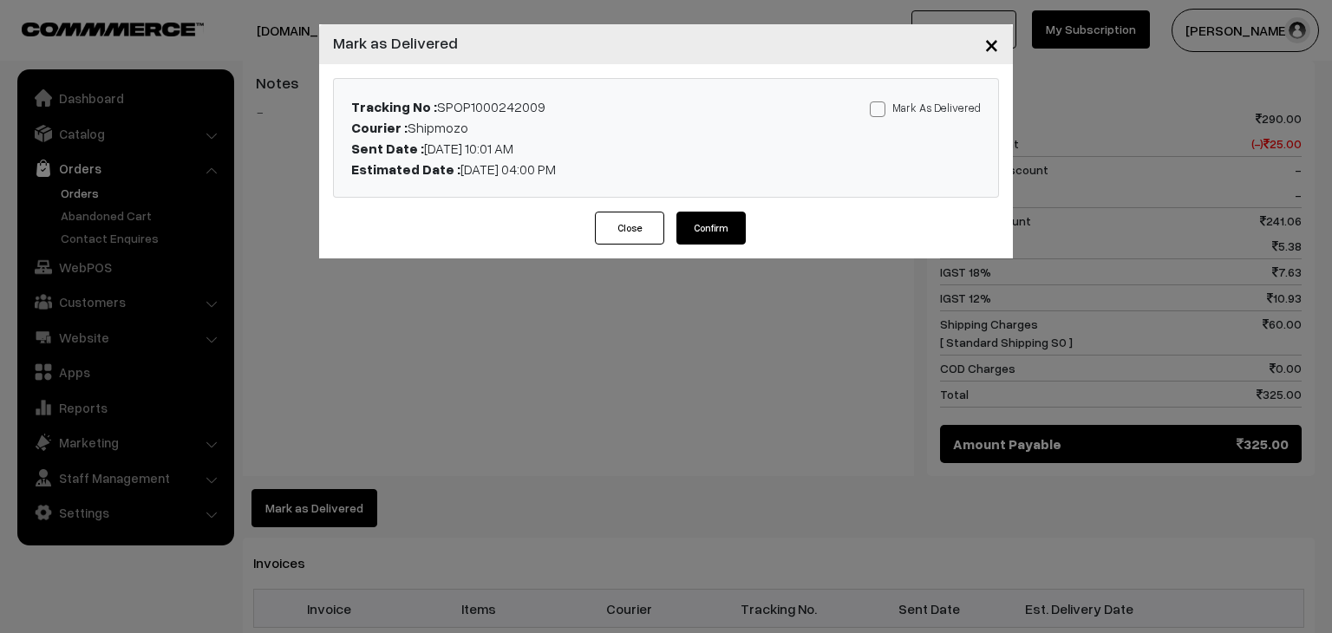
click at [899, 108] on label "Mark As Delivered" at bounding box center [925, 107] width 111 height 19
click at [881, 108] on input "Mark As Delivered" at bounding box center [875, 106] width 11 height 11
checkbox input "true"
click at [721, 226] on button "Confirm" at bounding box center [710, 228] width 69 height 33
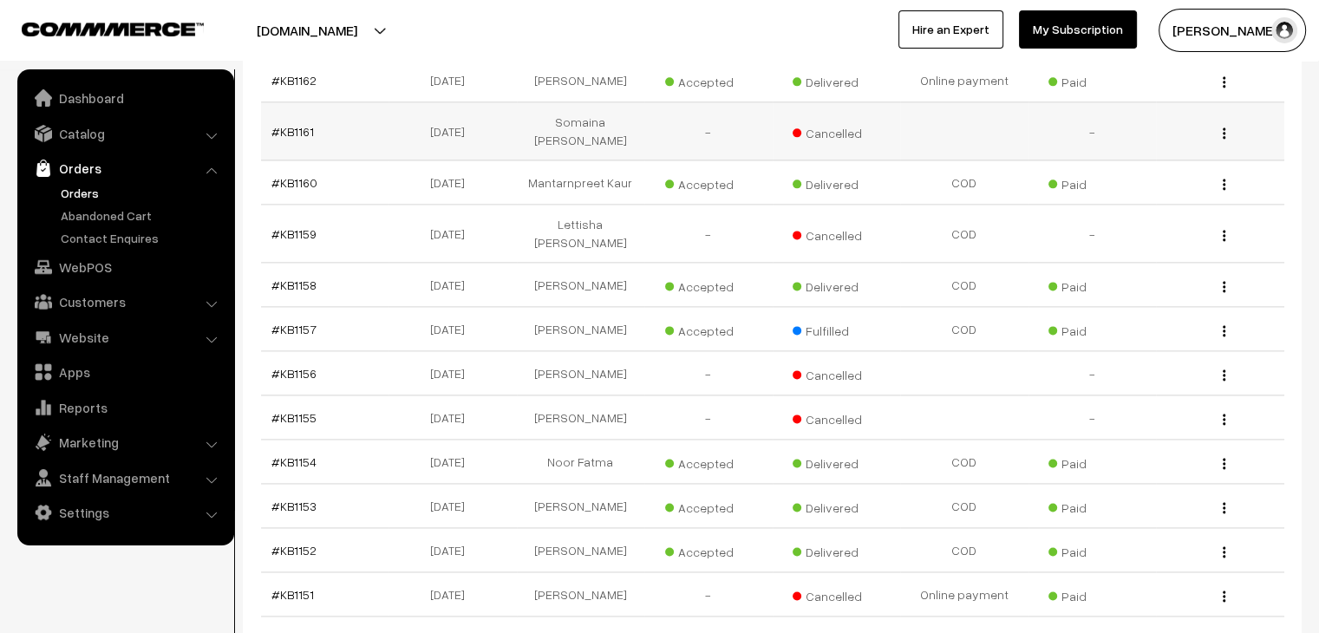
scroll to position [2337, 0]
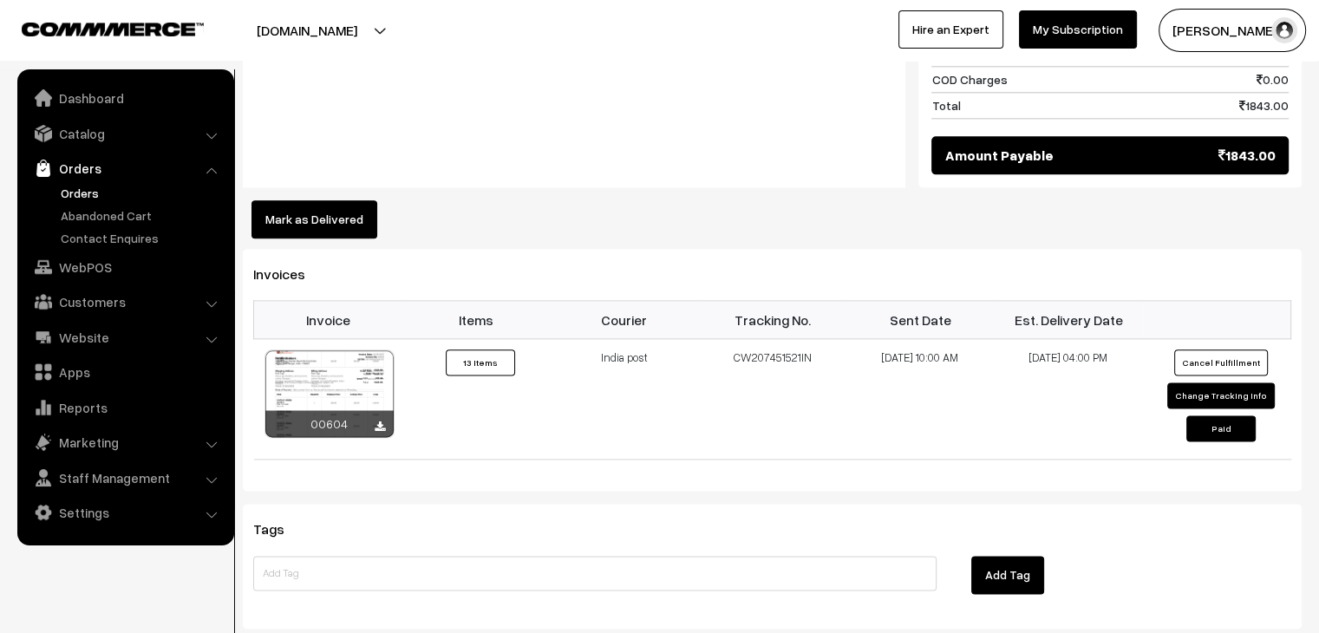
scroll to position [2115, 0]
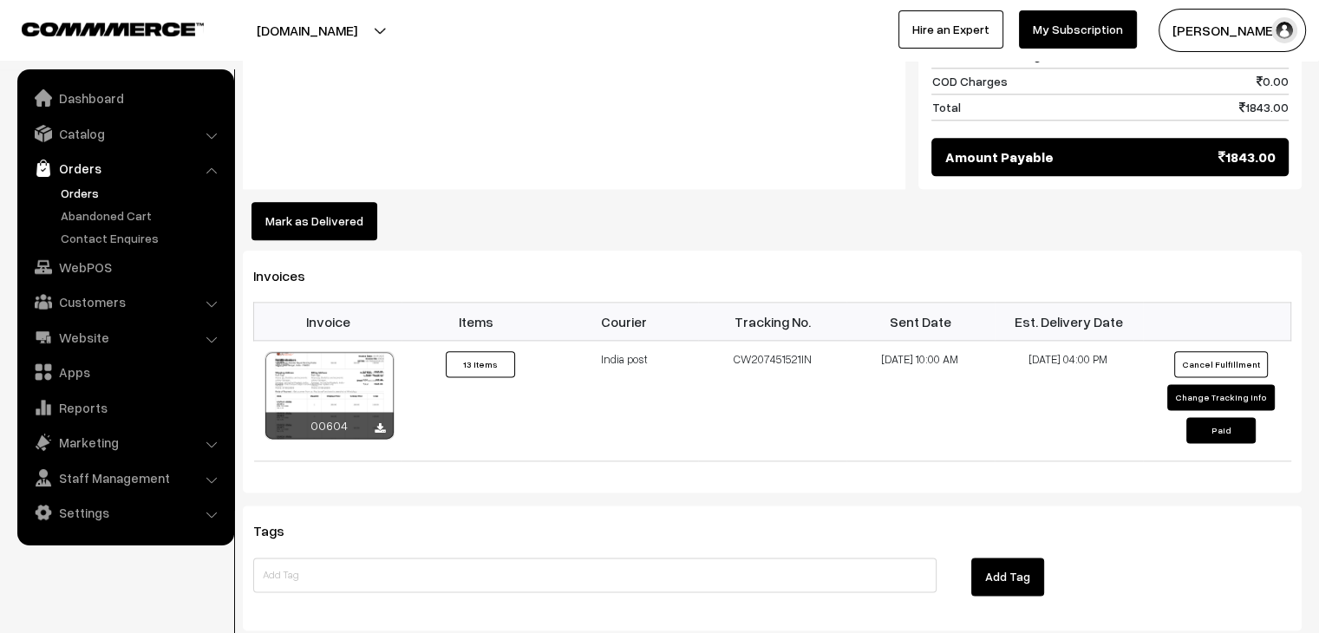
click at [323, 202] on button "Mark as Delivered" at bounding box center [314, 221] width 126 height 38
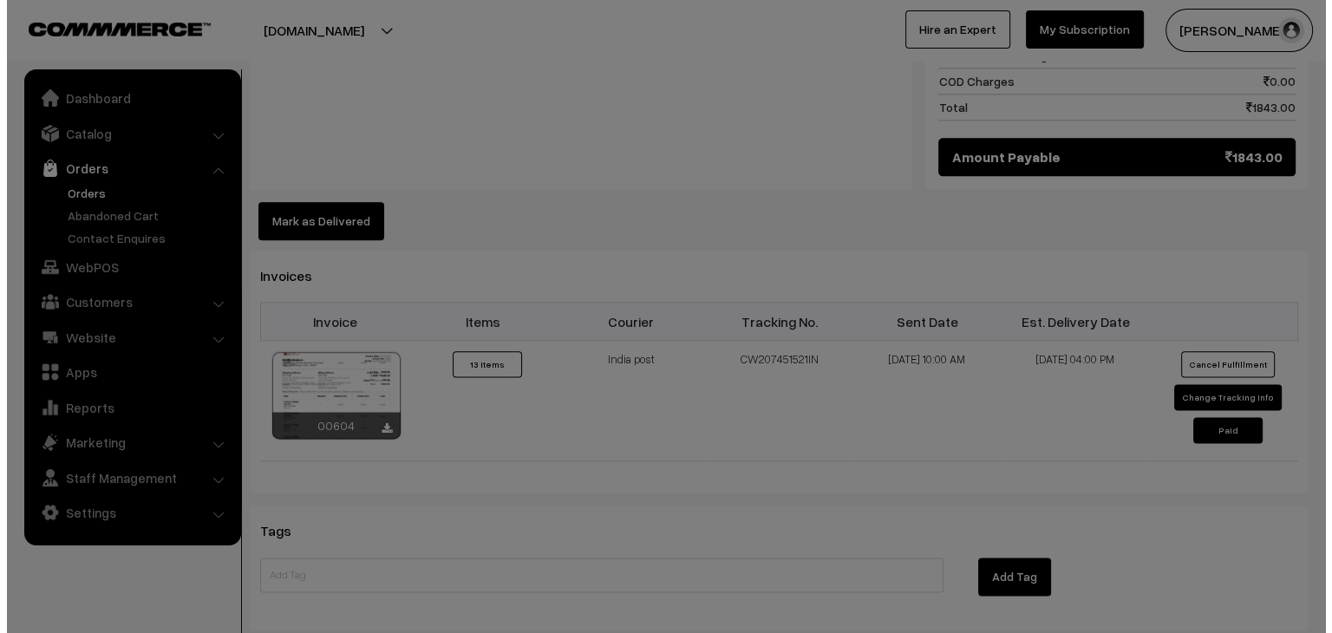
scroll to position [2133, 0]
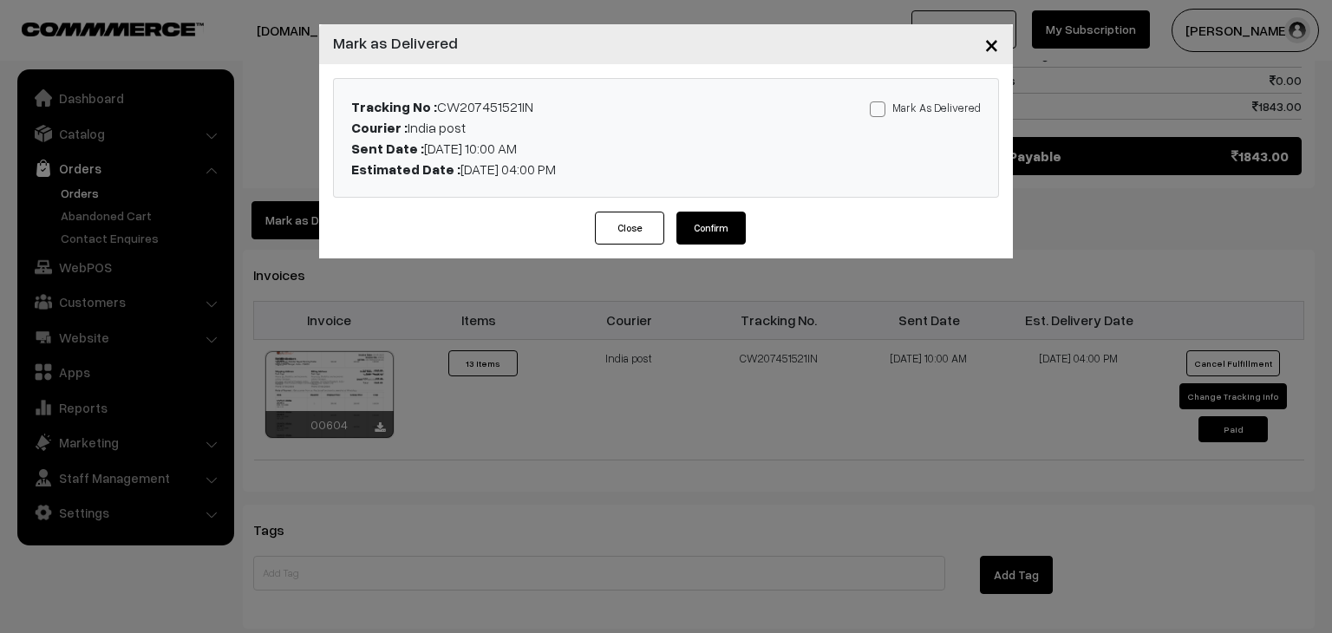
click at [905, 104] on label "Mark As Delivered" at bounding box center [925, 107] width 111 height 19
click at [881, 104] on input "Mark As Delivered" at bounding box center [875, 106] width 11 height 11
checkbox input "true"
click at [711, 229] on button "Confirm" at bounding box center [710, 228] width 69 height 33
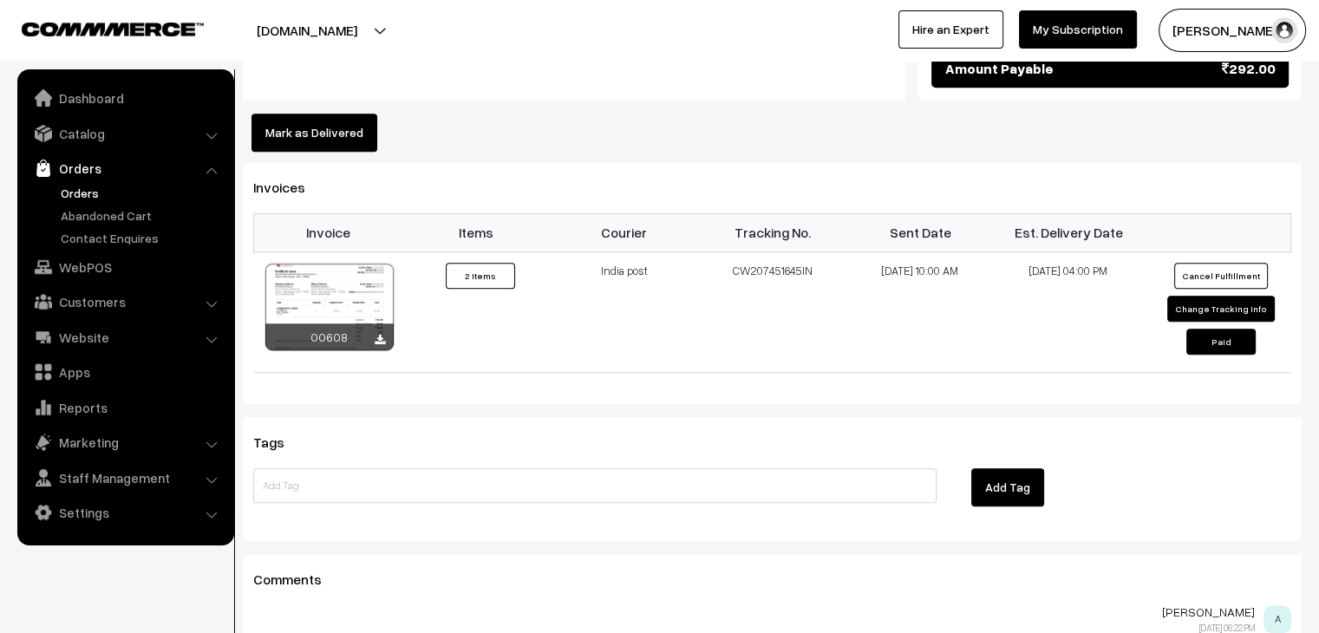
scroll to position [1027, 0]
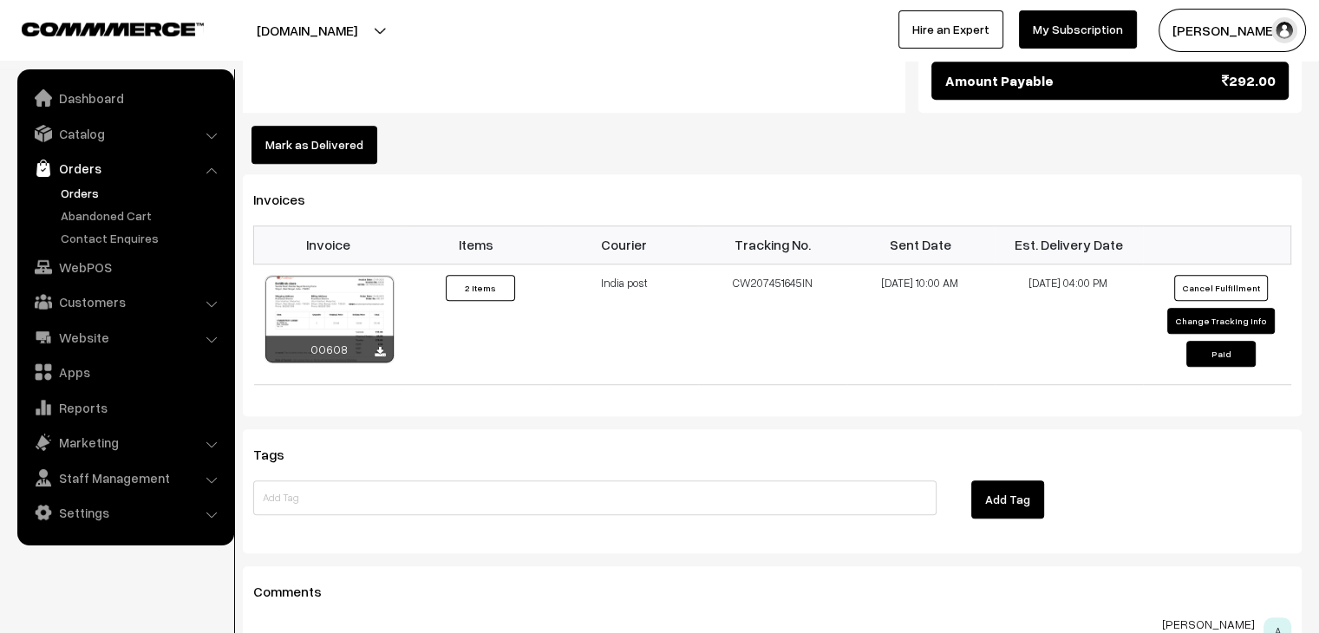
click at [327, 126] on button "Mark as Delivered" at bounding box center [314, 145] width 126 height 38
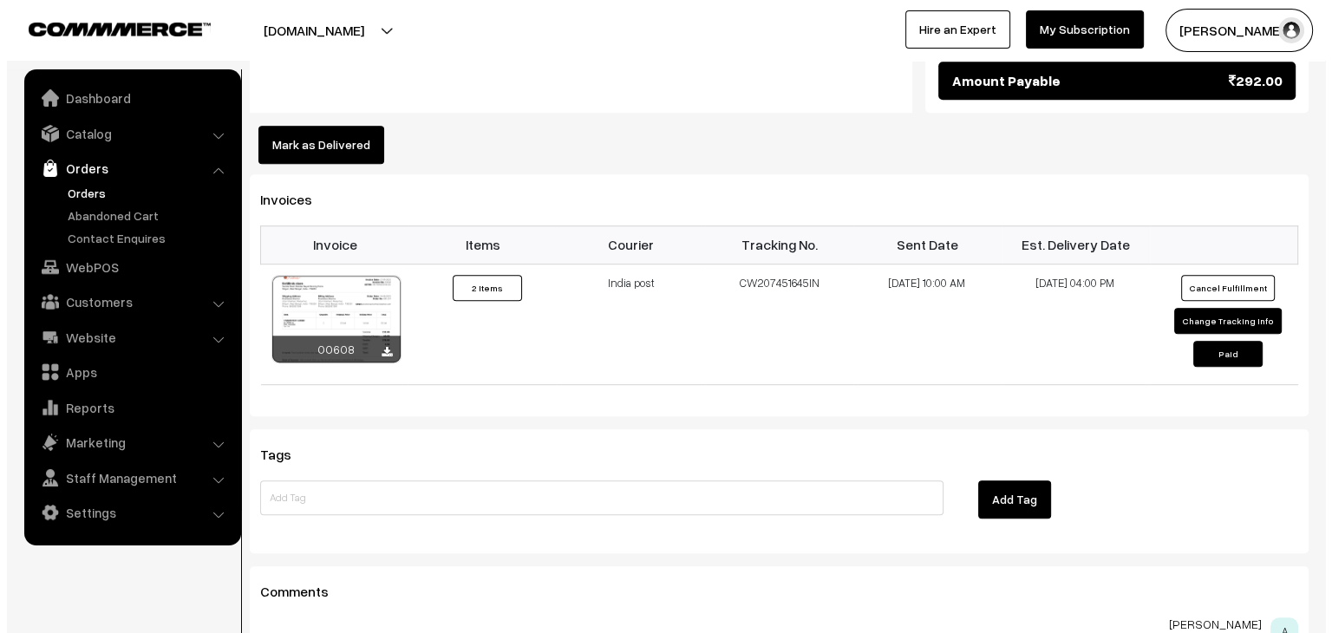
scroll to position [1028, 0]
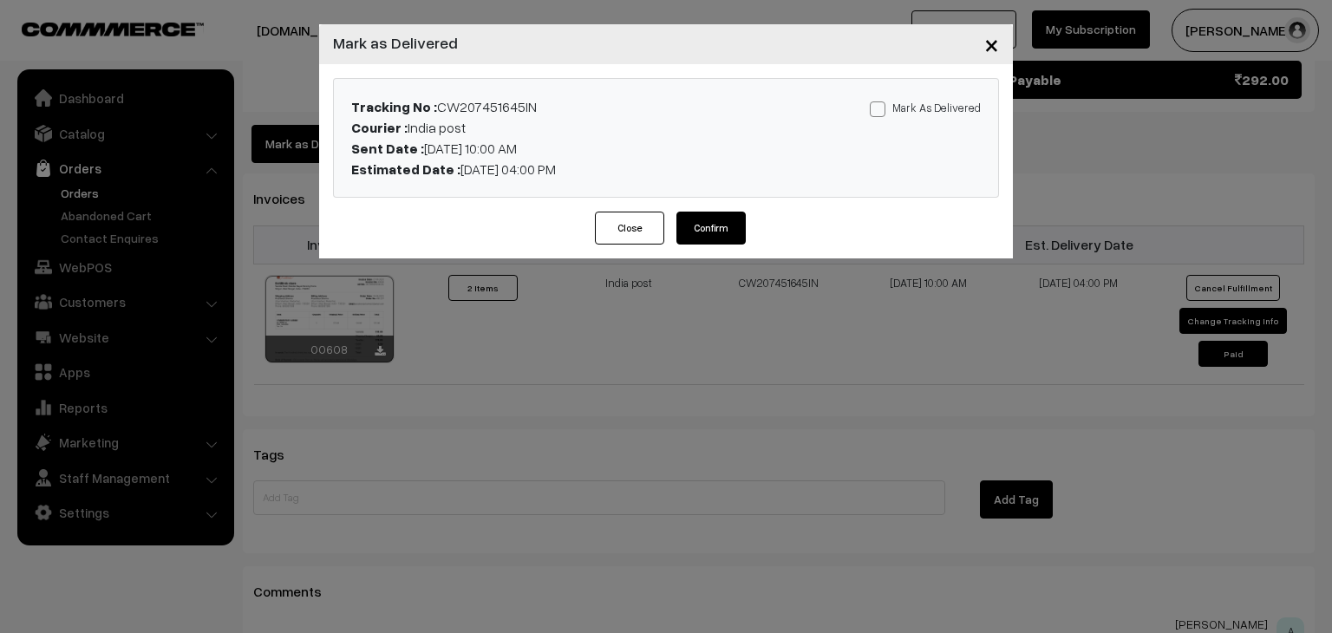
click at [939, 112] on label "Mark As Delivered" at bounding box center [925, 107] width 111 height 19
click at [881, 112] on input "Mark As Delivered" at bounding box center [875, 106] width 11 height 11
checkbox input "true"
click at [705, 230] on button "Confirm" at bounding box center [710, 228] width 69 height 33
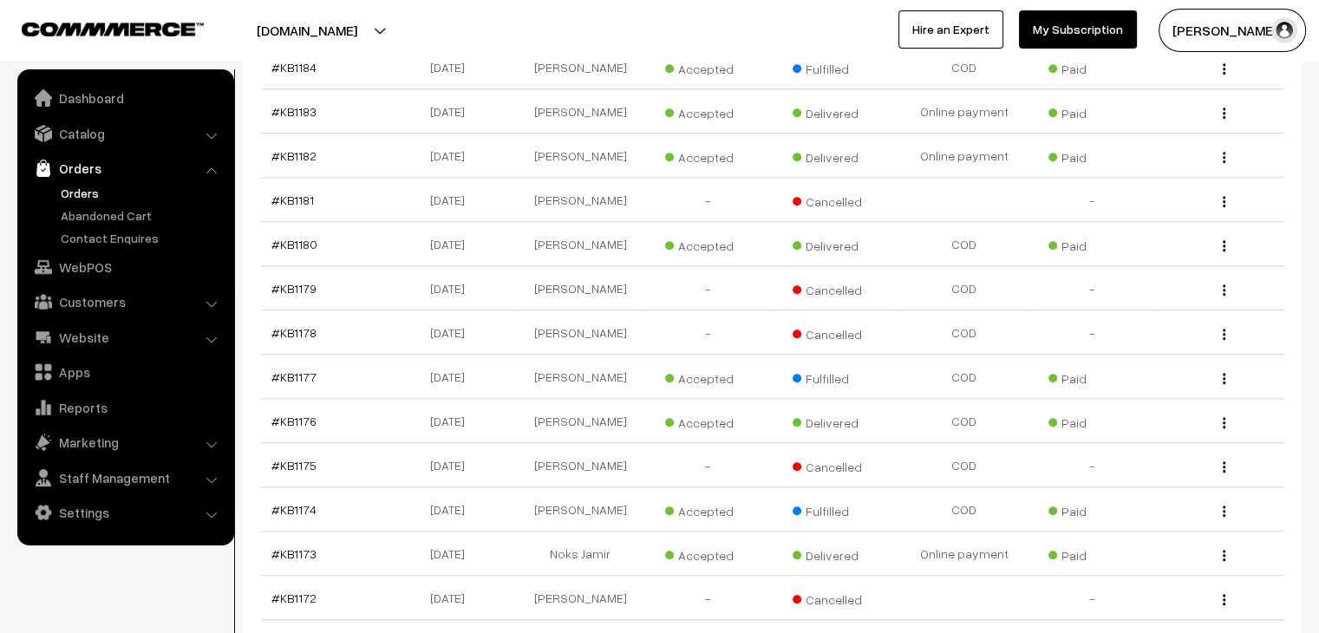
scroll to position [1263, 0]
click at [284, 501] on link "#KB1174" at bounding box center [293, 508] width 45 height 15
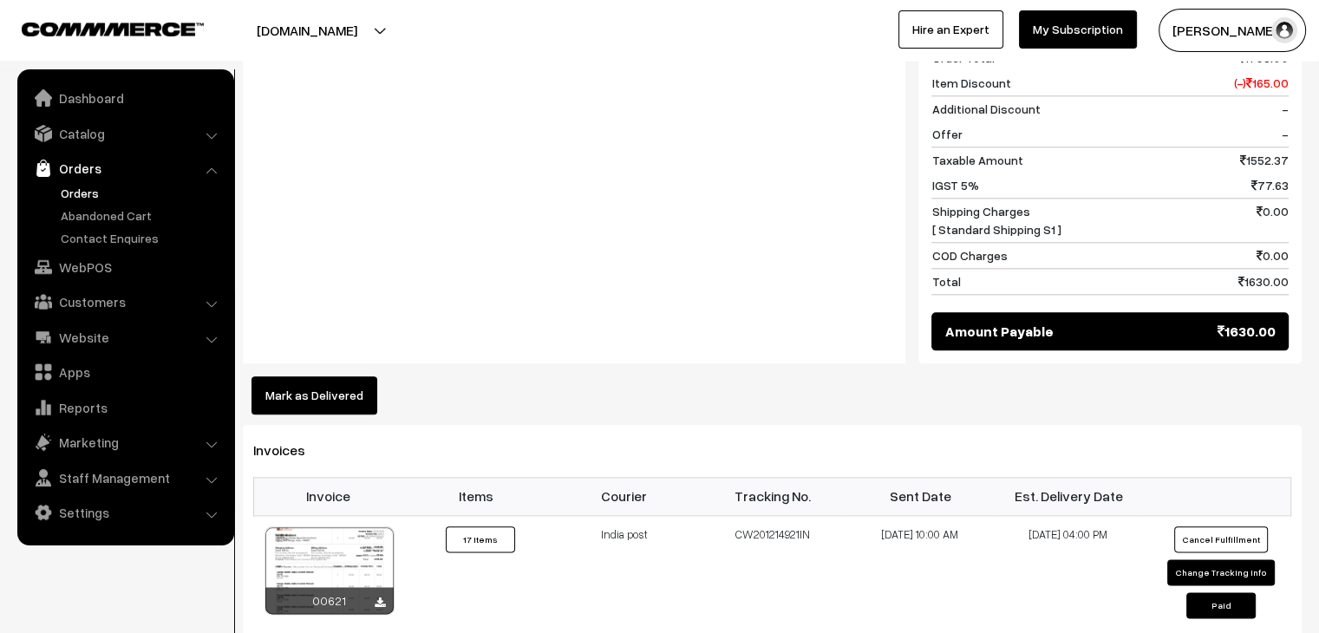
scroll to position [1954, 0]
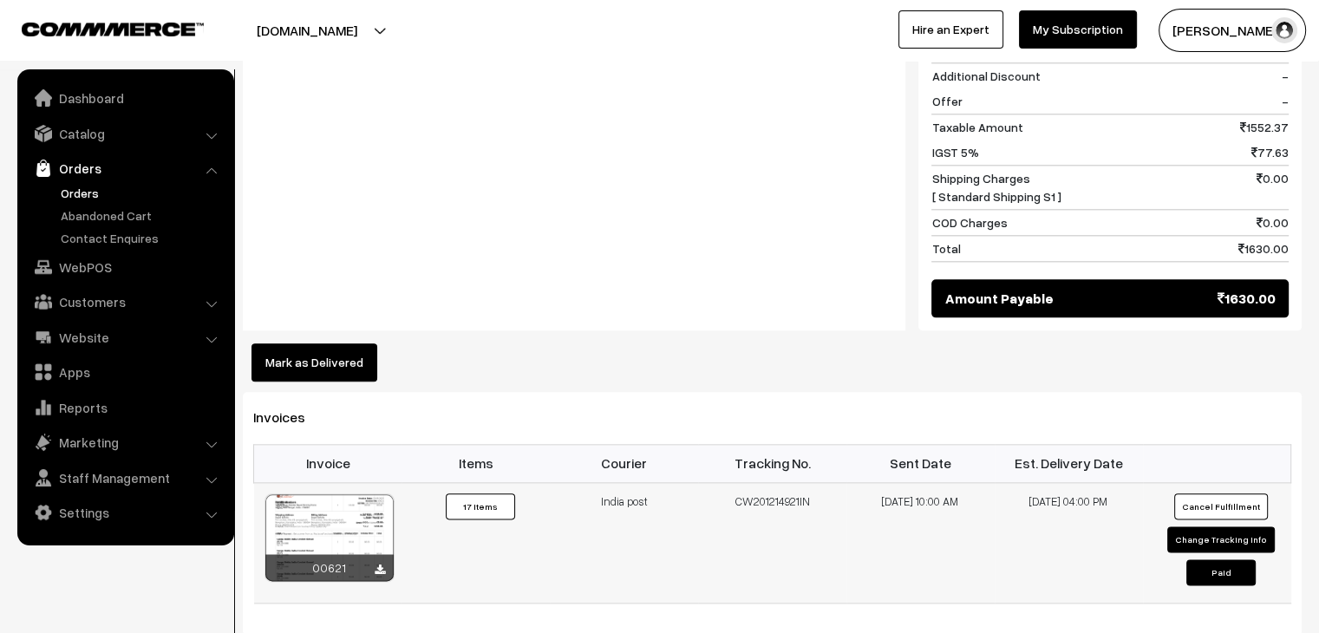
drag, startPoint x: 811, startPoint y: 475, endPoint x: 720, endPoint y: 467, distance: 92.2
click at [720, 482] on td "CW201214921IN" at bounding box center [772, 542] width 148 height 121
copy td "CW201214921IN"
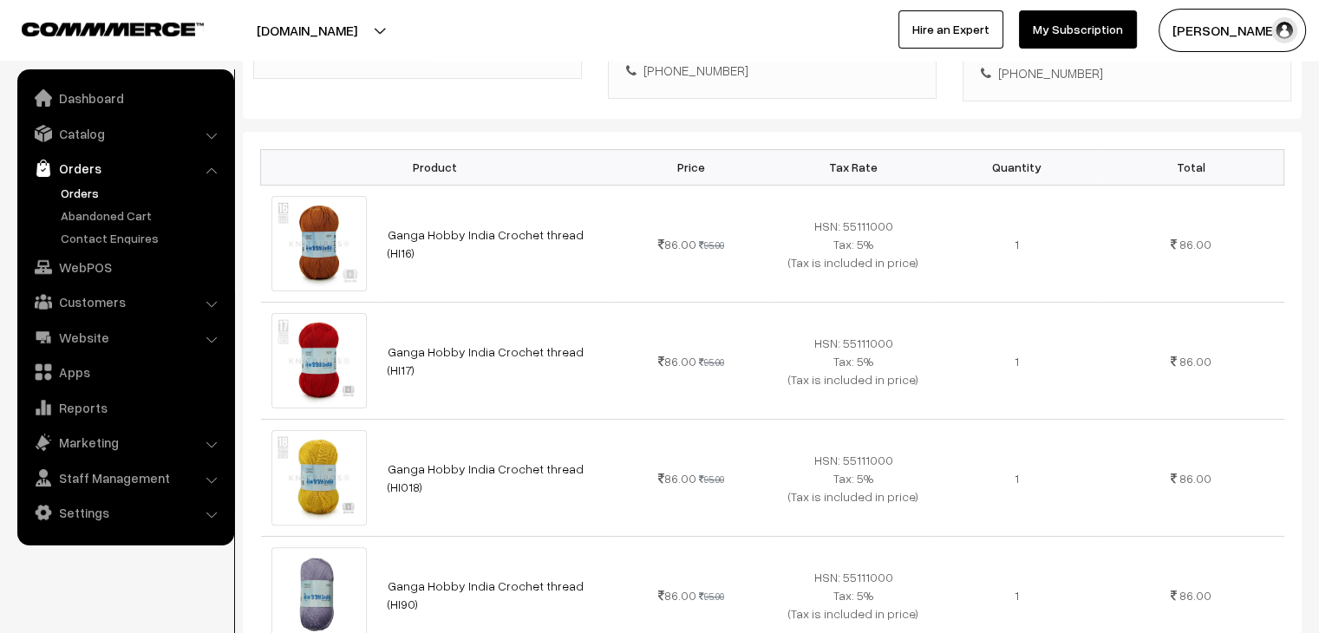
scroll to position [0, 0]
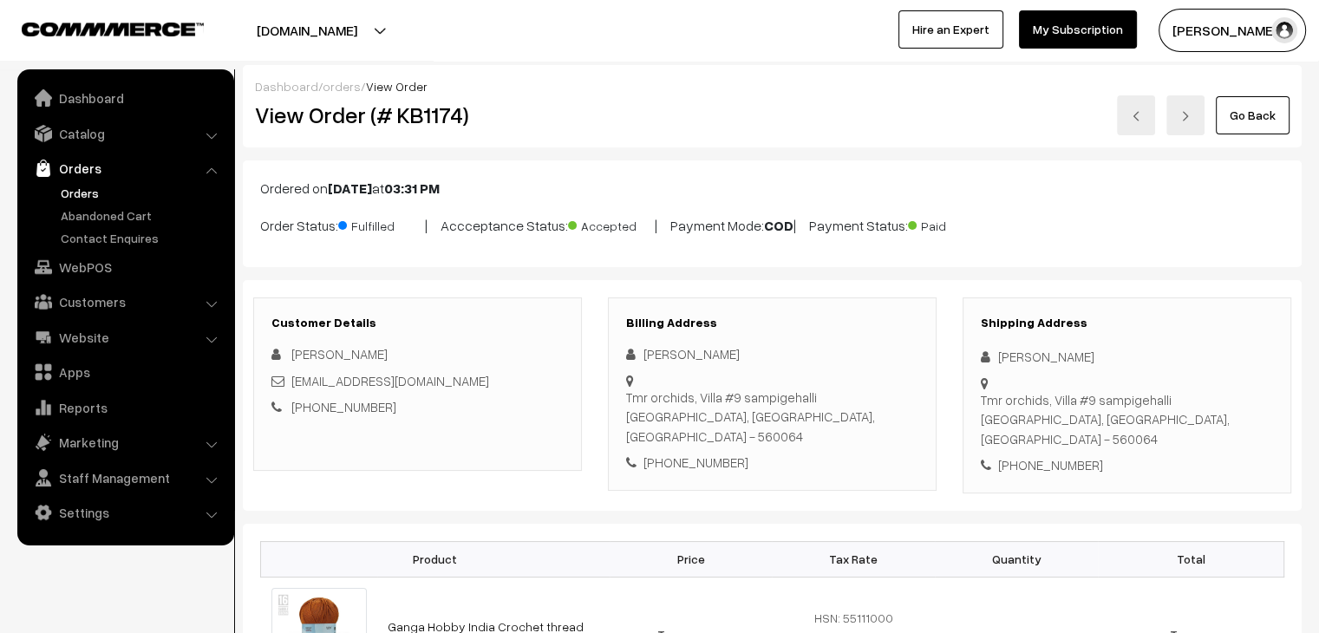
click at [69, 193] on link "Orders" at bounding box center [142, 193] width 172 height 18
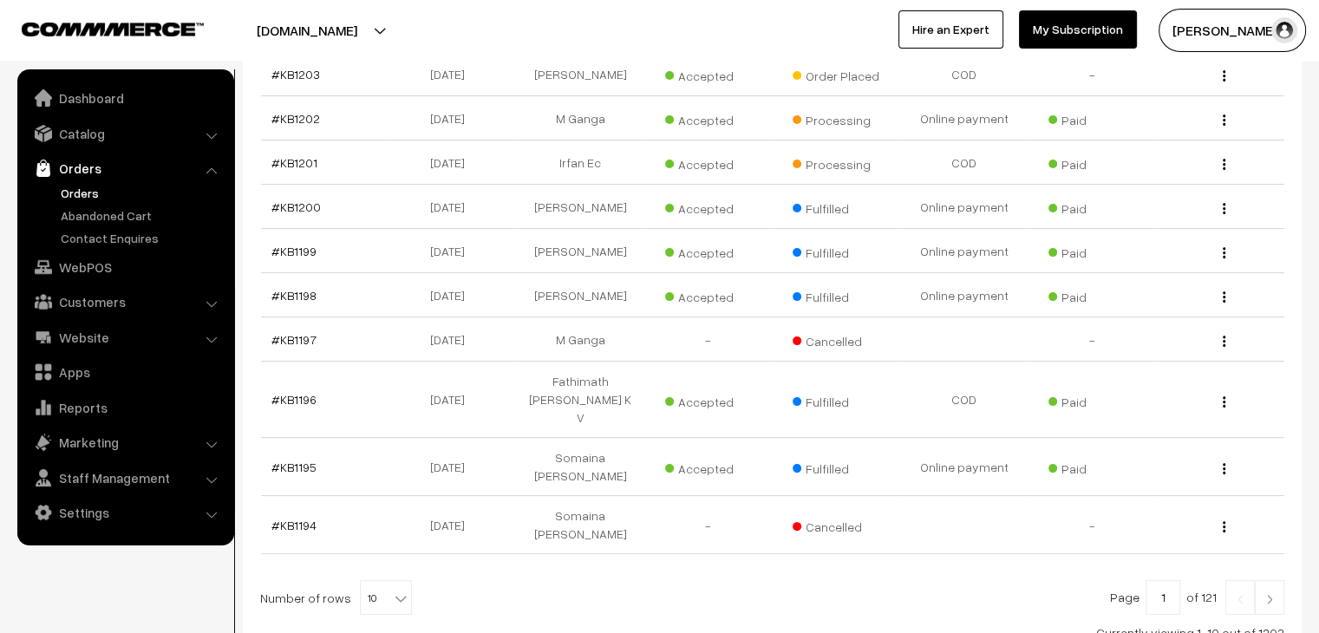
scroll to position [427, 0]
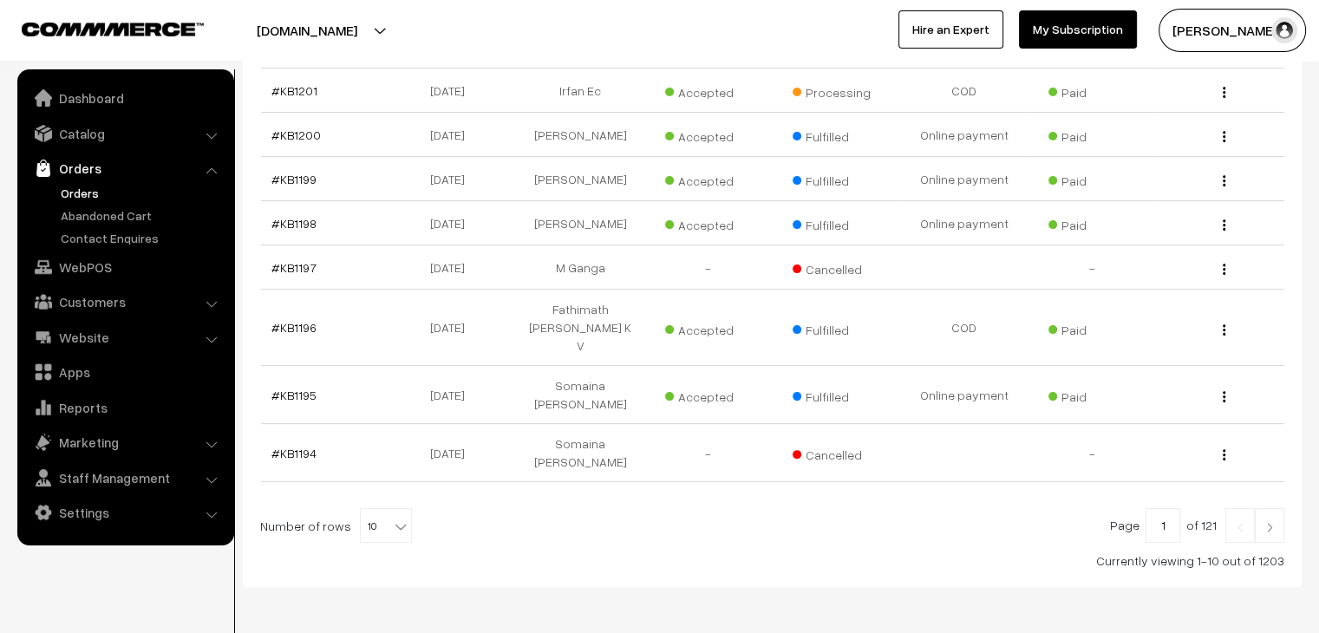
click at [1260, 508] on link at bounding box center [1269, 525] width 29 height 35
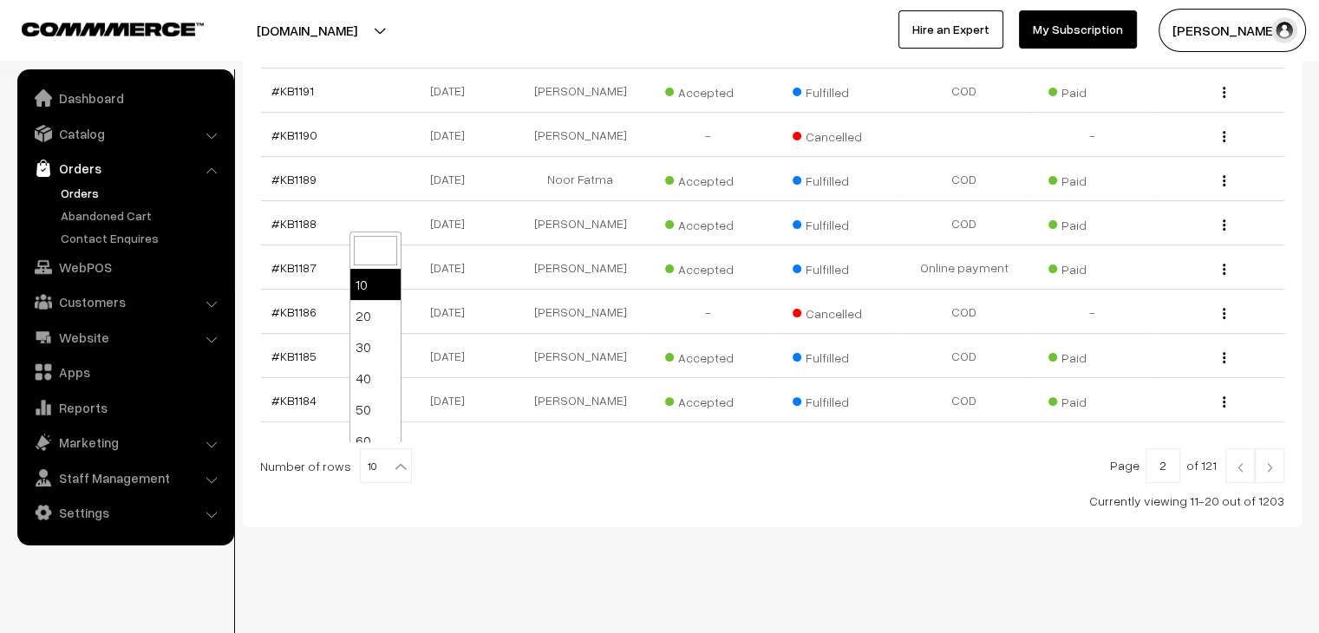
click at [392, 461] on b at bounding box center [400, 466] width 17 height 17
select select "100"
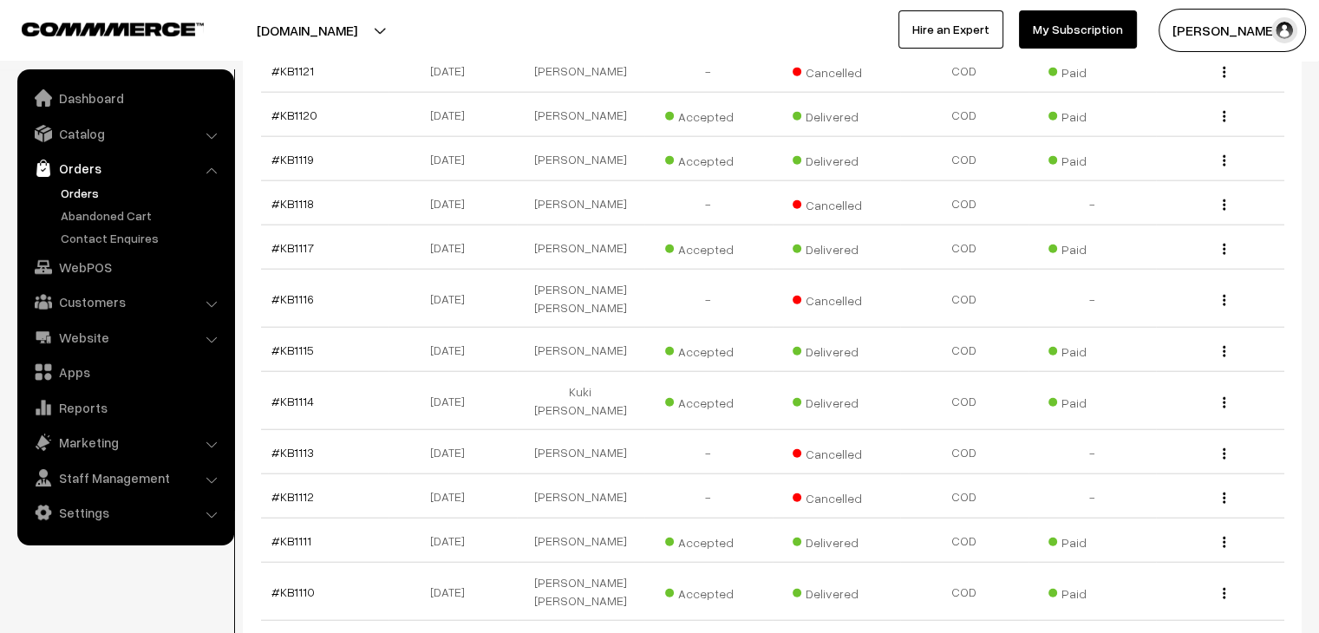
scroll to position [4488, 0]
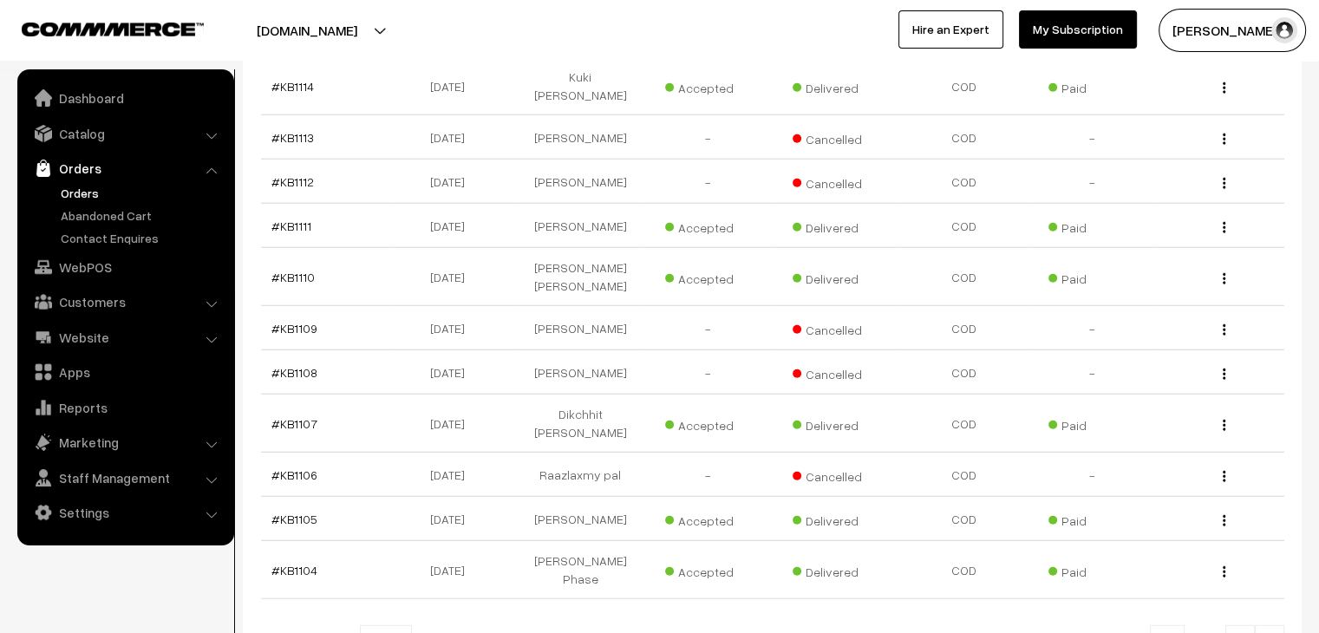
click at [1276, 632] on img at bounding box center [1269, 644] width 16 height 10
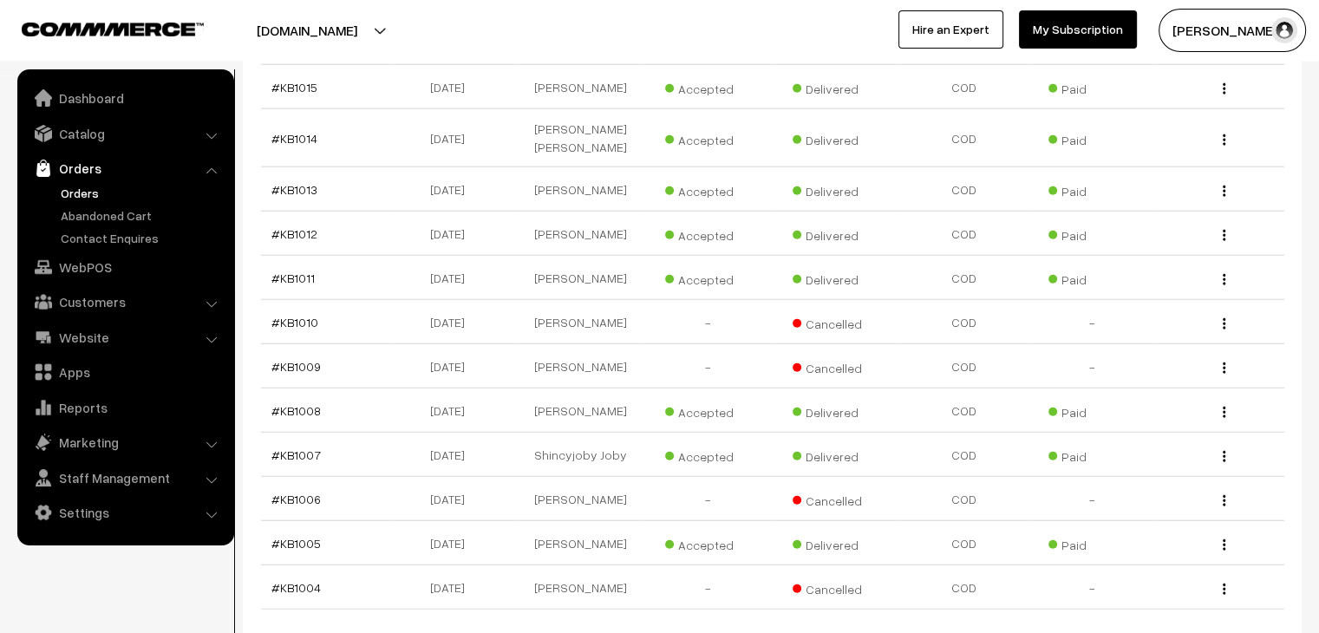
scroll to position [4391, 0]
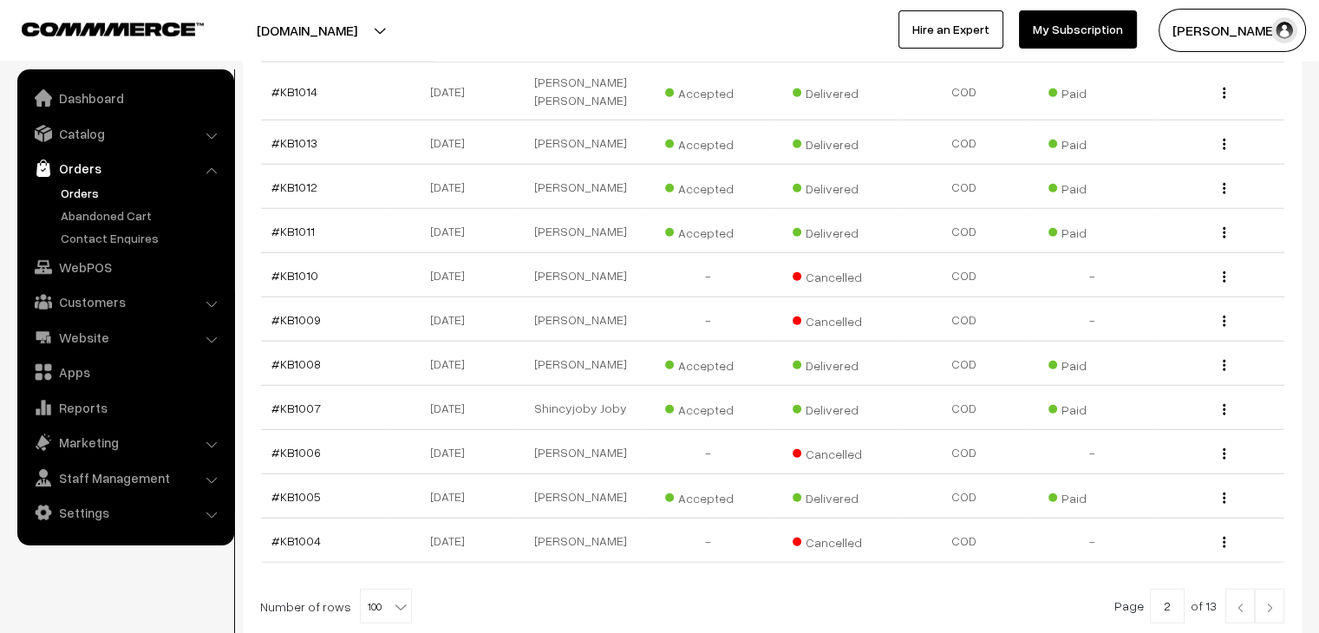
click at [1245, 589] on link at bounding box center [1239, 606] width 29 height 35
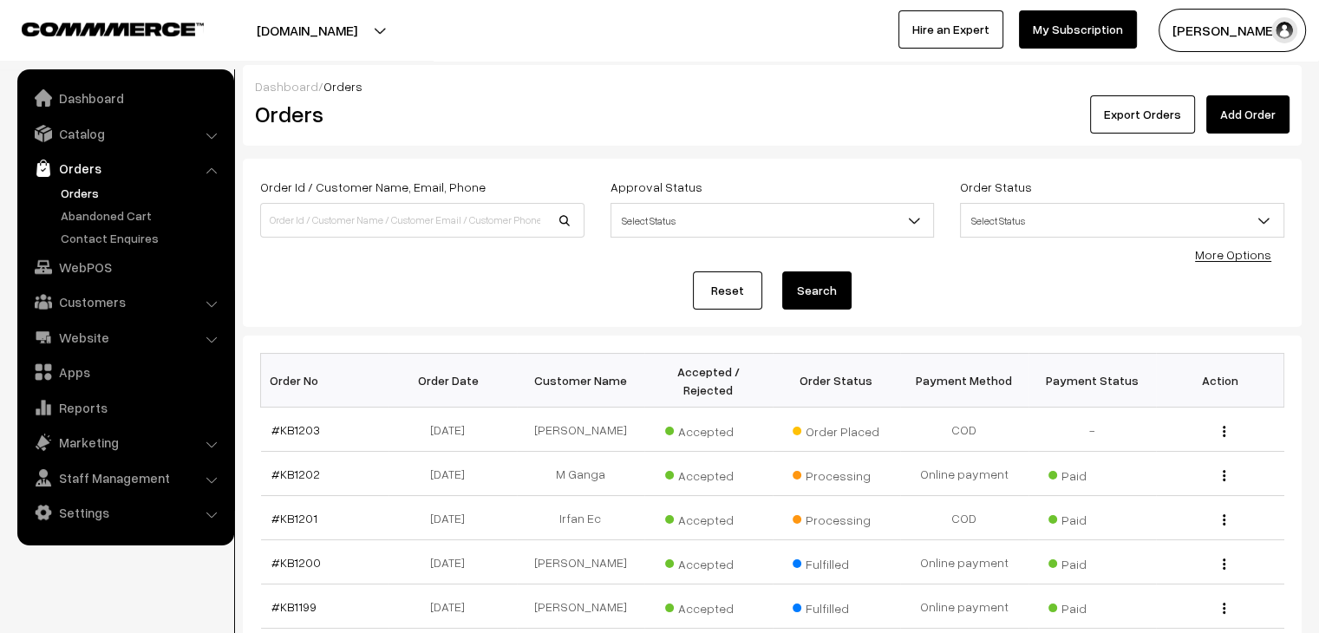
click at [111, 210] on link "Abandoned Cart" at bounding box center [142, 215] width 172 height 18
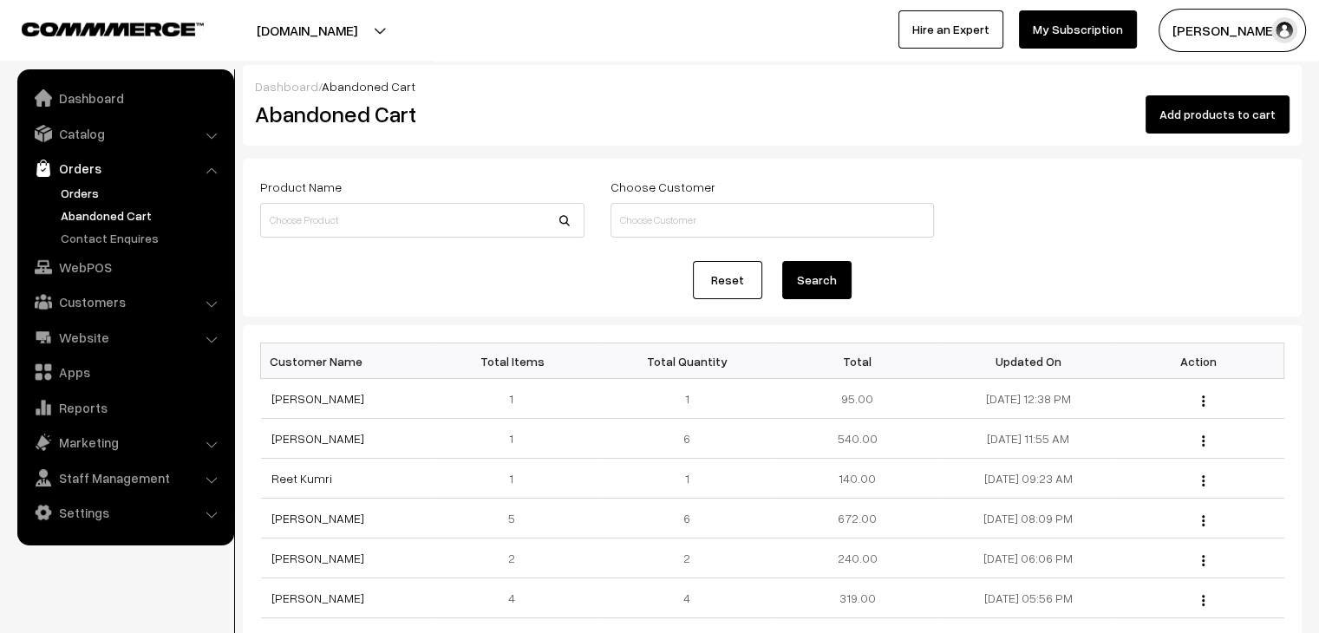
click at [83, 191] on link "Orders" at bounding box center [142, 193] width 172 height 18
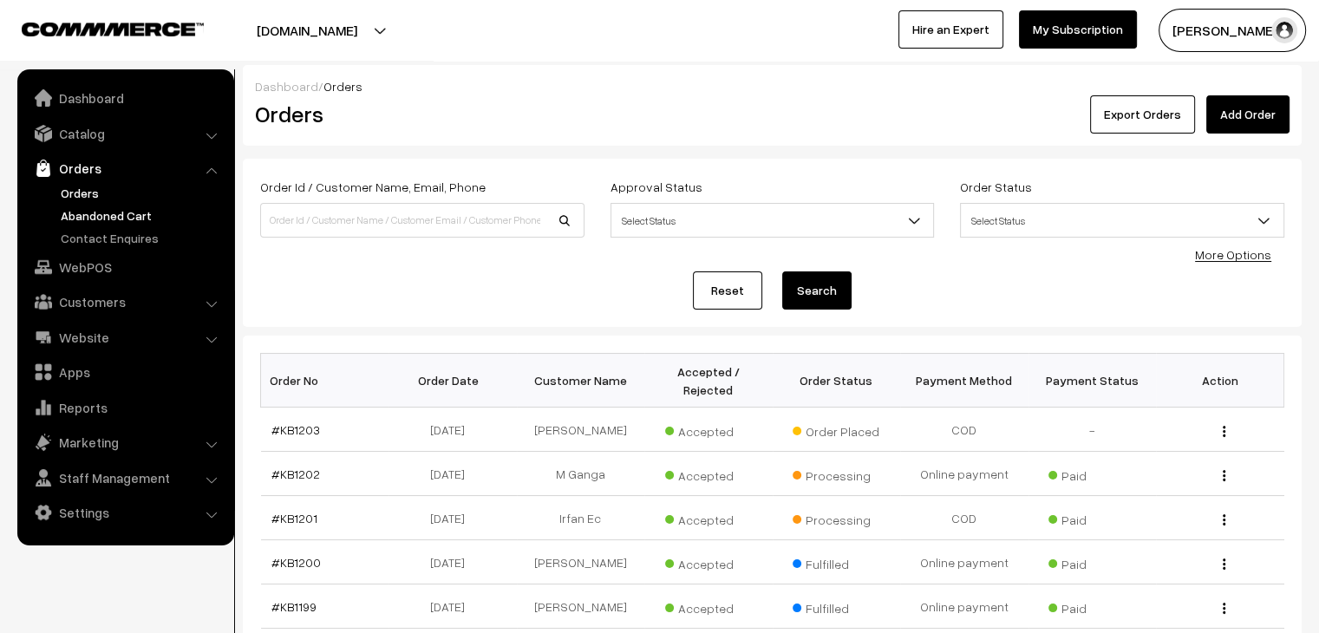
click at [185, 213] on link "Abandoned Cart" at bounding box center [142, 215] width 172 height 18
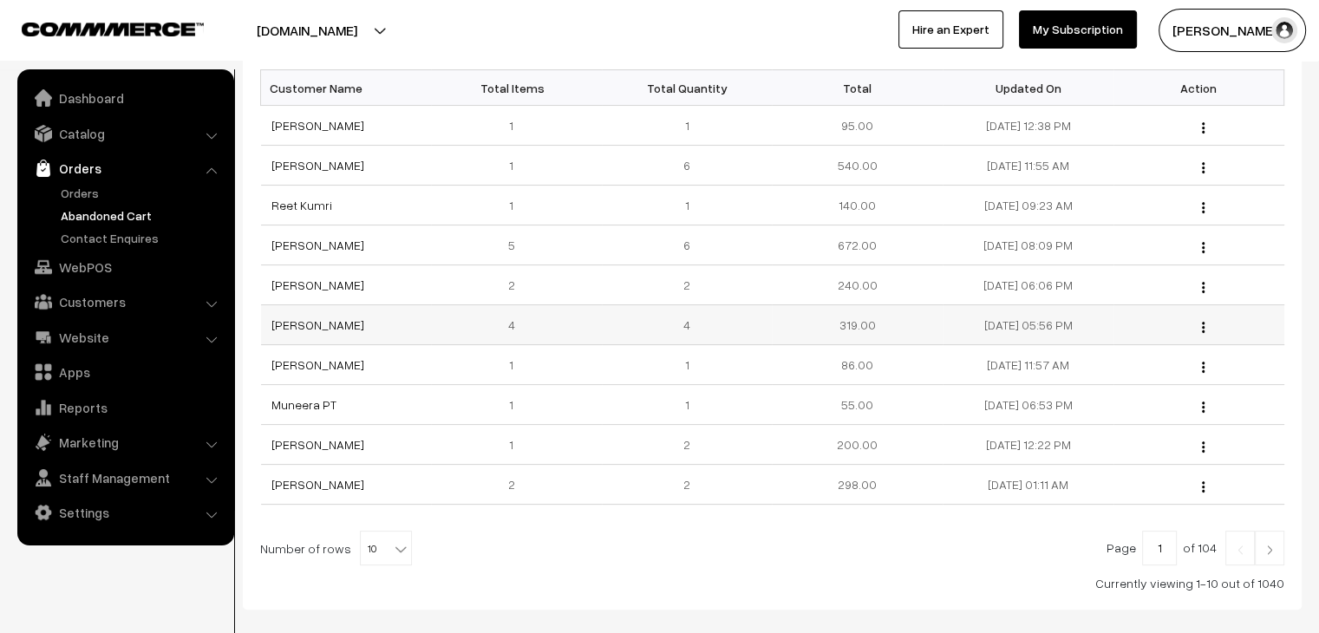
scroll to position [274, 0]
click at [370, 537] on span "10" at bounding box center [386, 548] width 50 height 35
select select "100"
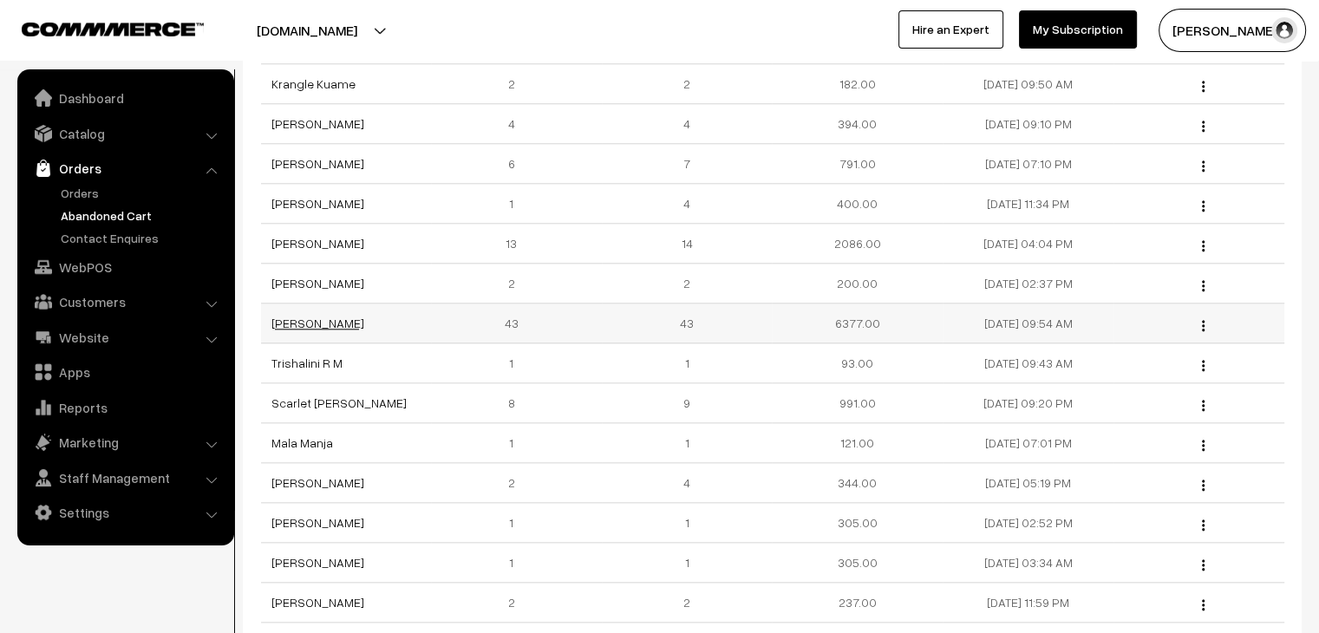
scroll to position [1767, 0]
click at [305, 317] on link "Pranali Zanje" at bounding box center [317, 324] width 93 height 15
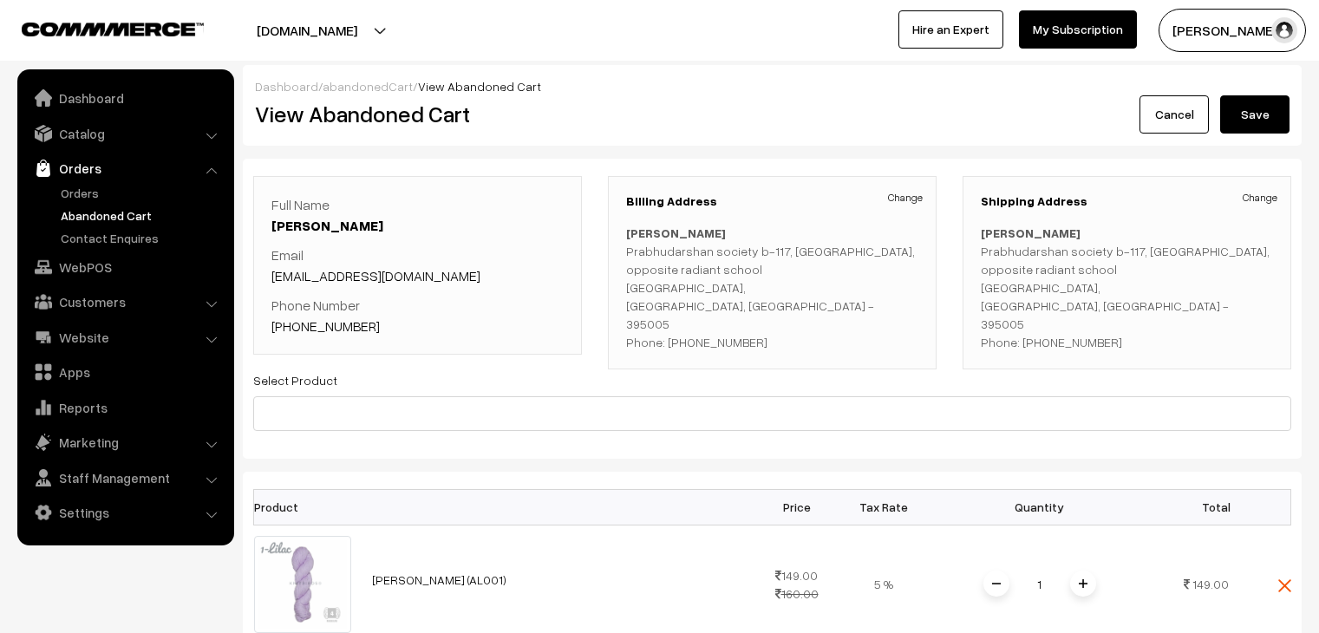
scroll to position [264, 0]
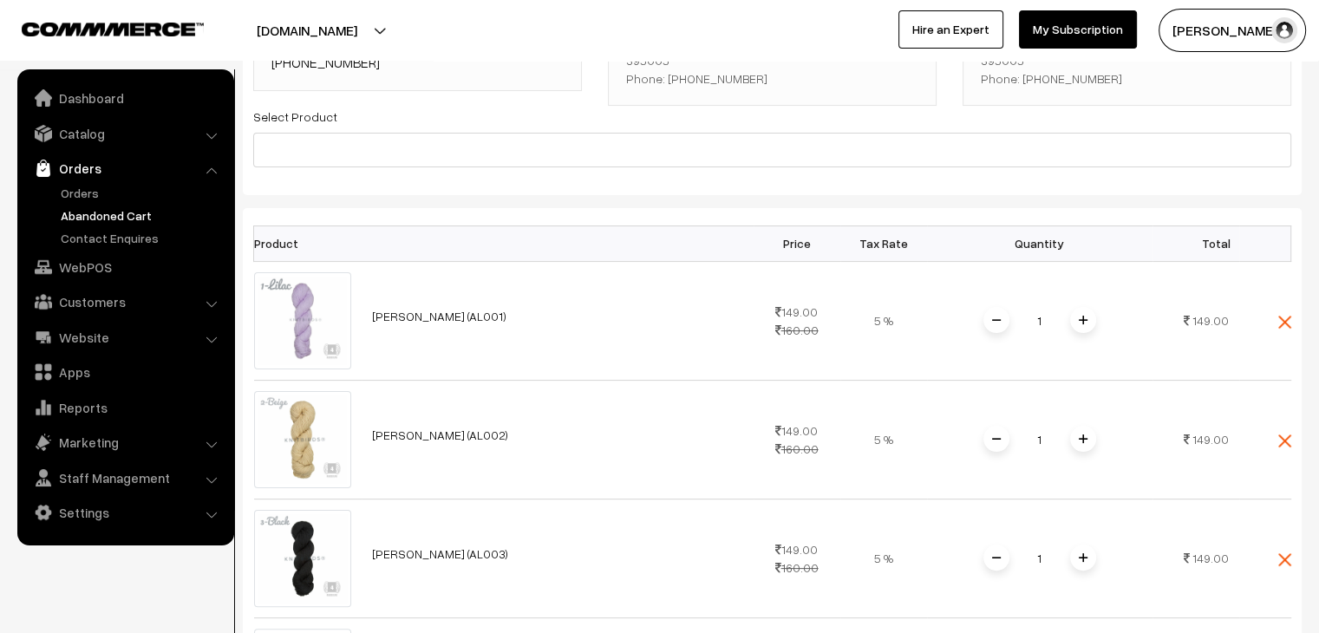
click at [78, 193] on link "Orders" at bounding box center [142, 193] width 172 height 18
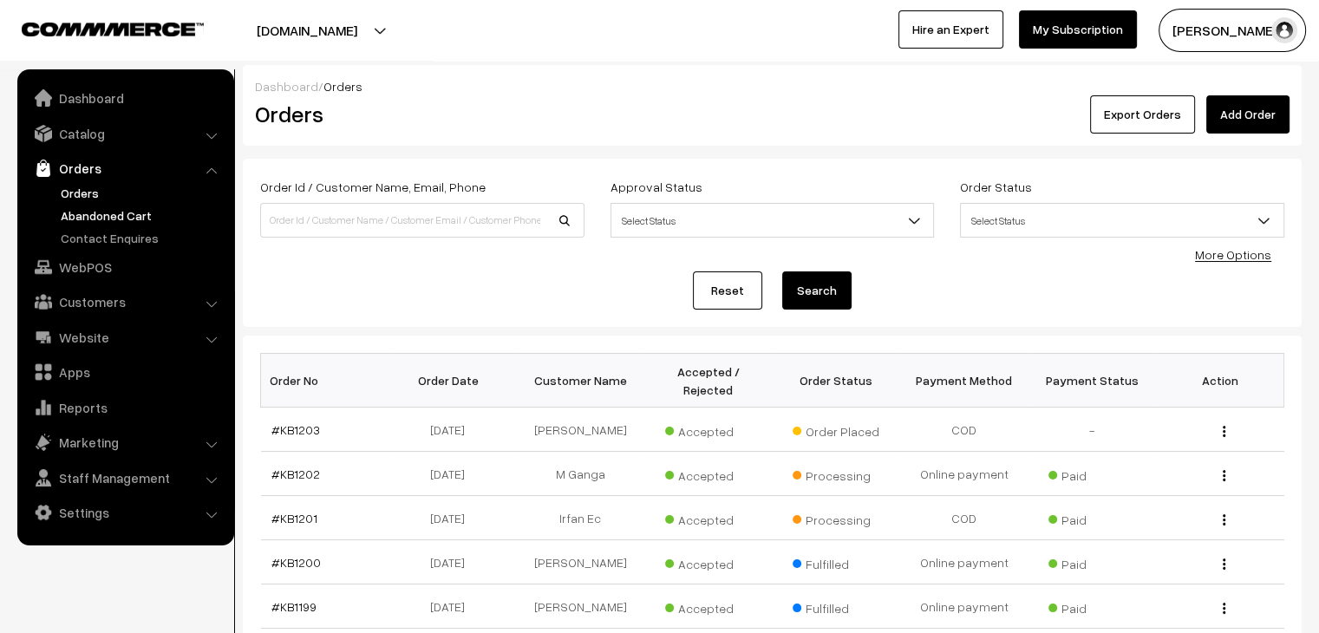
click at [123, 206] on link "Abandoned Cart" at bounding box center [142, 215] width 172 height 18
click at [128, 206] on link "Abandoned Cart" at bounding box center [142, 215] width 172 height 18
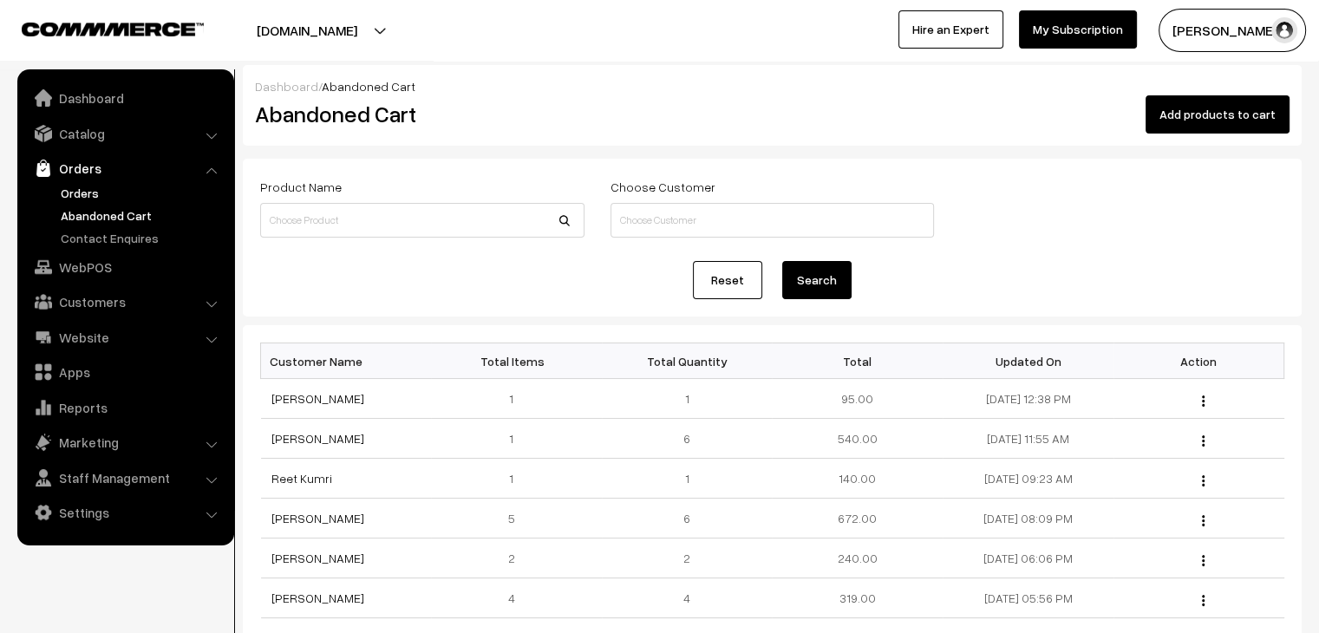
click at [88, 195] on link "Orders" at bounding box center [142, 193] width 172 height 18
click at [91, 195] on link "Orders" at bounding box center [142, 193] width 172 height 18
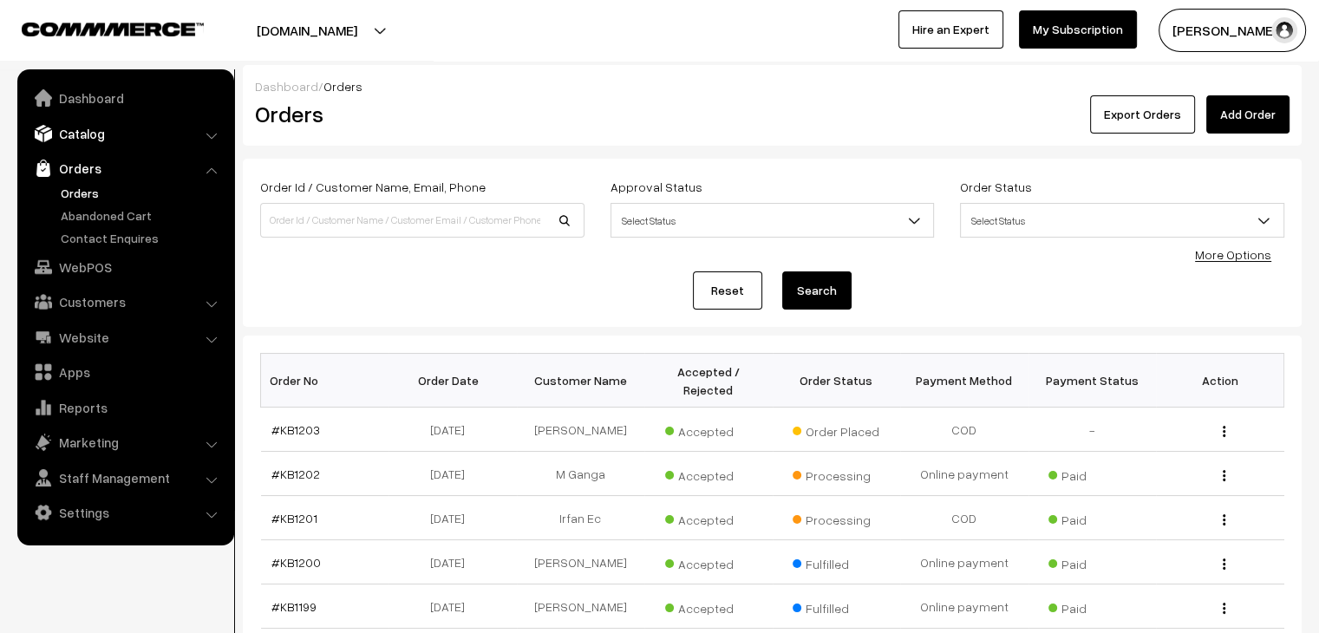
click at [108, 121] on link "Catalog" at bounding box center [125, 133] width 206 height 31
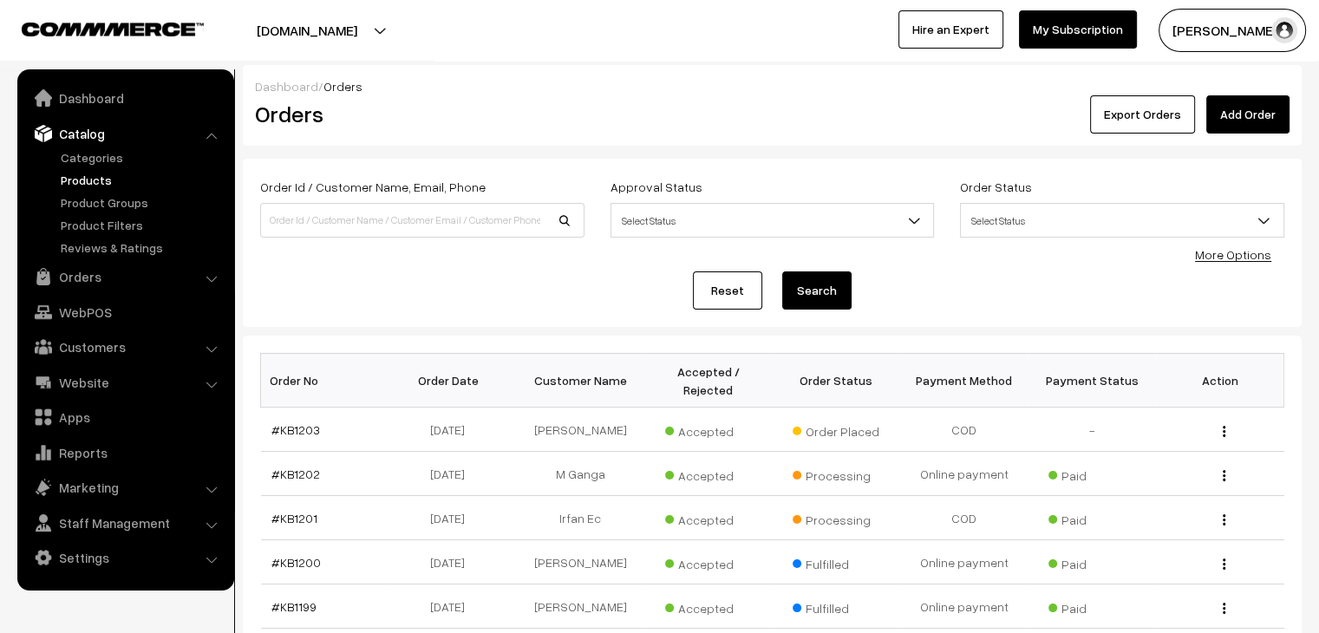
click at [112, 186] on link "Products" at bounding box center [142, 180] width 172 height 18
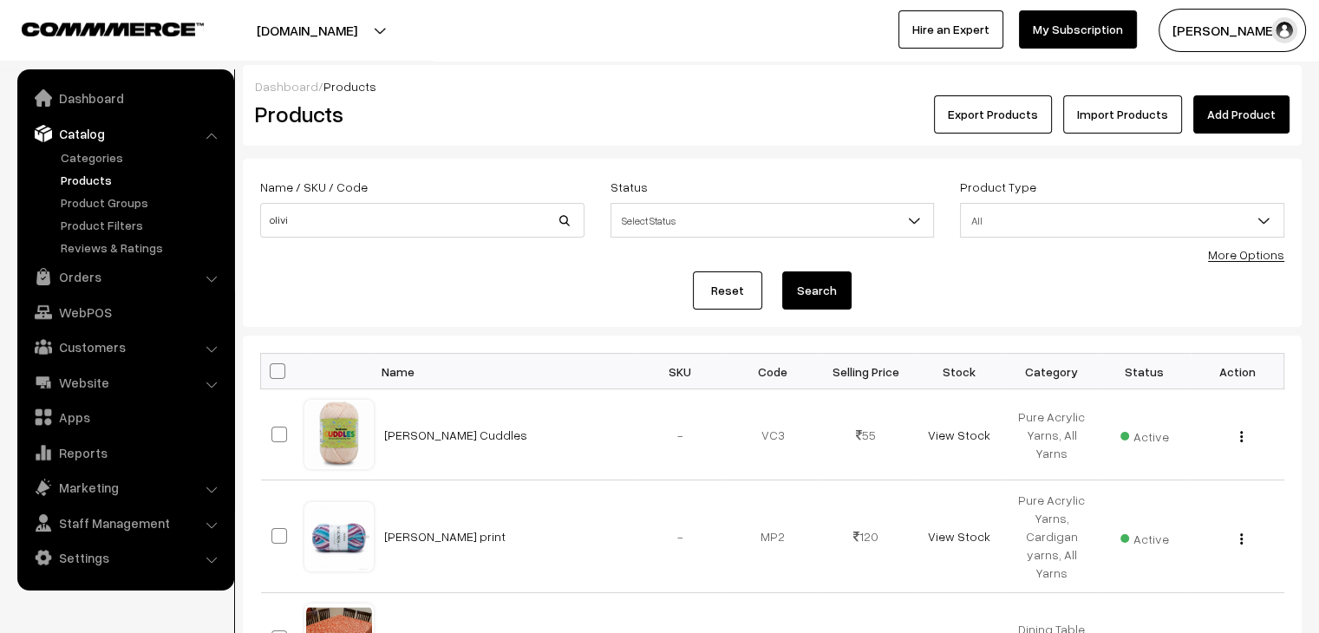
type input "olivi"
click at [782, 271] on button "Search" at bounding box center [816, 290] width 69 height 38
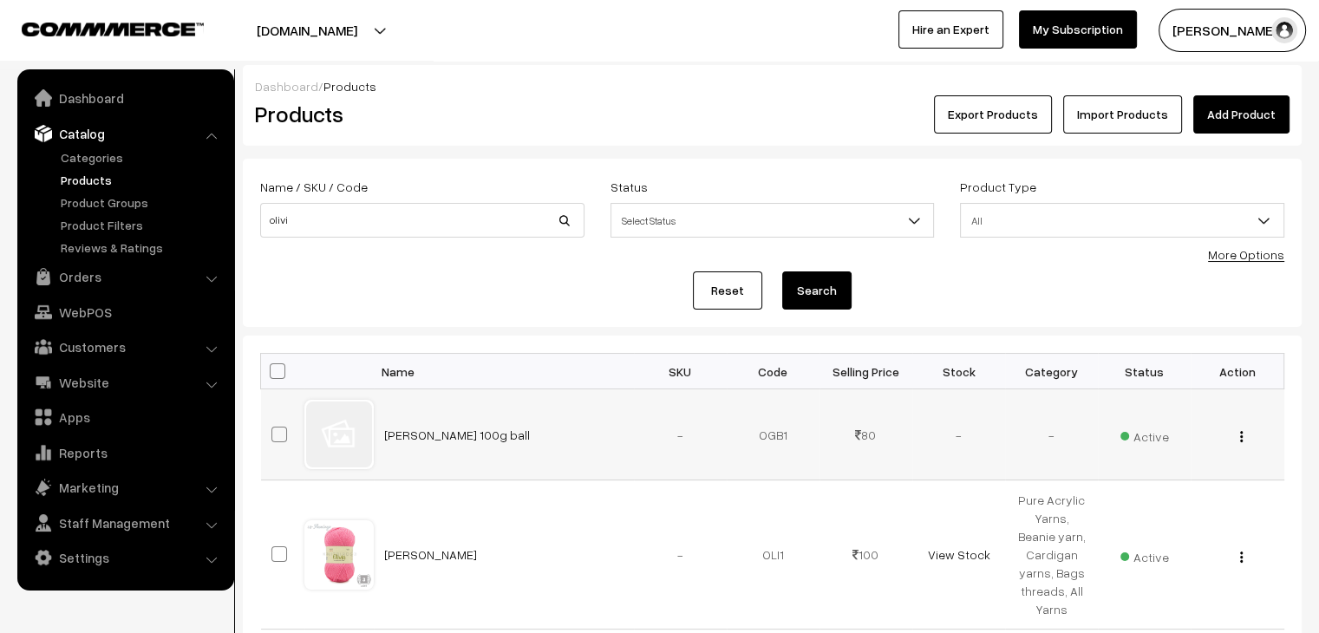
click at [1155, 441] on span "Active" at bounding box center [1144, 434] width 49 height 23
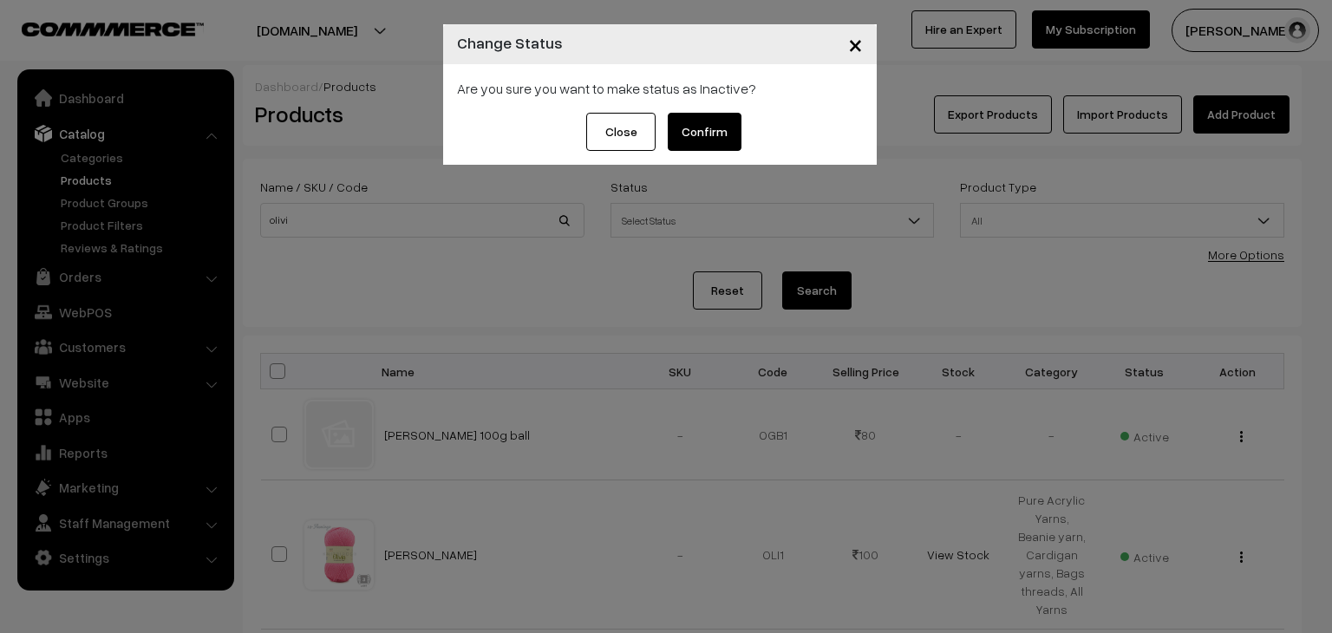
click at [702, 122] on button "Confirm" at bounding box center [705, 132] width 74 height 38
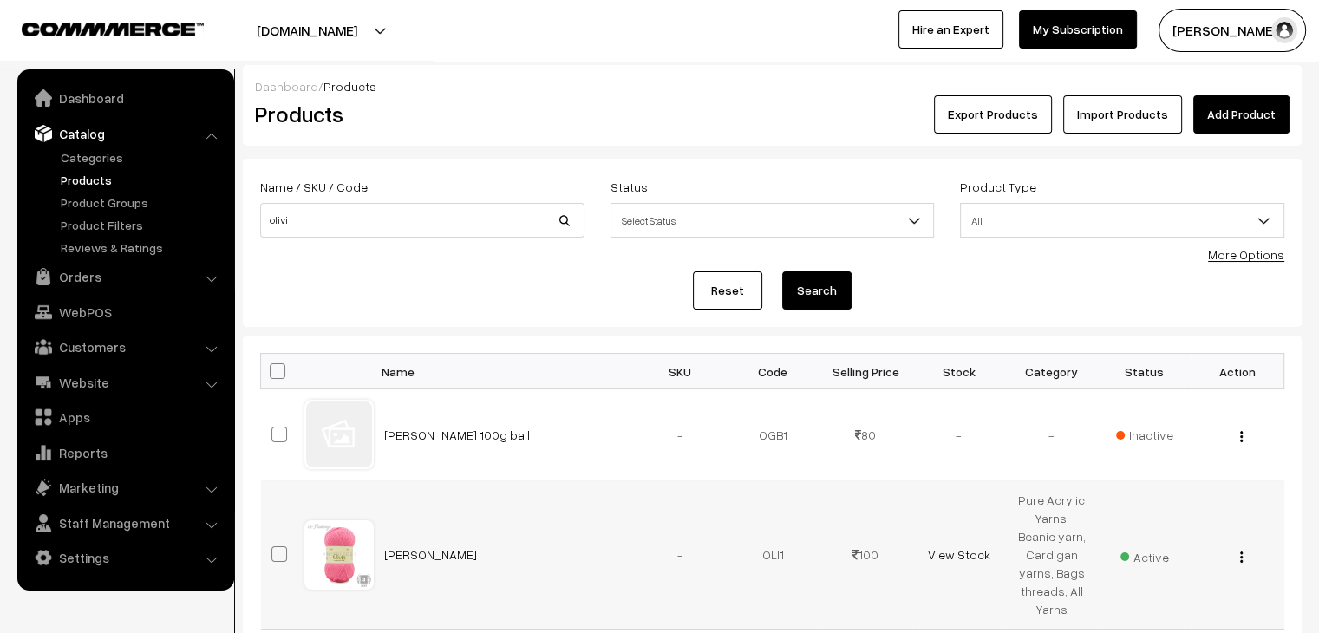
click at [1243, 556] on div "View Edit Delete" at bounding box center [1237, 554] width 72 height 18
click at [1241, 558] on img "button" at bounding box center [1241, 556] width 3 height 11
click at [1151, 602] on link "Edit" at bounding box center [1163, 620] width 147 height 38
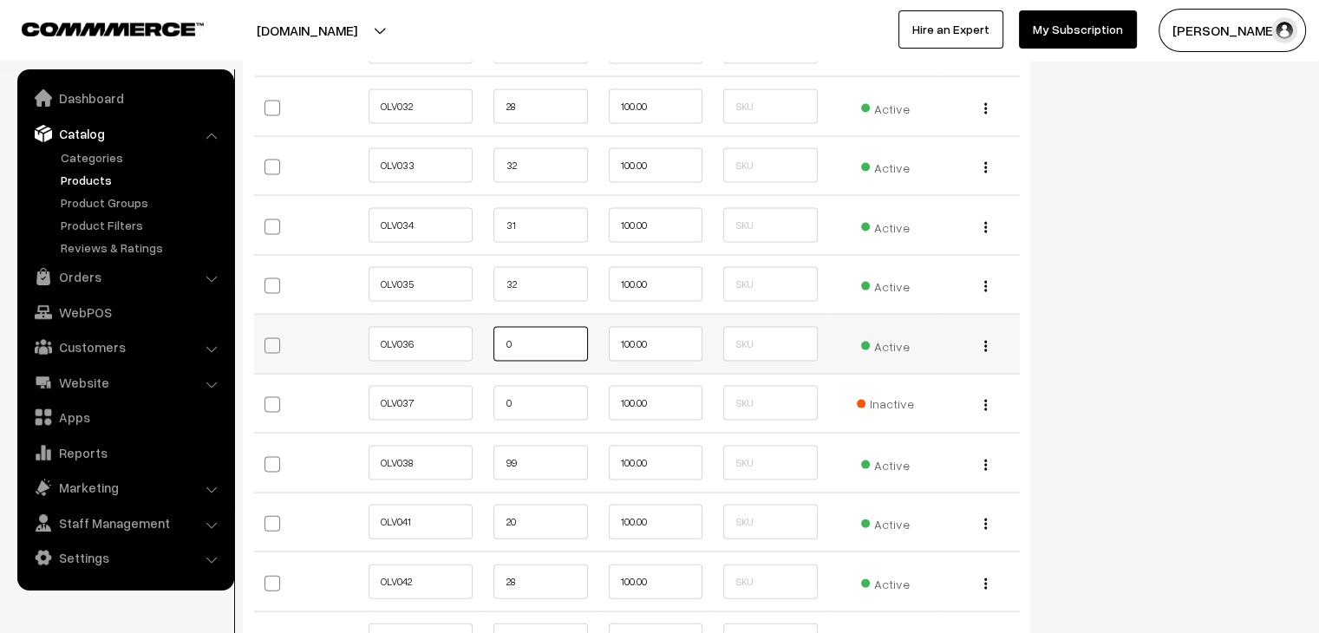
click at [506, 336] on input "0" at bounding box center [540, 344] width 94 height 35
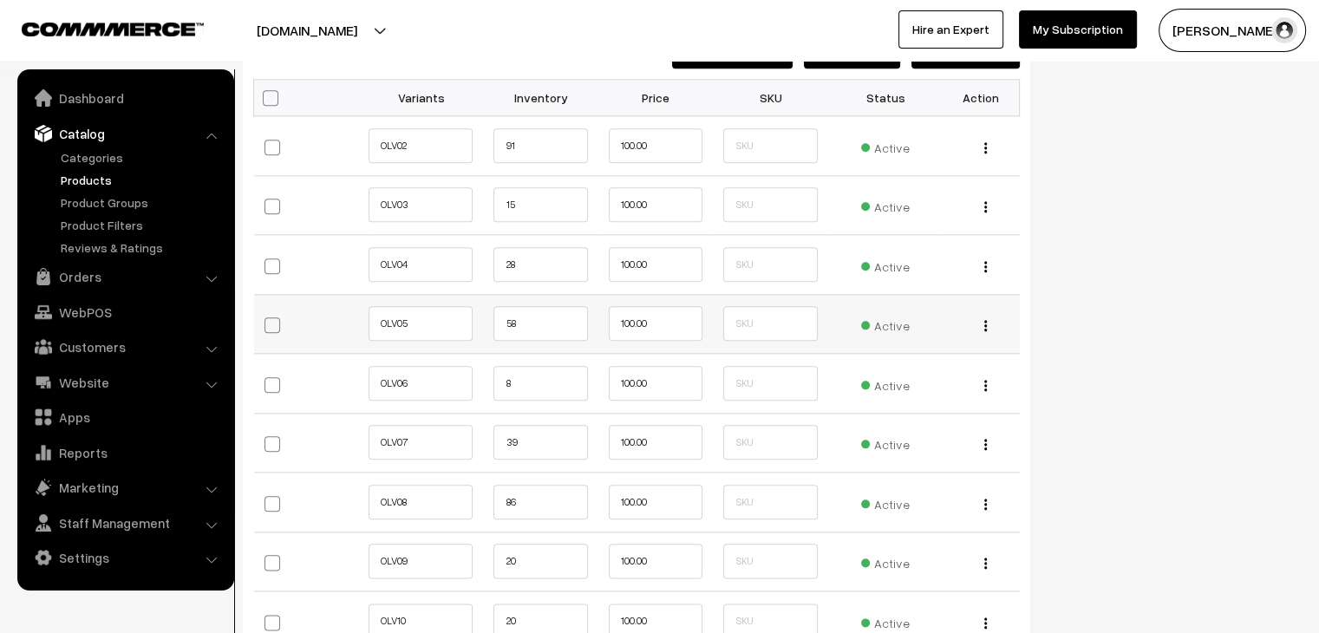
scroll to position [1909, 0]
type input "20"
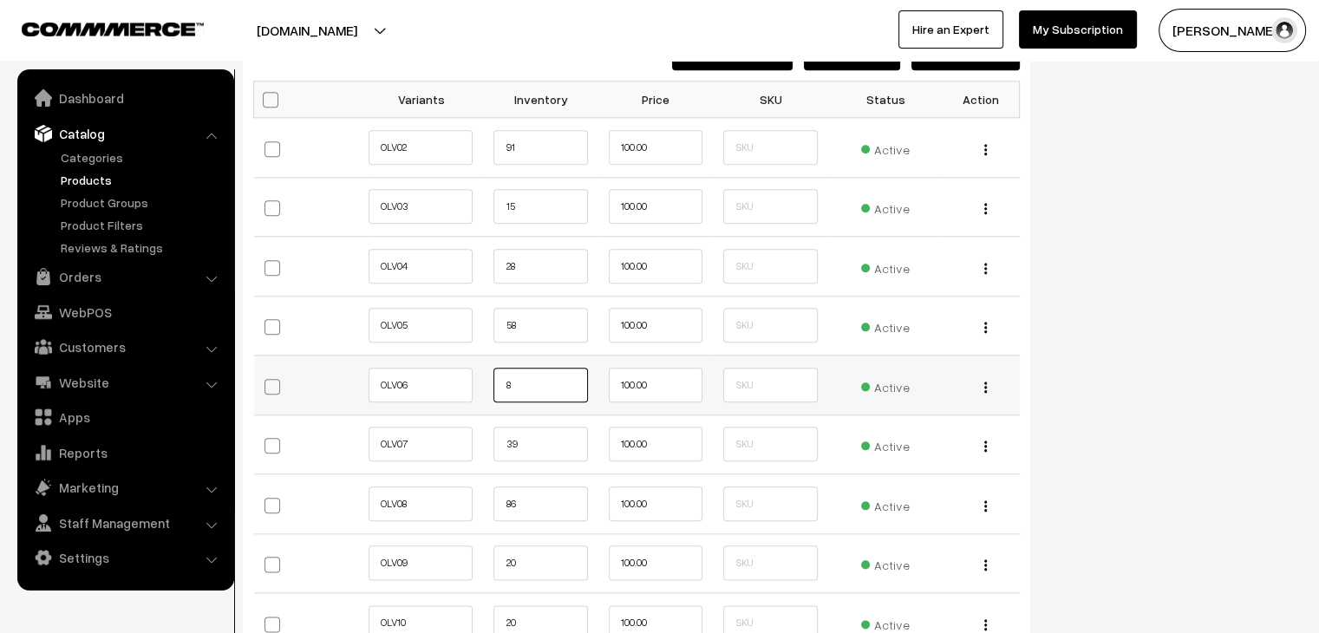
click at [506, 381] on input "8" at bounding box center [540, 385] width 94 height 35
type input "1"
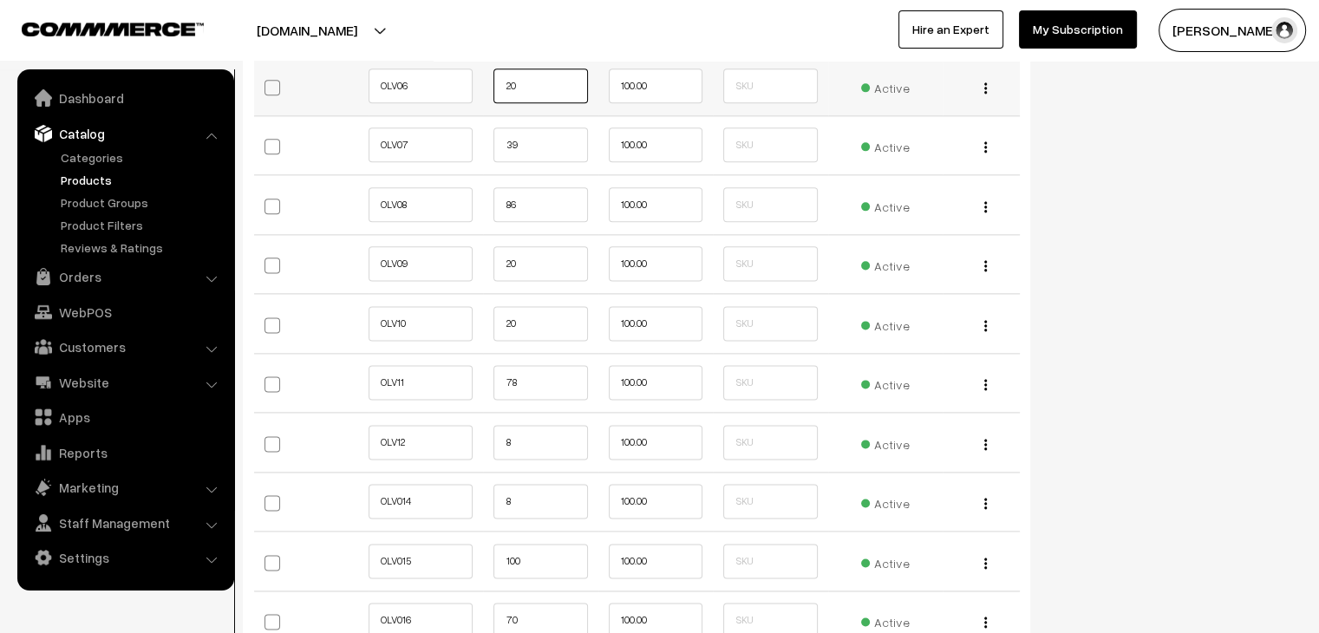
scroll to position [2253, 0]
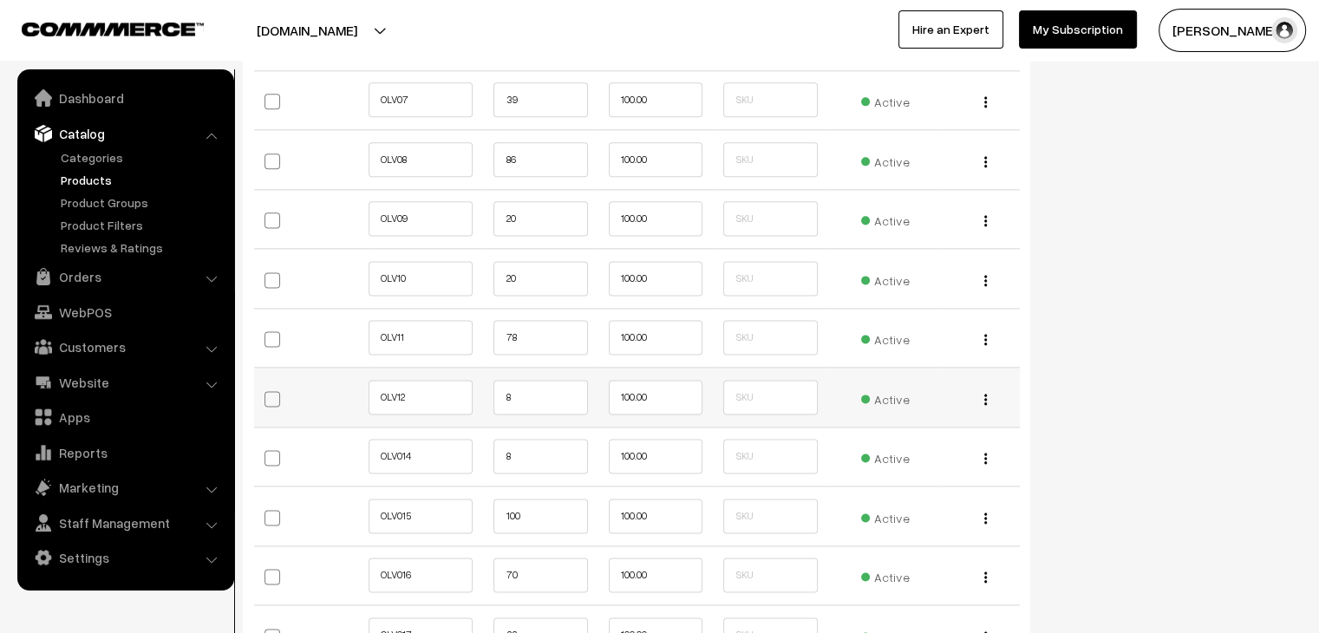
type input "20"
click at [503, 396] on input "8" at bounding box center [540, 397] width 94 height 35
type input "18"
click at [505, 452] on input "8" at bounding box center [540, 456] width 94 height 35
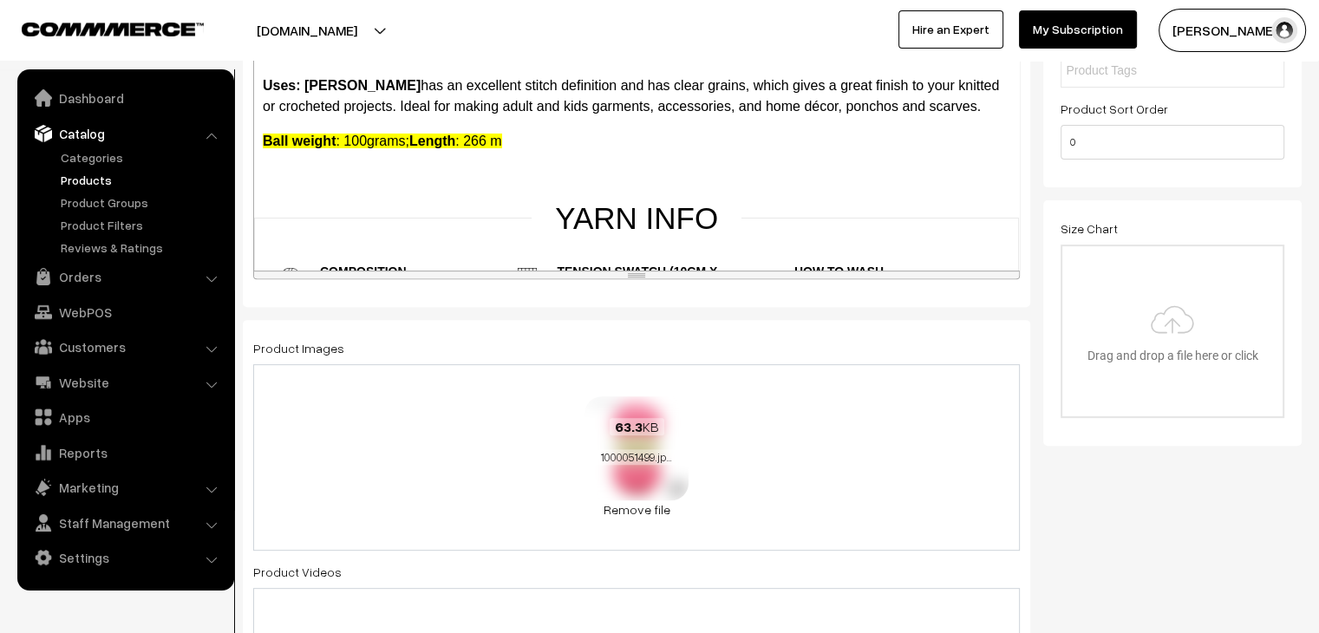
scroll to position [0, 0]
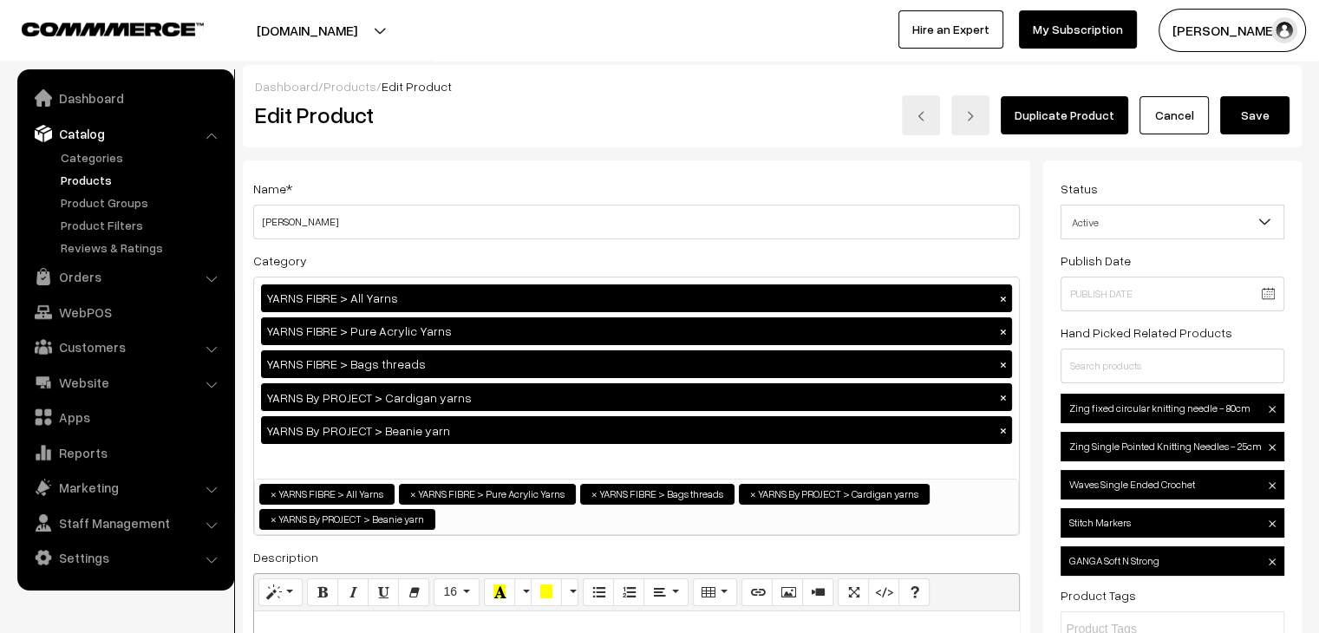
type input "18"
click at [1259, 106] on button "Save" at bounding box center [1254, 115] width 69 height 38
